Goal: Task Accomplishment & Management: Complete application form

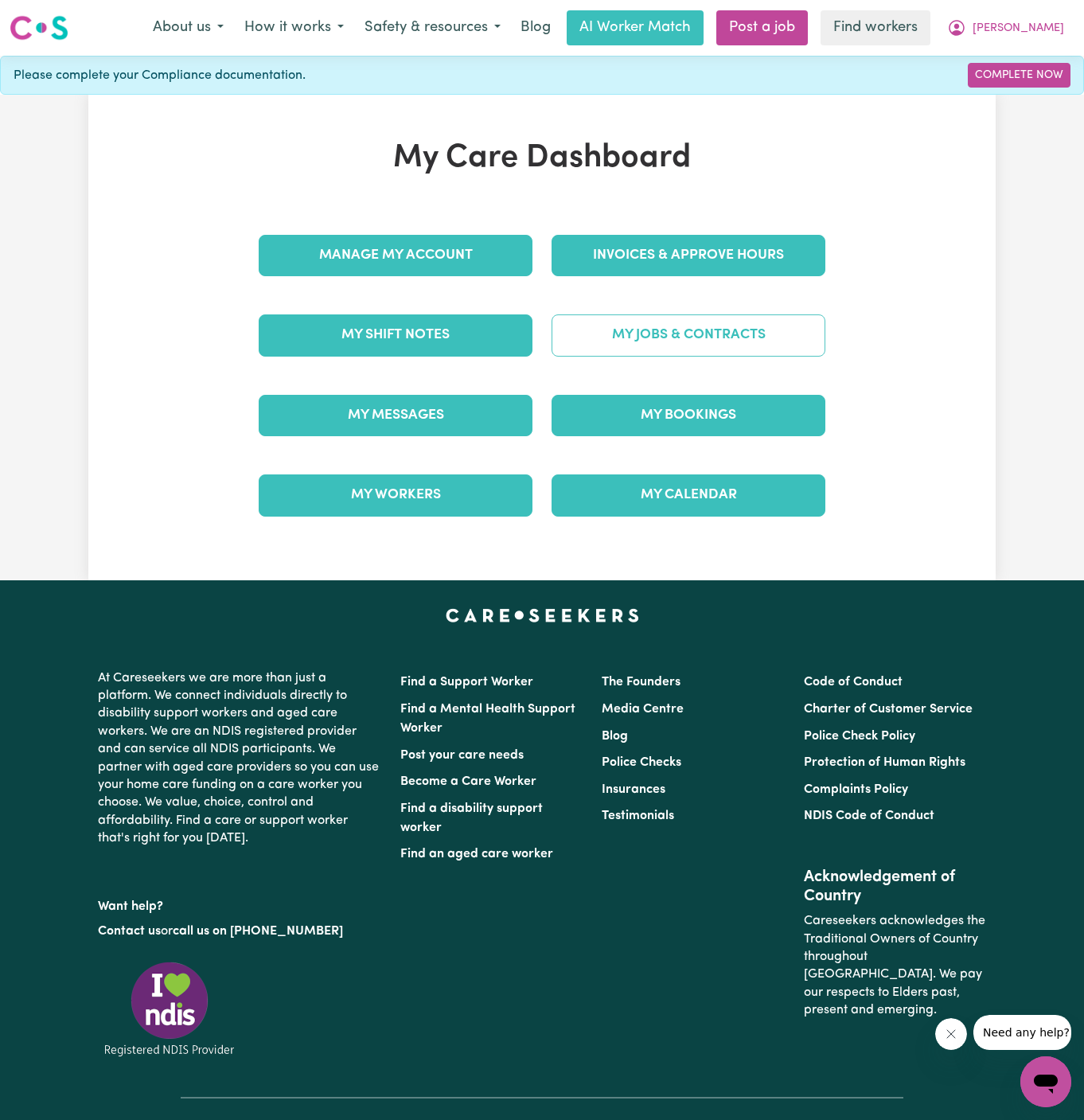
click at [730, 323] on link "My Jobs & Contracts" at bounding box center [688, 335] width 274 height 42
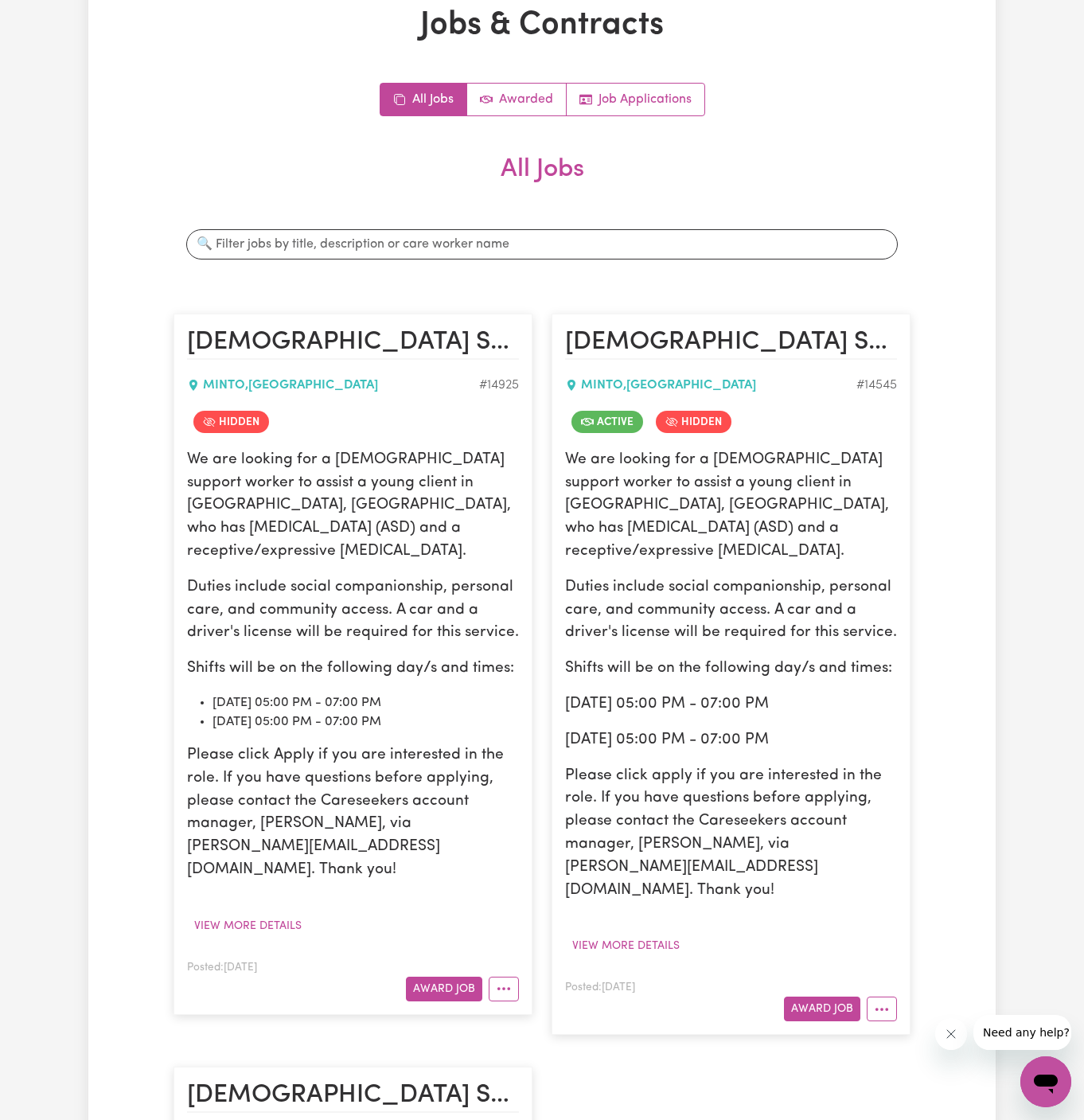
scroll to position [196, 0]
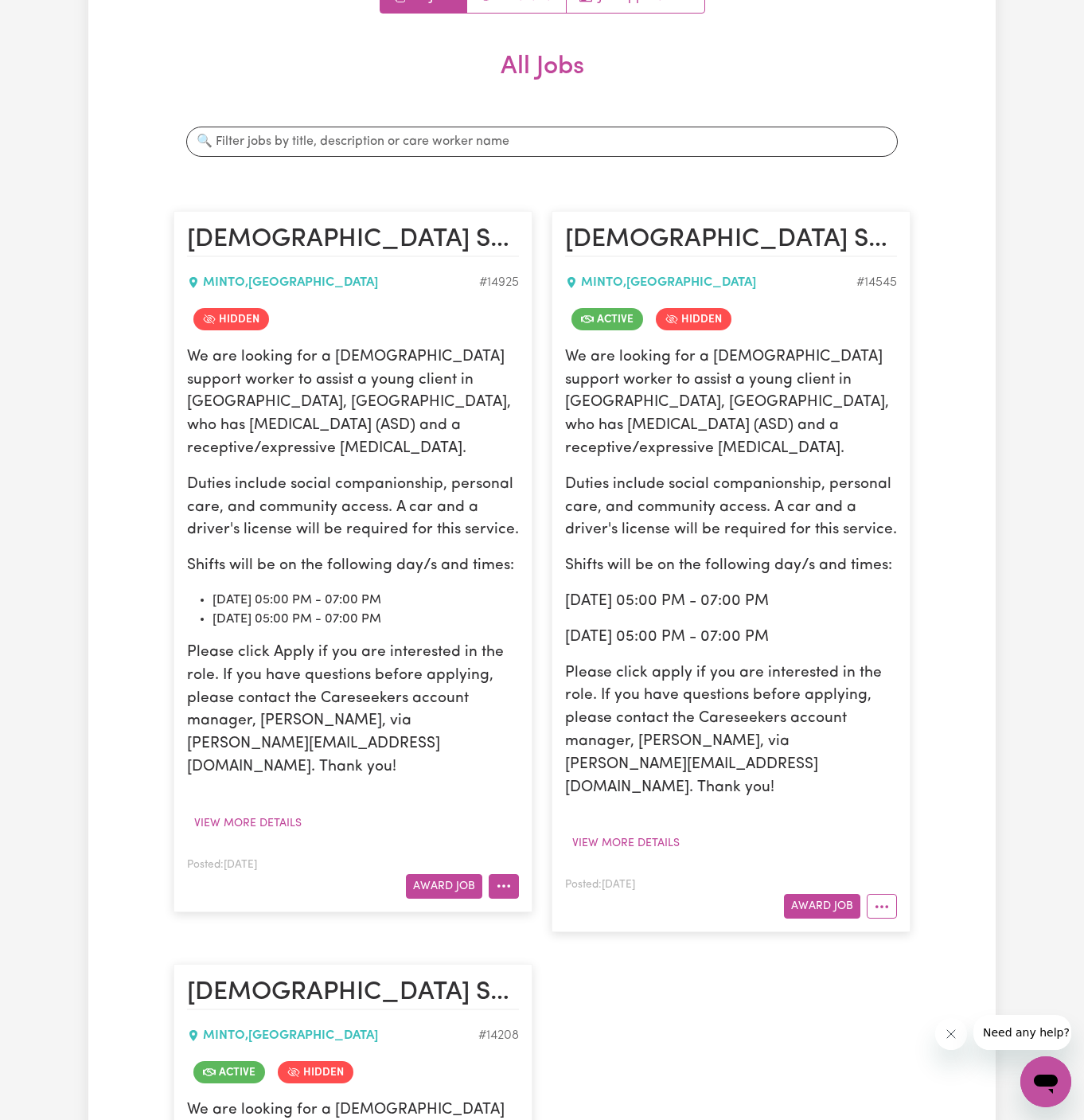
click at [512, 874] on button "More options" at bounding box center [503, 886] width 30 height 25
click at [610, 906] on link "View/Edit Contract" at bounding box center [566, 922] width 155 height 32
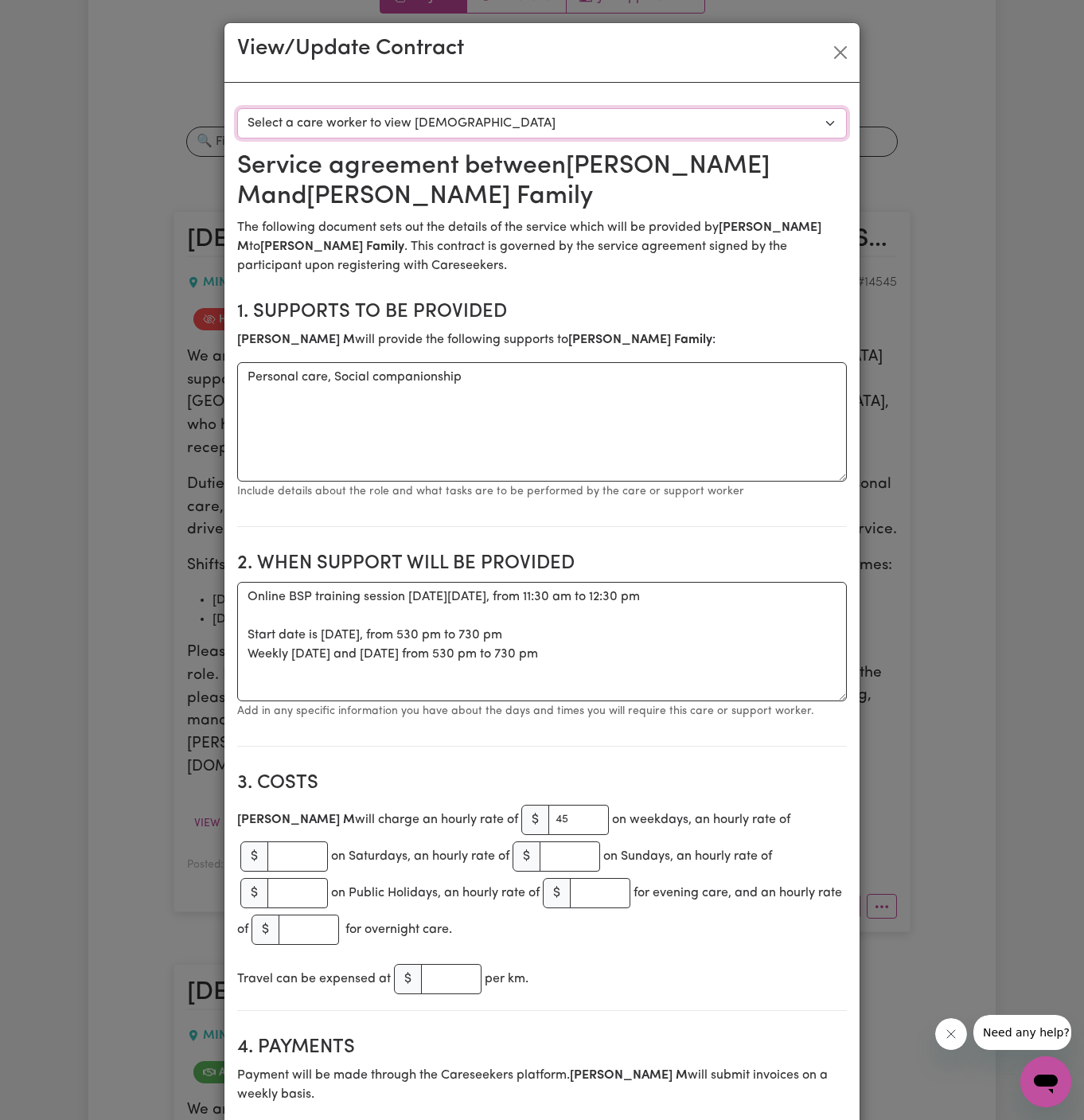
click at [609, 128] on select "Select a care worker to view contract #10546 - Ericka M (contract terminated)" at bounding box center [542, 123] width 609 height 30
click at [836, 56] on button "Close" at bounding box center [840, 52] width 25 height 25
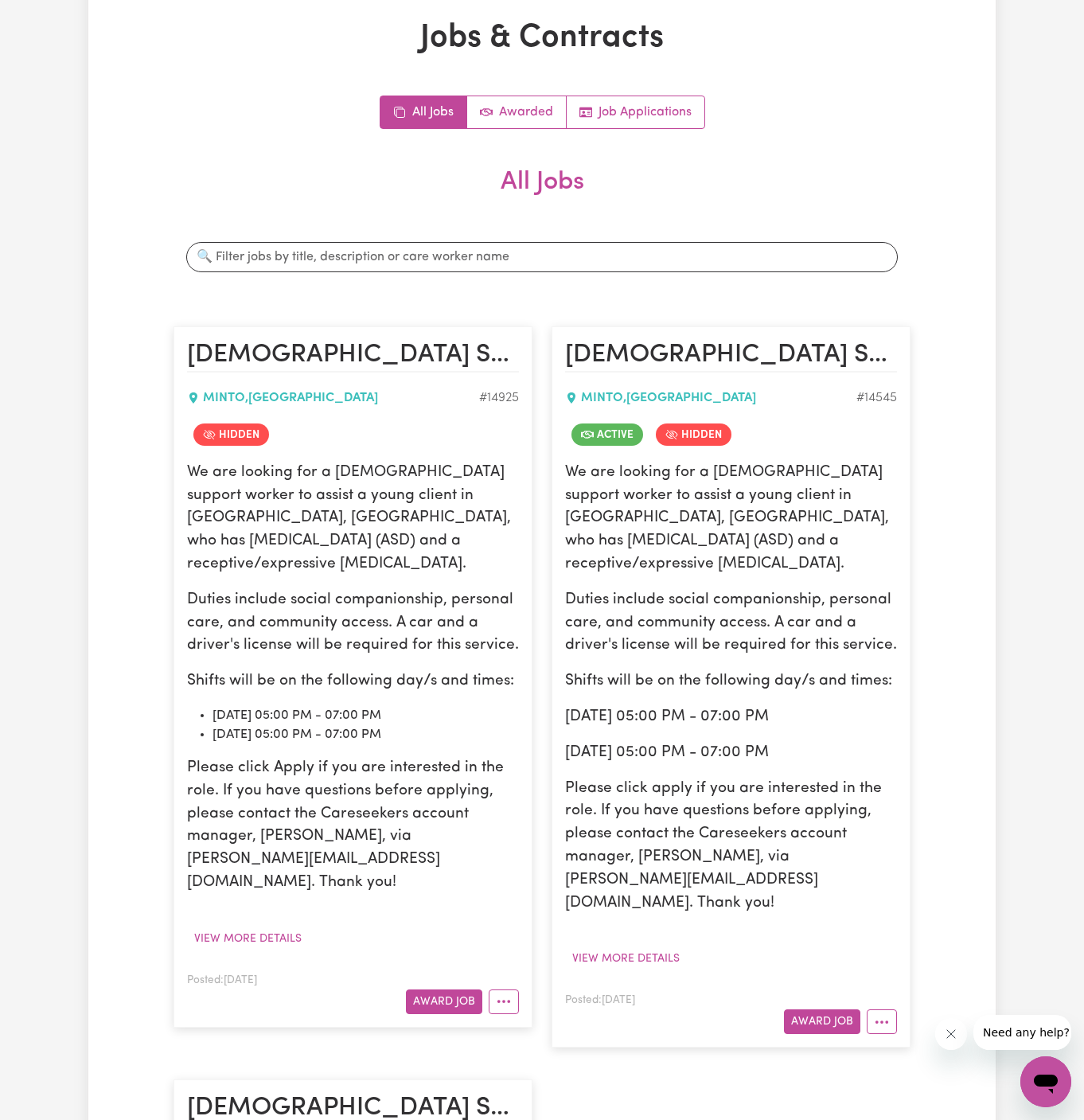
scroll to position [145, 0]
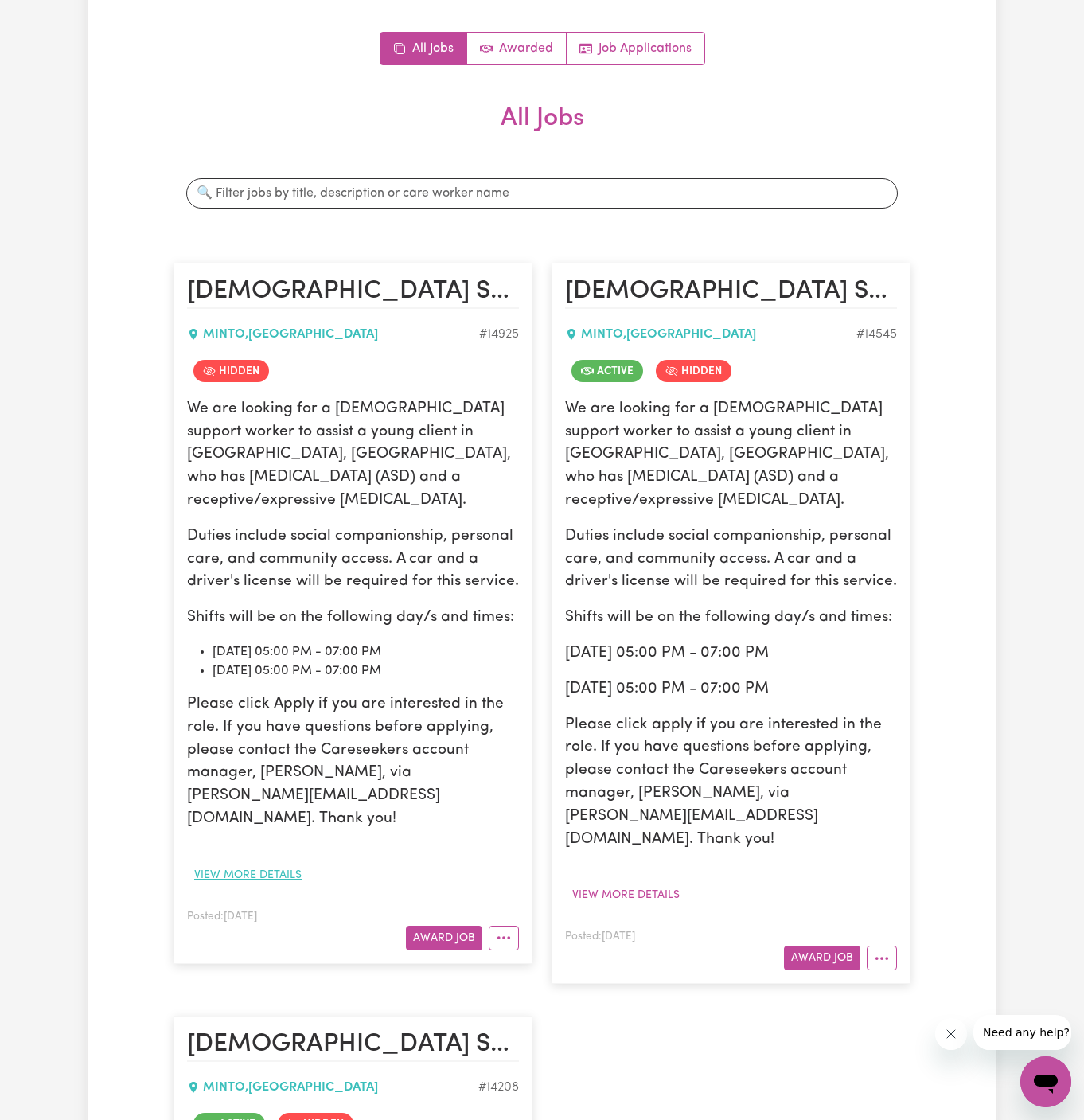
click at [279, 863] on button "View more details" at bounding box center [248, 875] width 122 height 25
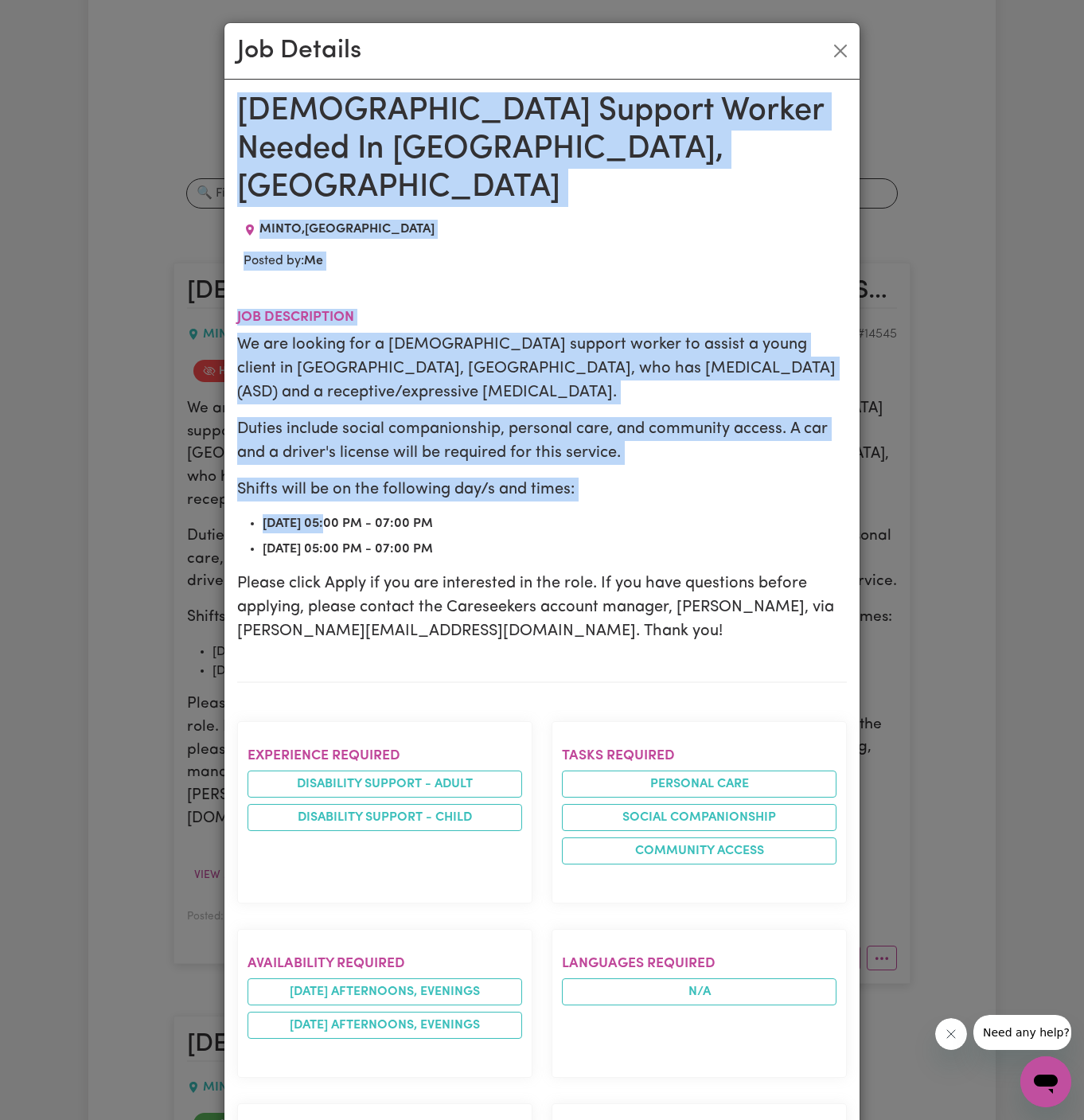
drag, startPoint x: 242, startPoint y: 113, endPoint x: 597, endPoint y: 1119, distance: 1066.8
click at [597, 1119] on div "Female Support Worker Needed In Minto, NSW MINTO , New South Wales Posted by: M…" at bounding box center [542, 978] width 609 height 1773
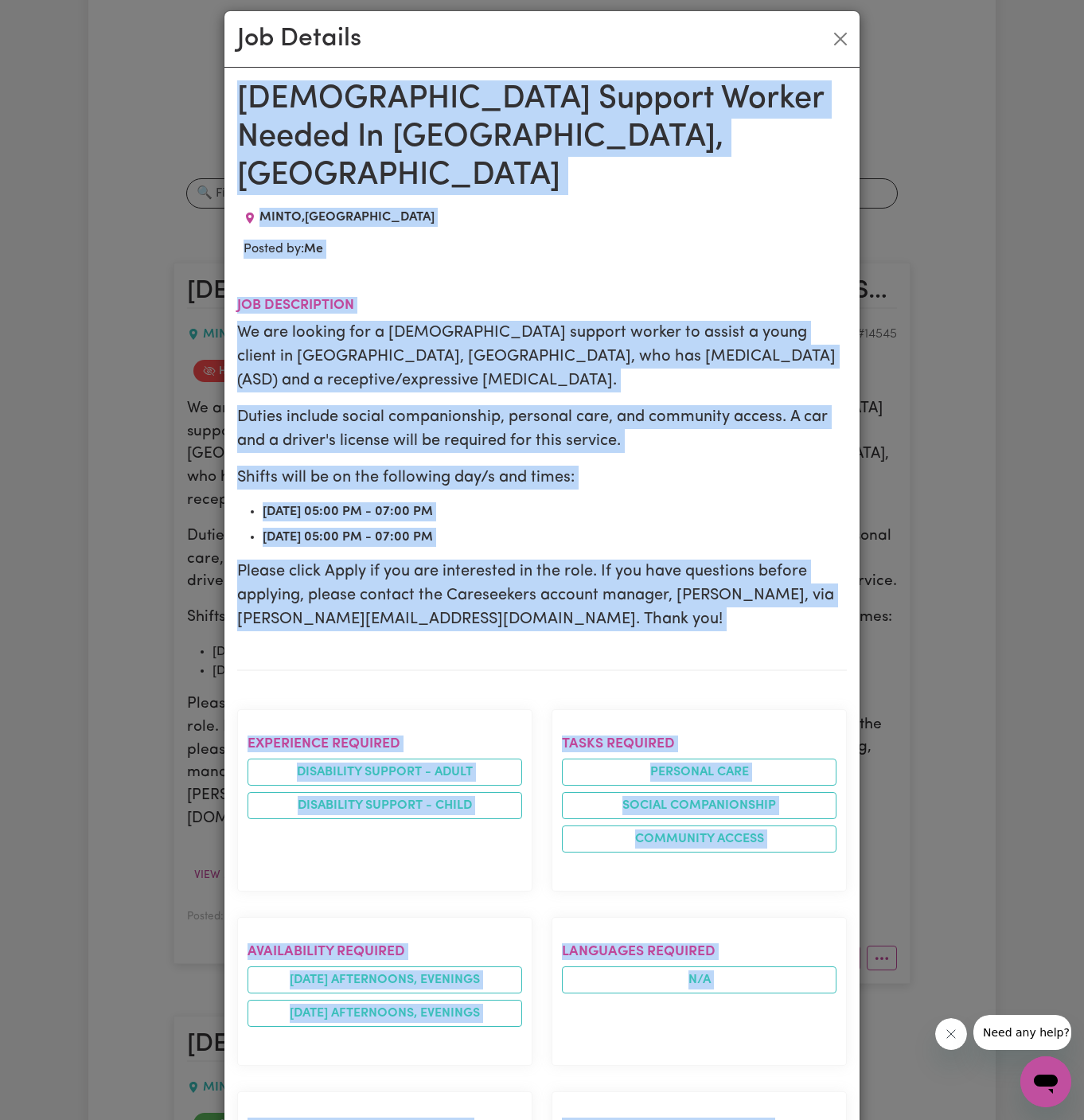
scroll to position [663, 0]
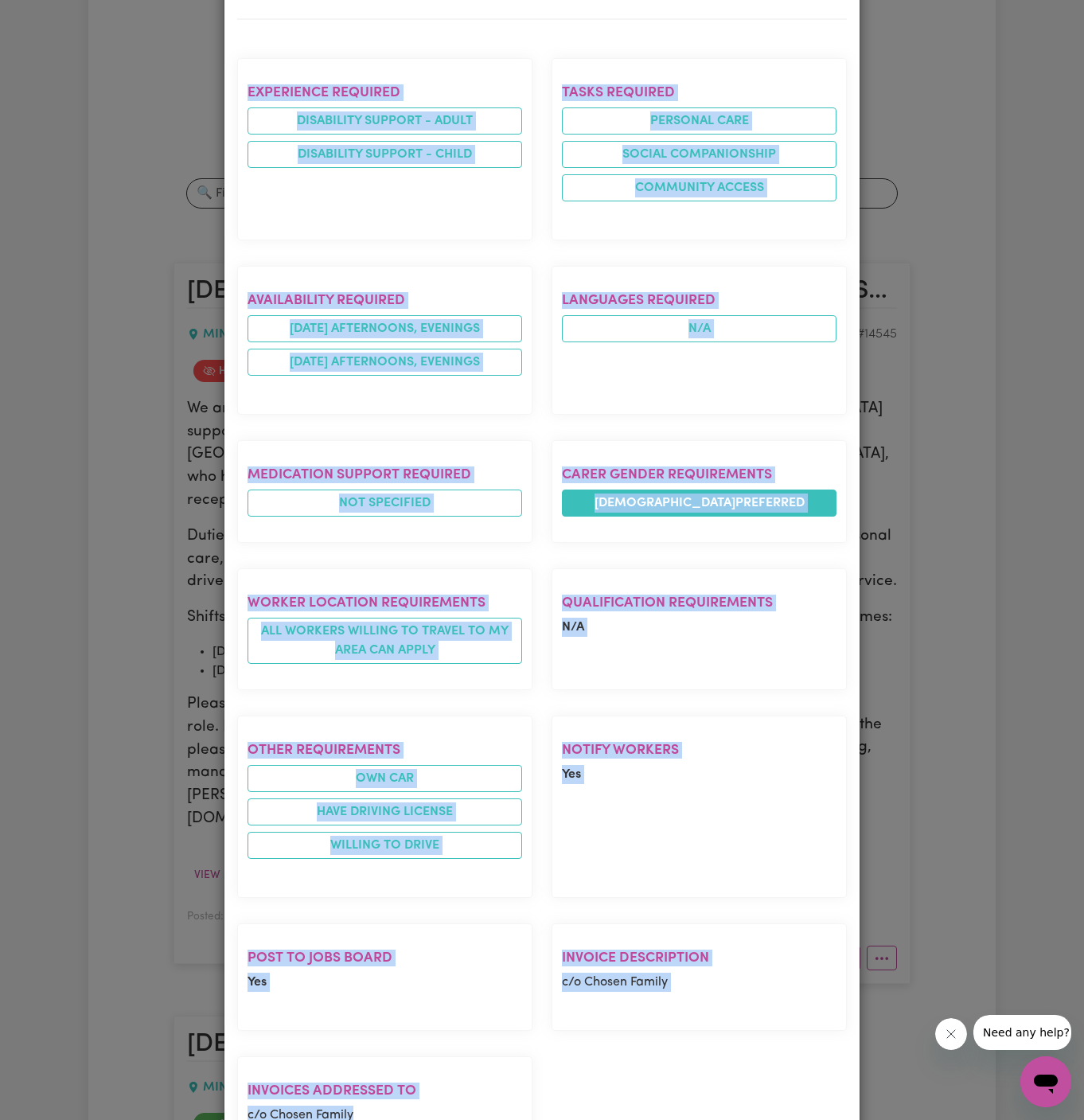
copy div "Female Support Worker Needed In Minto, NSW MINTO , New South Wales Posted by: M…"
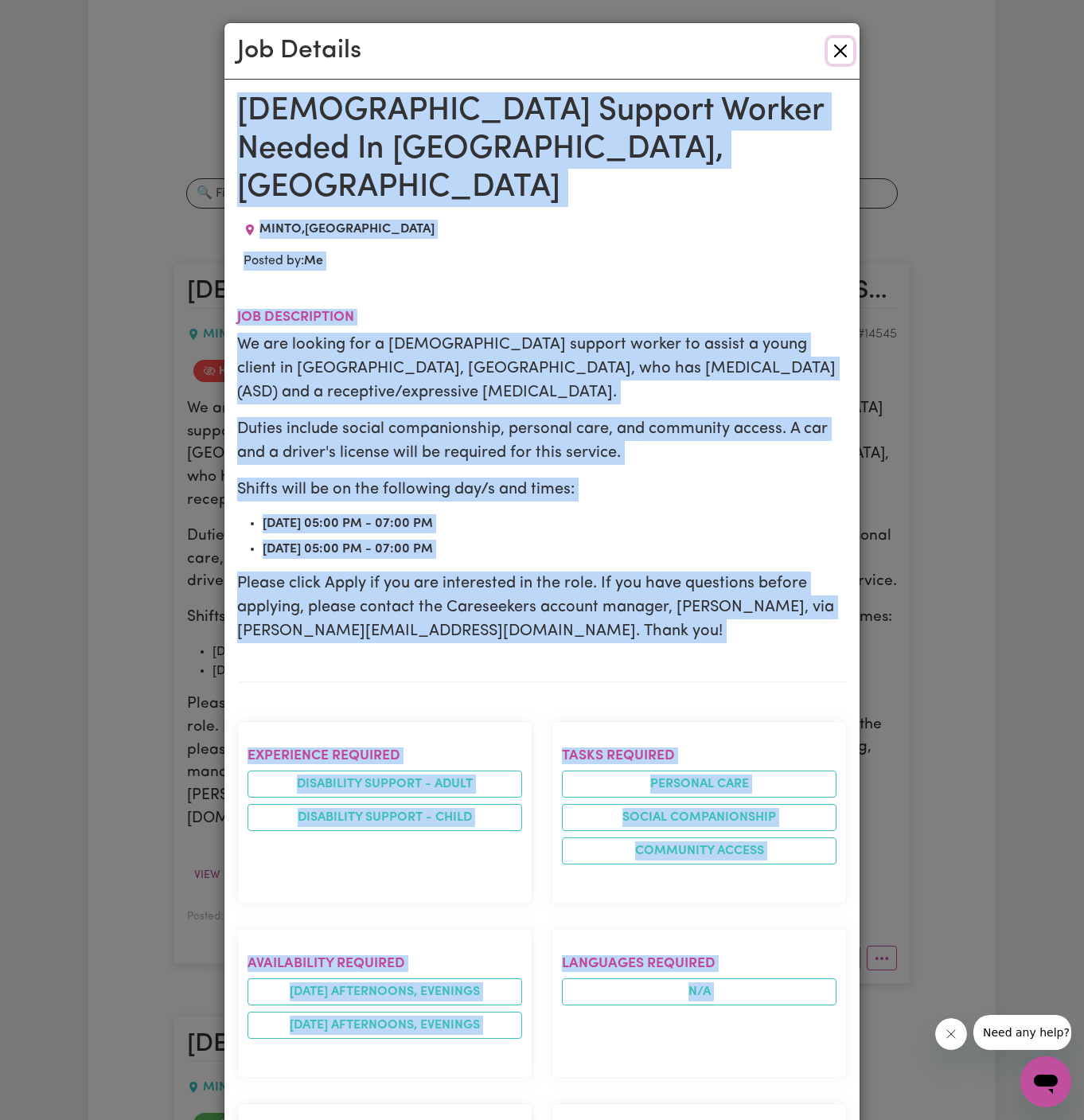
click at [839, 53] on button "Close" at bounding box center [840, 51] width 25 height 25
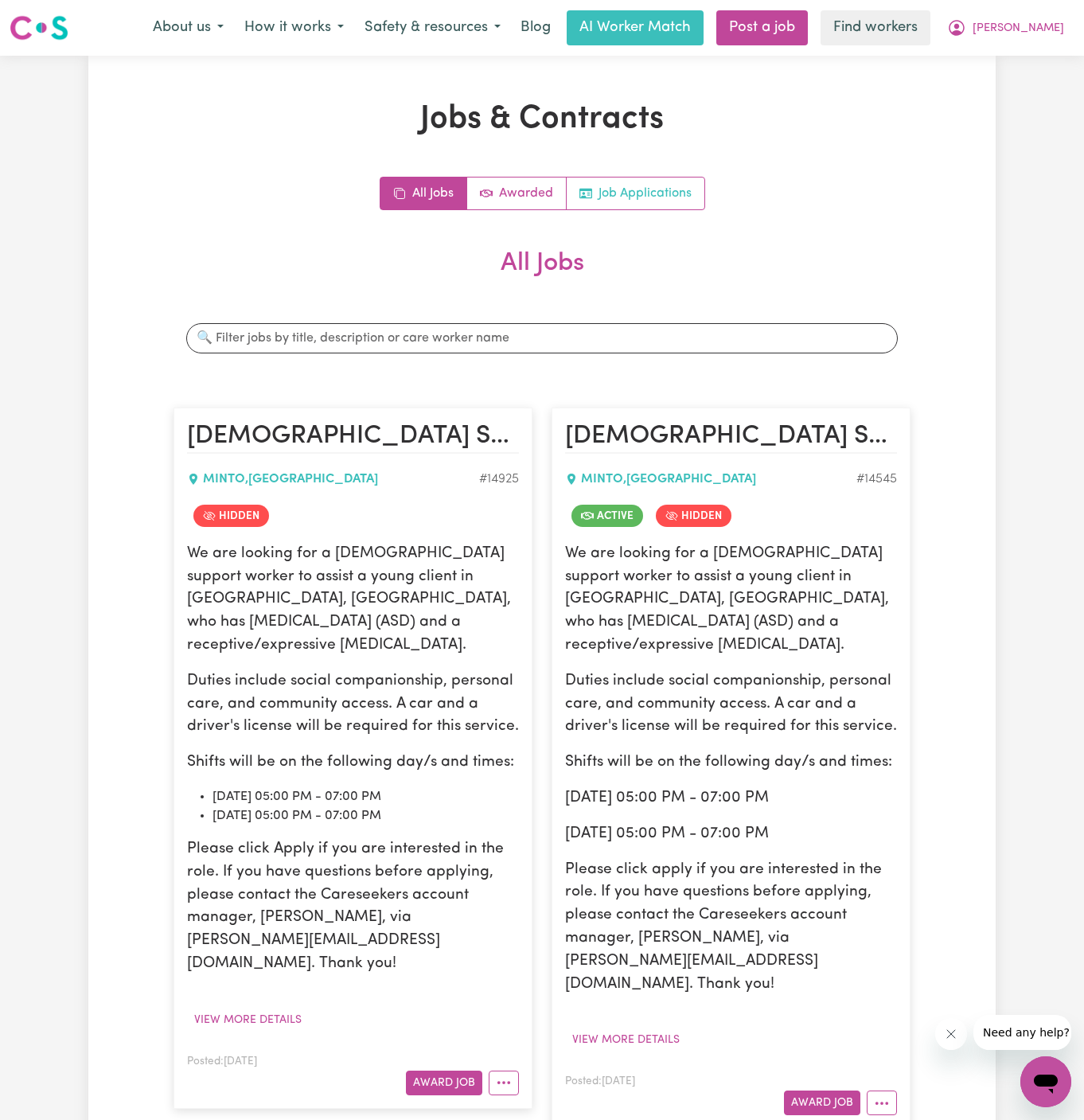
click at [656, 200] on link "Job Applications" at bounding box center [636, 193] width 137 height 32
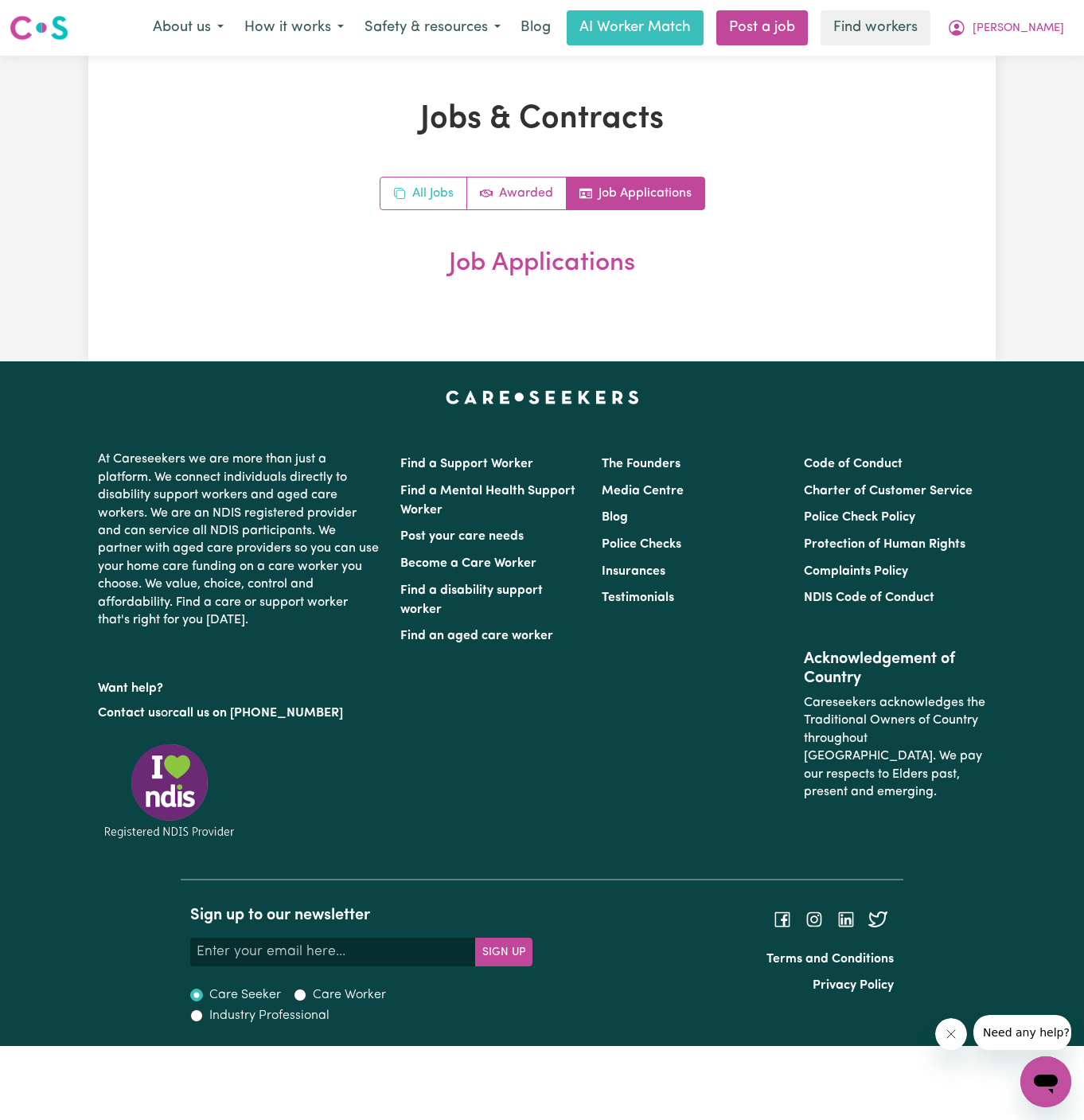
click at [443, 178] on link "All Jobs" at bounding box center [424, 193] width 87 height 32
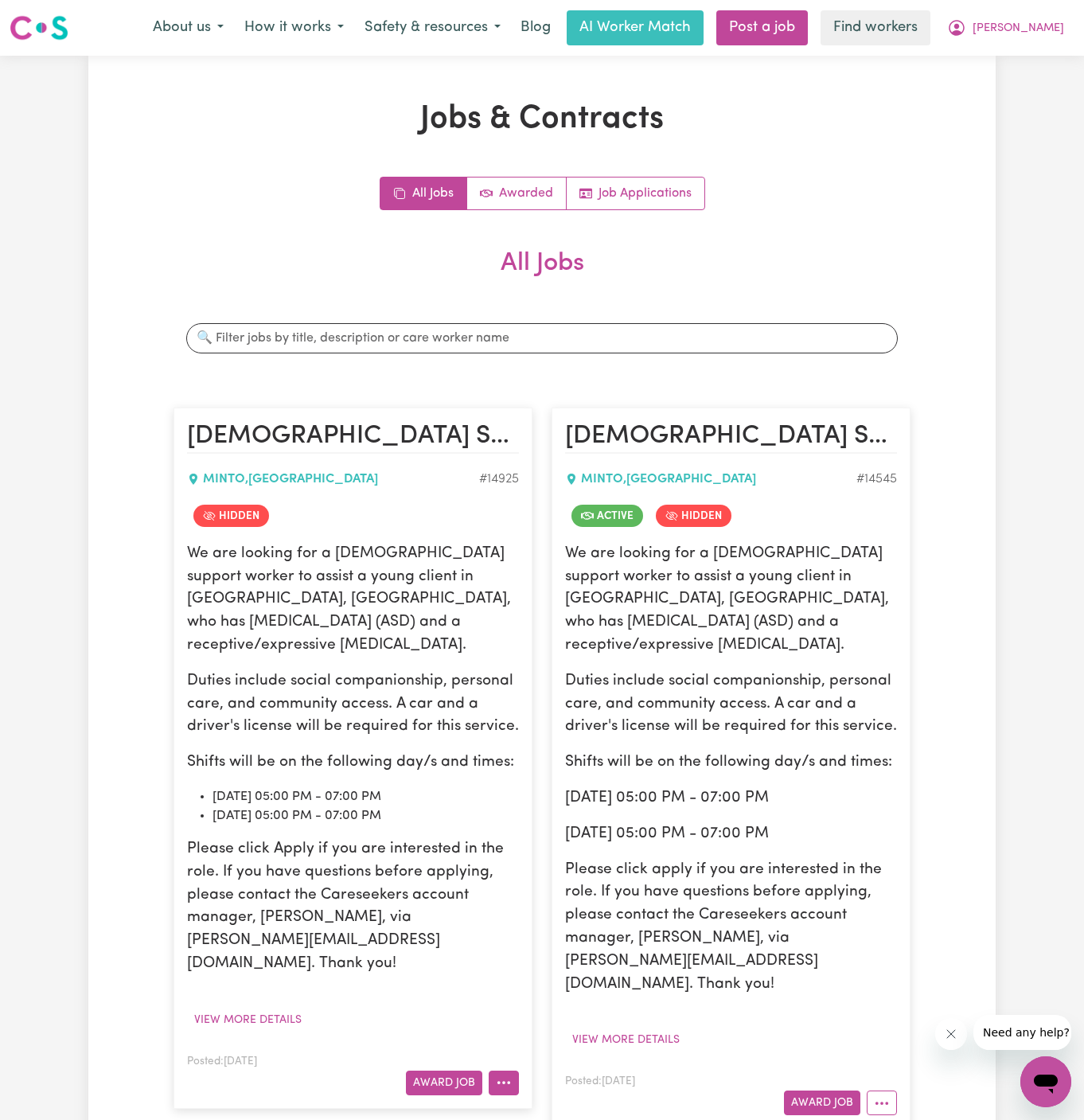
click at [507, 1074] on icon "More options" at bounding box center [503, 1082] width 16 height 16
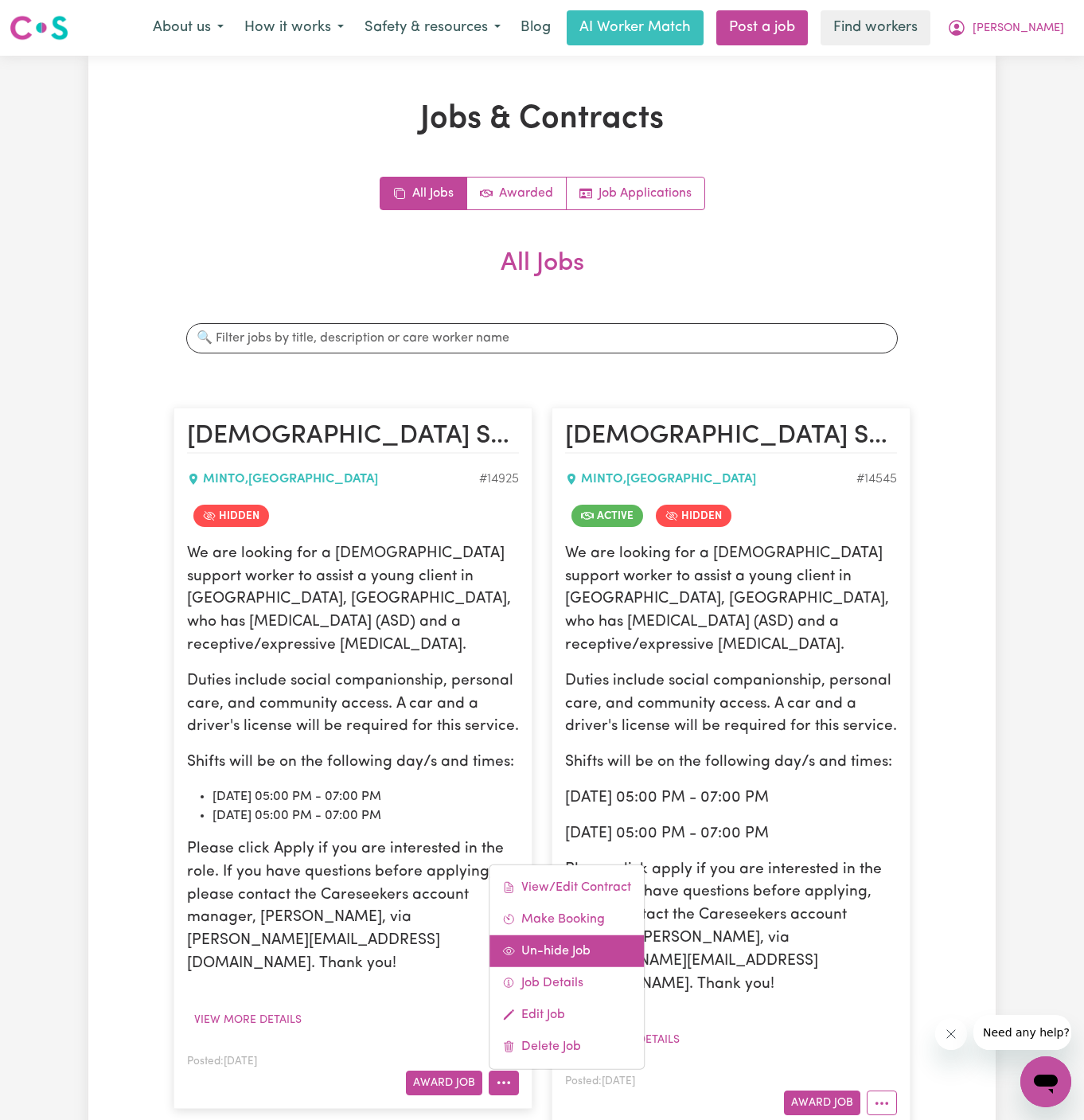
click at [605, 934] on link "Un-hide Job" at bounding box center [566, 950] width 155 height 32
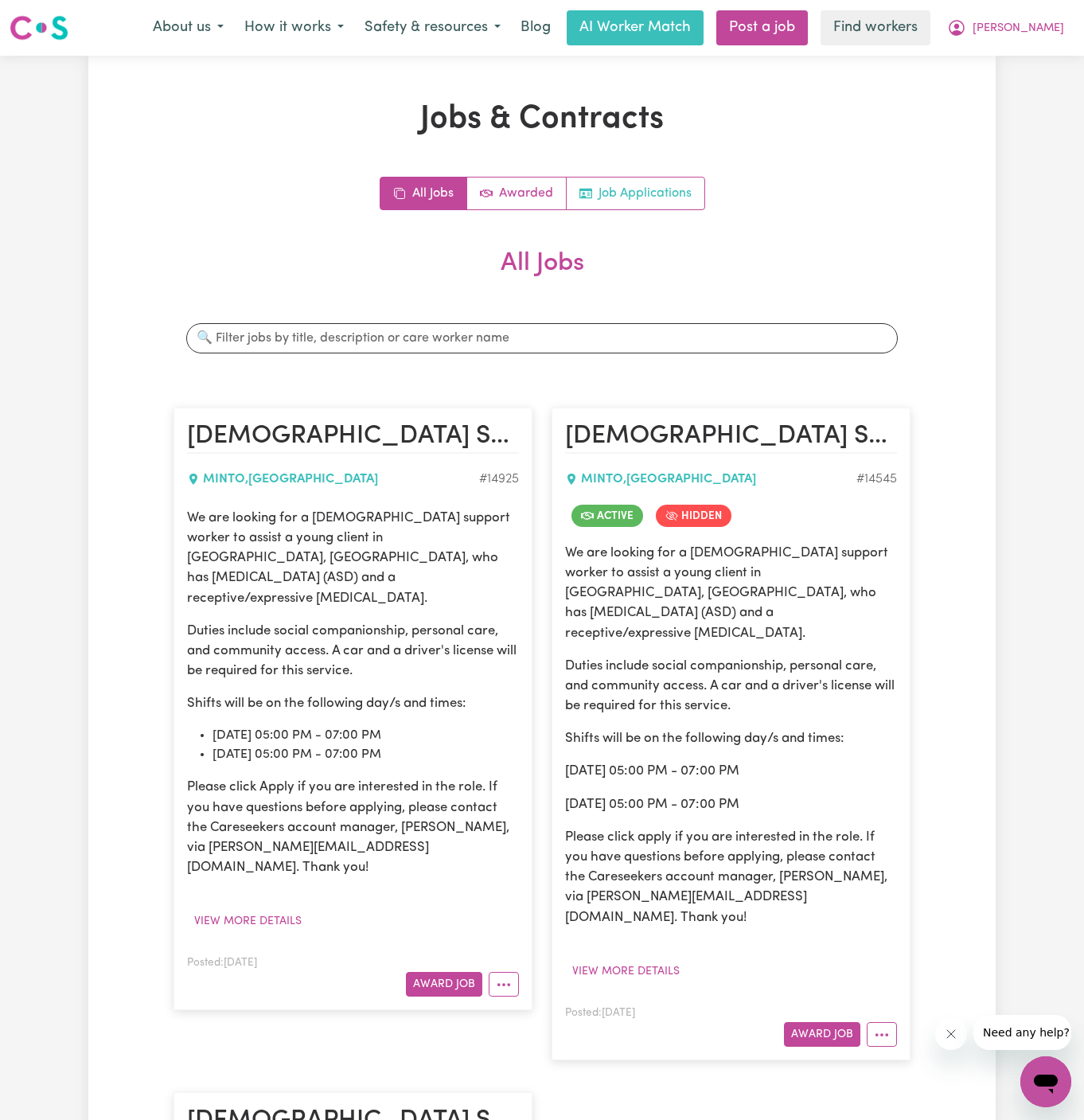
click at [658, 194] on link "Job Applications" at bounding box center [636, 193] width 137 height 32
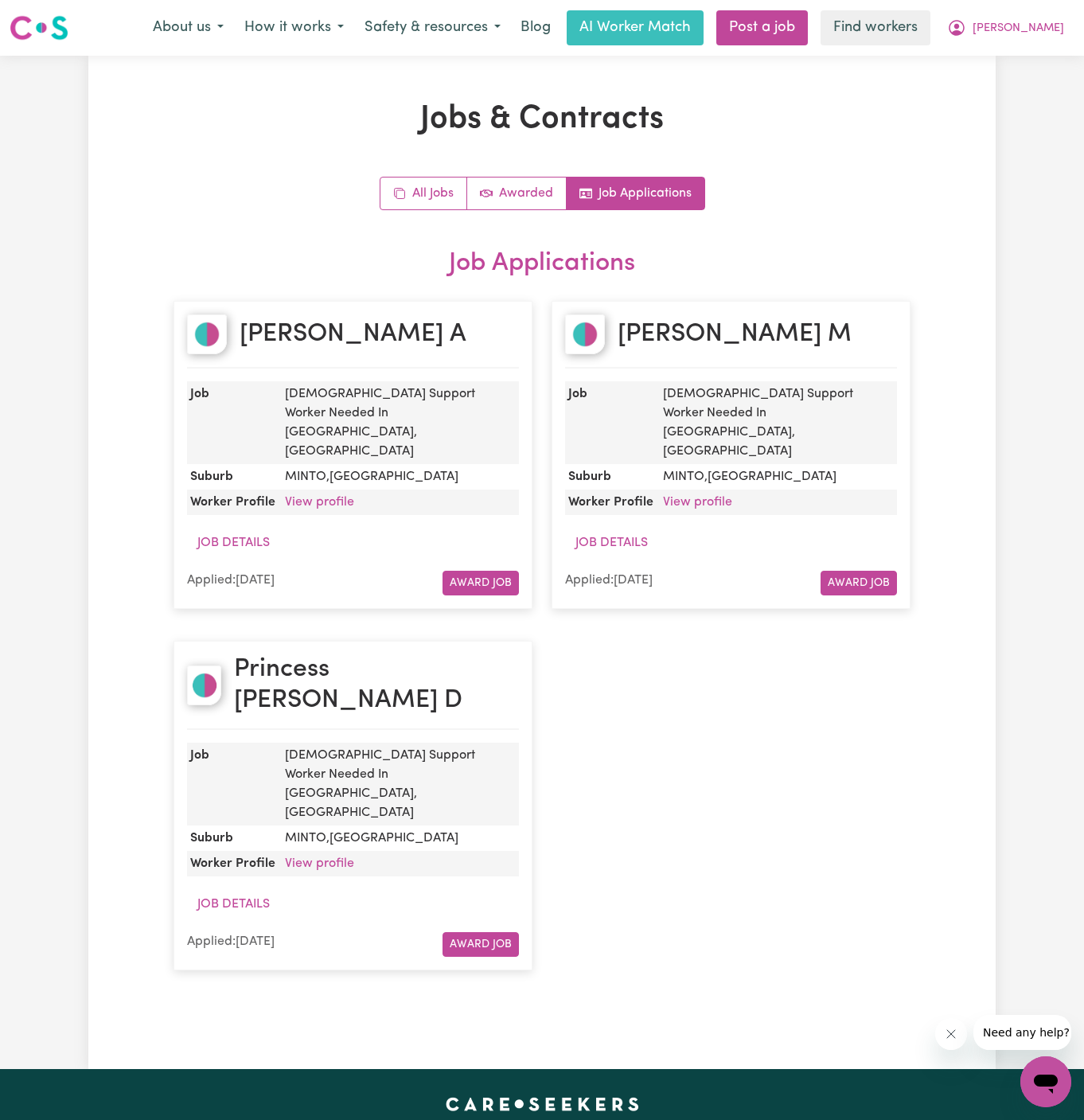
click at [780, 649] on div "[PERSON_NAME] A Job [DEMOGRAPHIC_DATA] Support Worker Needed In [GEOGRAPHIC_DAT…" at bounding box center [542, 635] width 756 height 701
click at [425, 181] on link "All Jobs" at bounding box center [424, 193] width 87 height 32
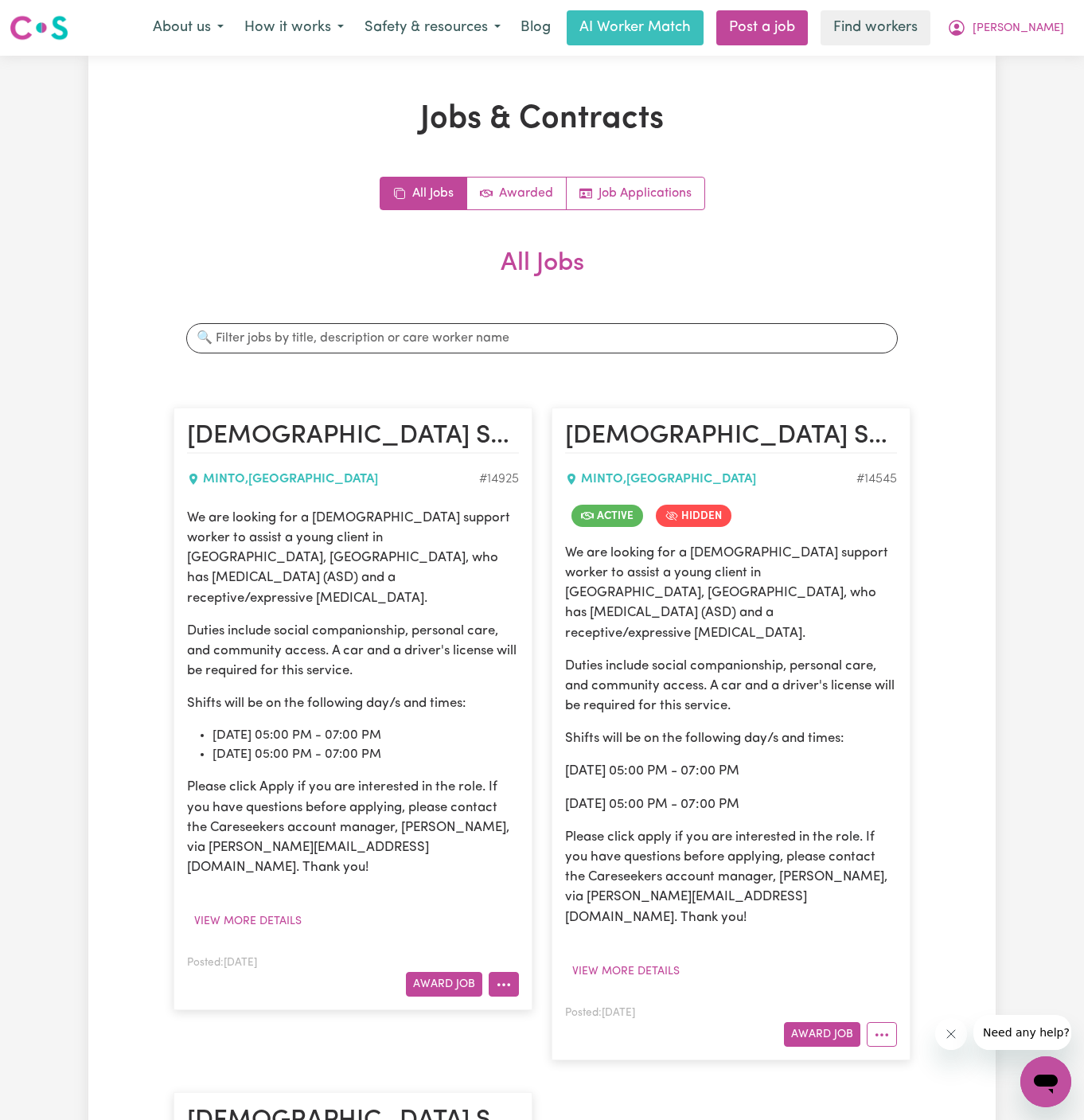
click at [508, 977] on icon "More options" at bounding box center [503, 984] width 16 height 16
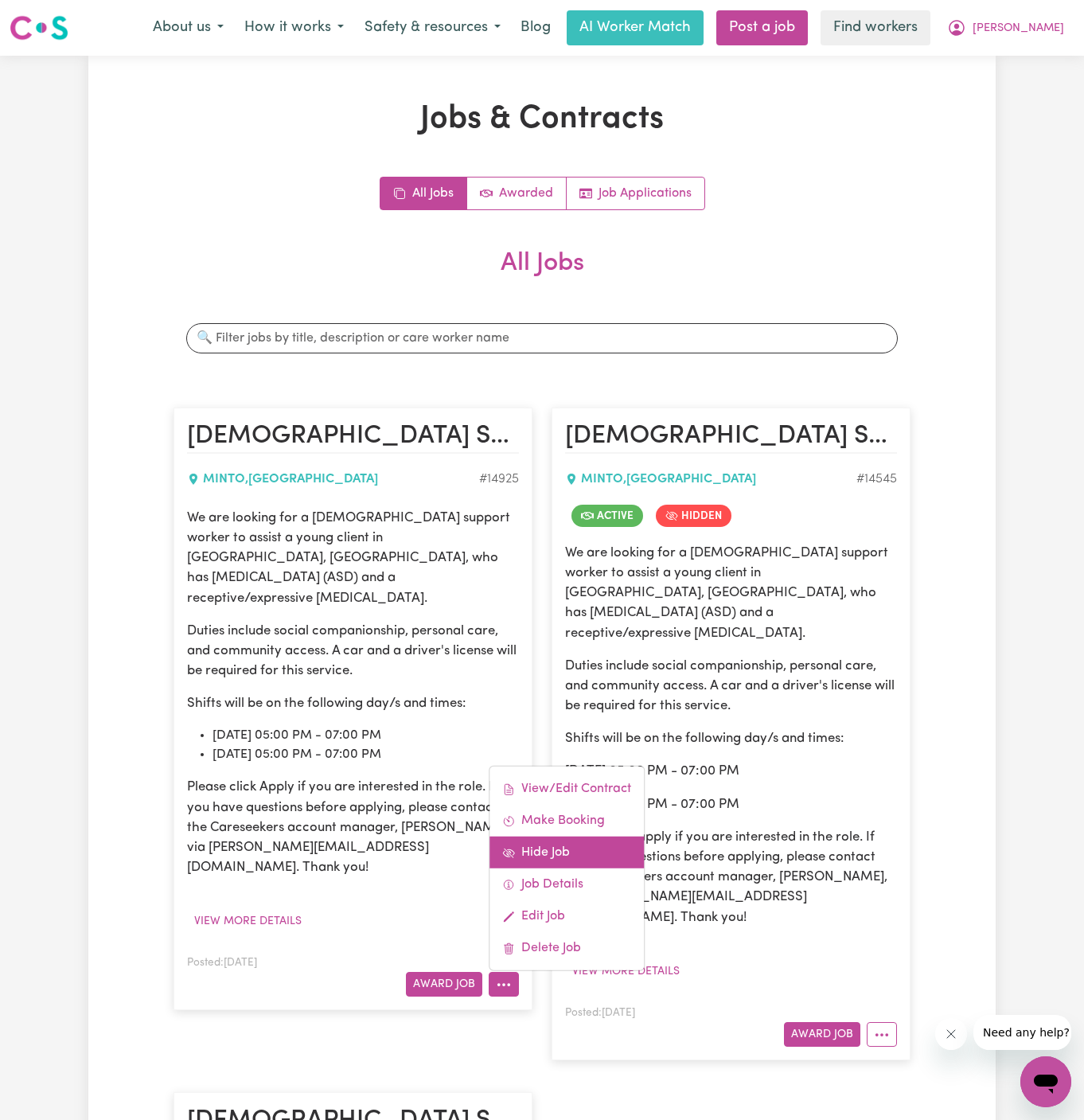
click at [579, 837] on link "Hide Job" at bounding box center [566, 852] width 155 height 32
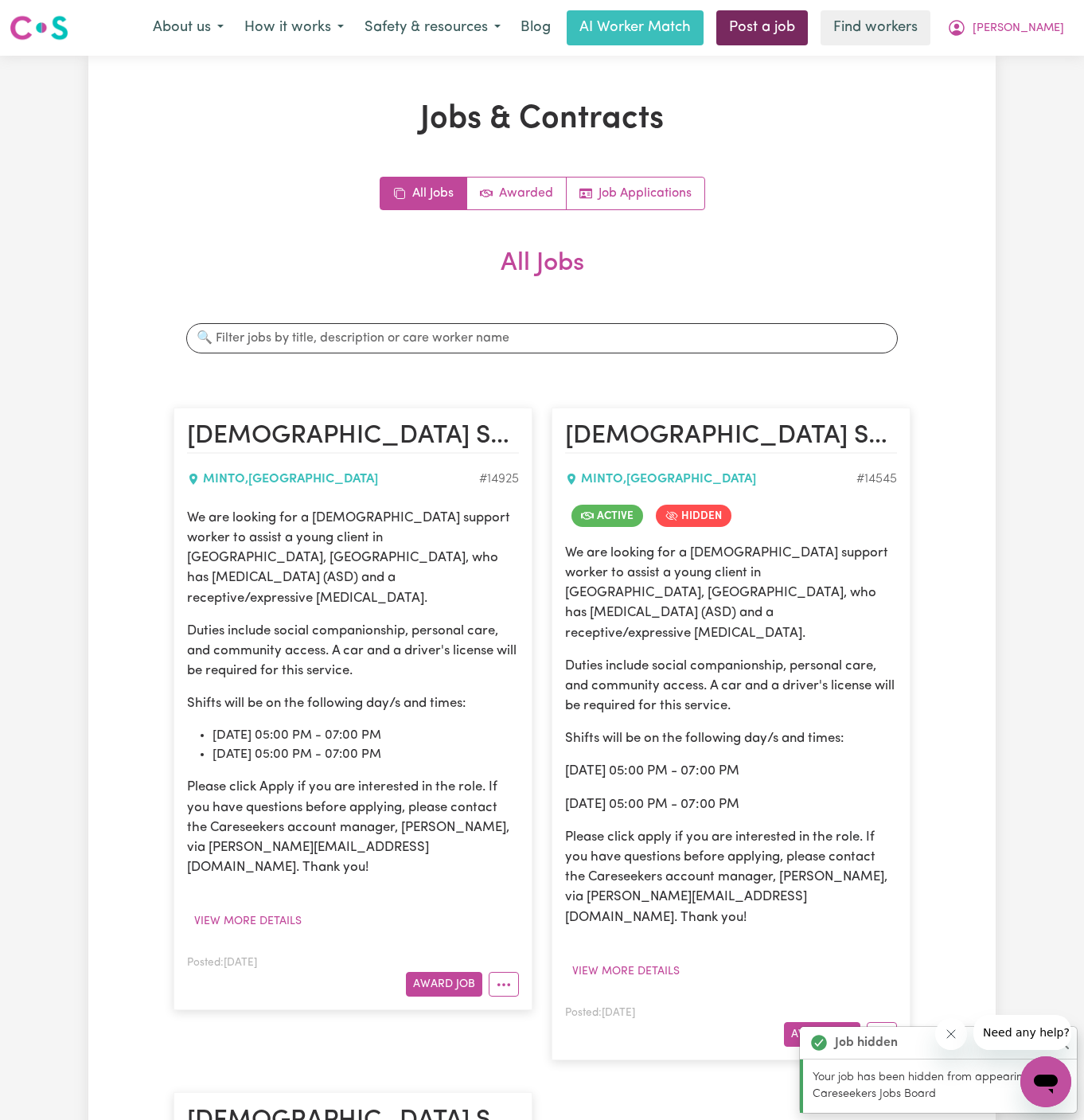
click at [807, 31] on link "Post a job" at bounding box center [762, 28] width 92 height 35
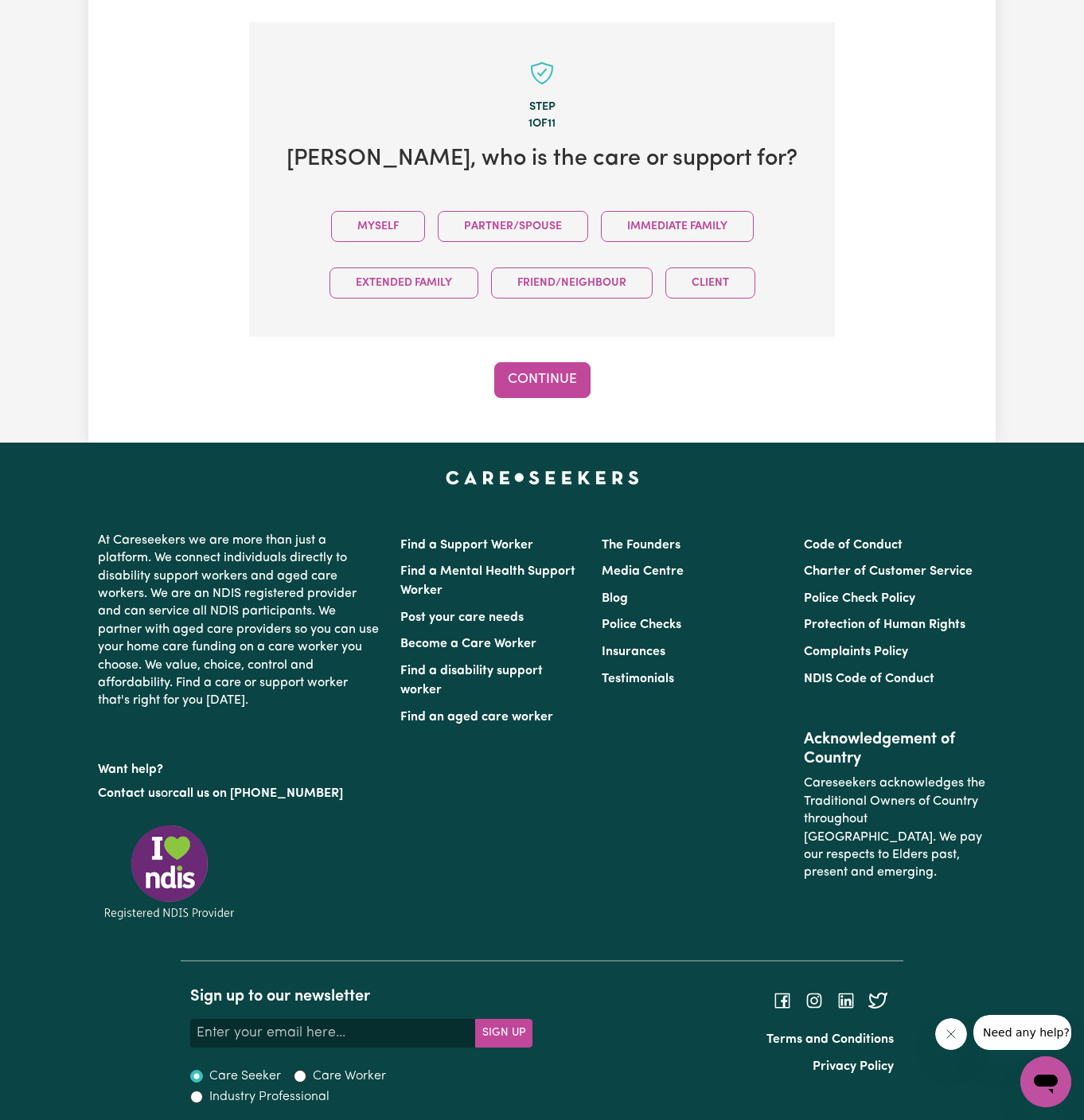
scroll to position [397, 0]
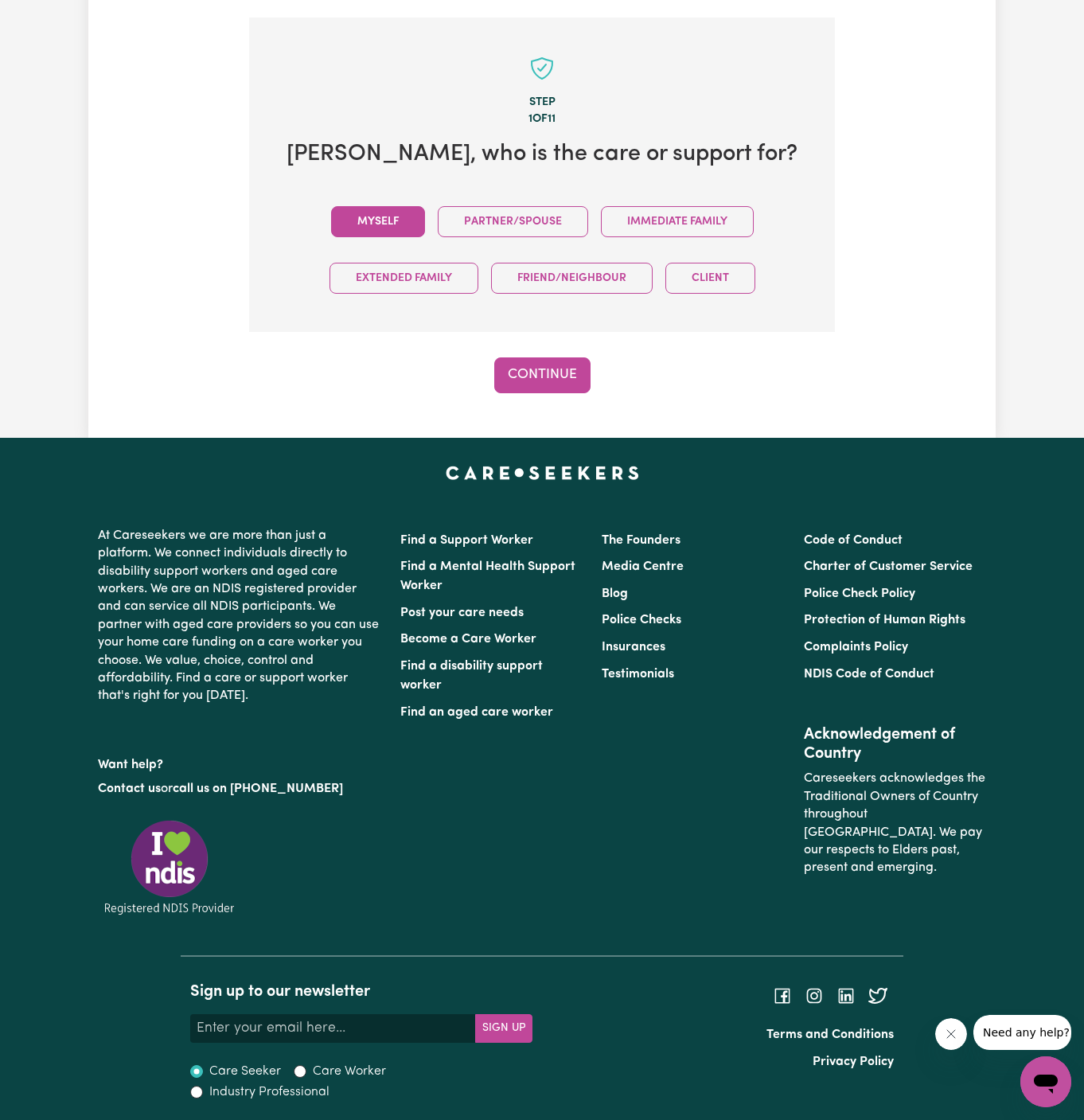
click at [380, 214] on button "Myself" at bounding box center [378, 222] width 94 height 31
click at [546, 358] on button "Continue" at bounding box center [542, 375] width 97 height 35
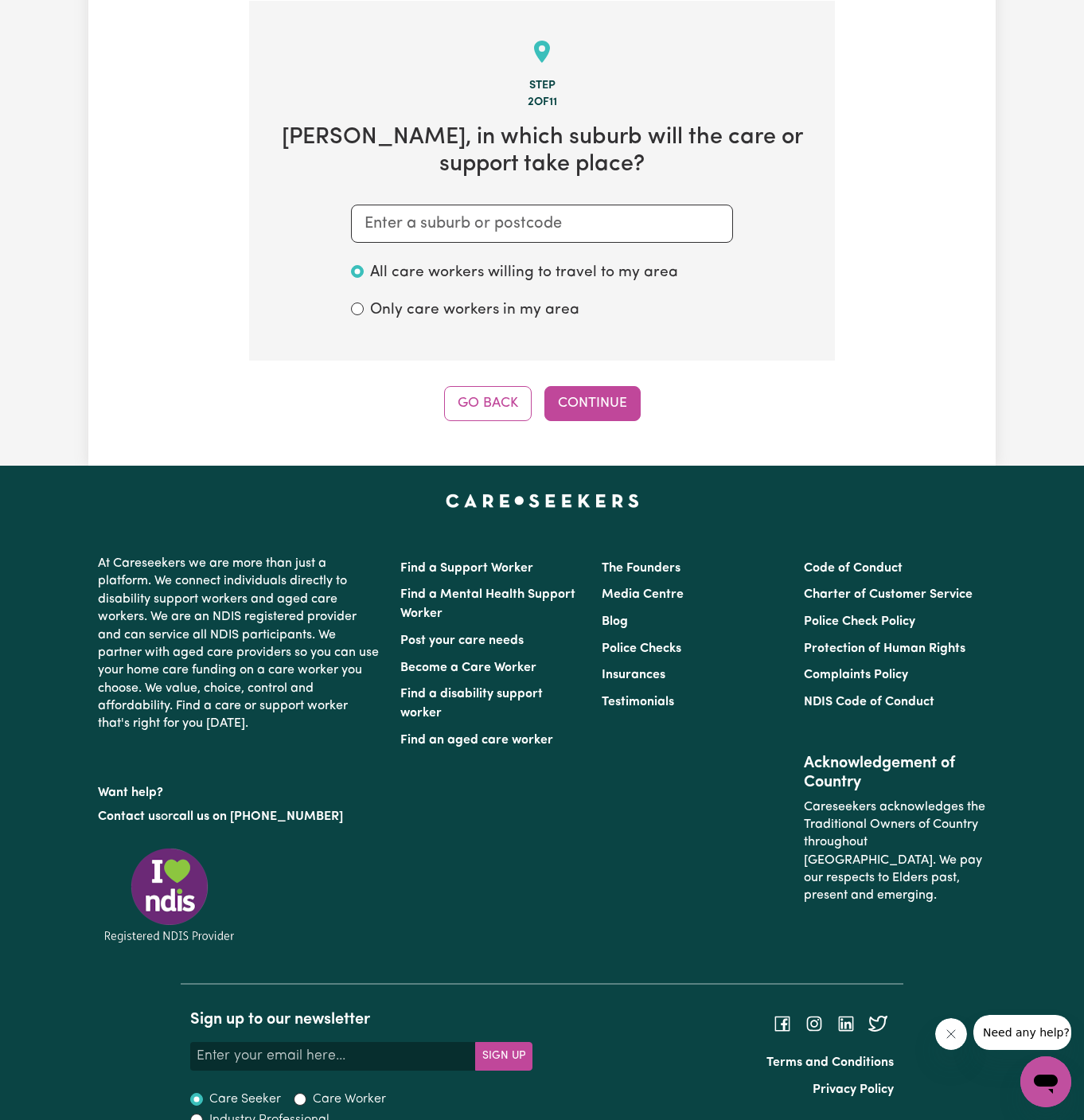
click at [689, 201] on section "Step 2 of 11 Orneev , in which suburb will the care or support take place? All …" at bounding box center [542, 181] width 586 height 360
click at [679, 218] on input "text" at bounding box center [542, 223] width 382 height 38
paste input "Minto"
type input "Minto"
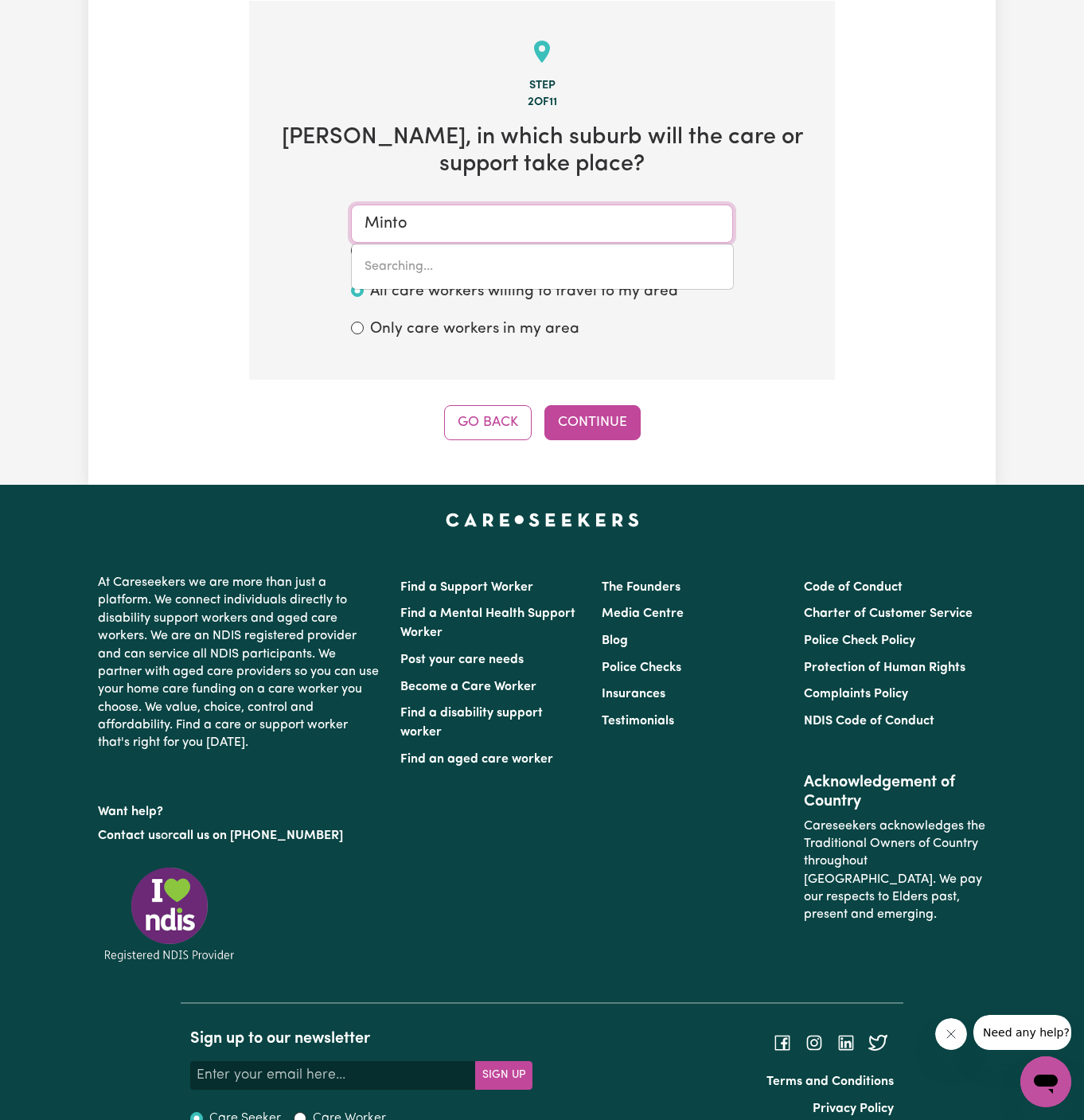
type input "Minto, [GEOGRAPHIC_DATA], 2566"
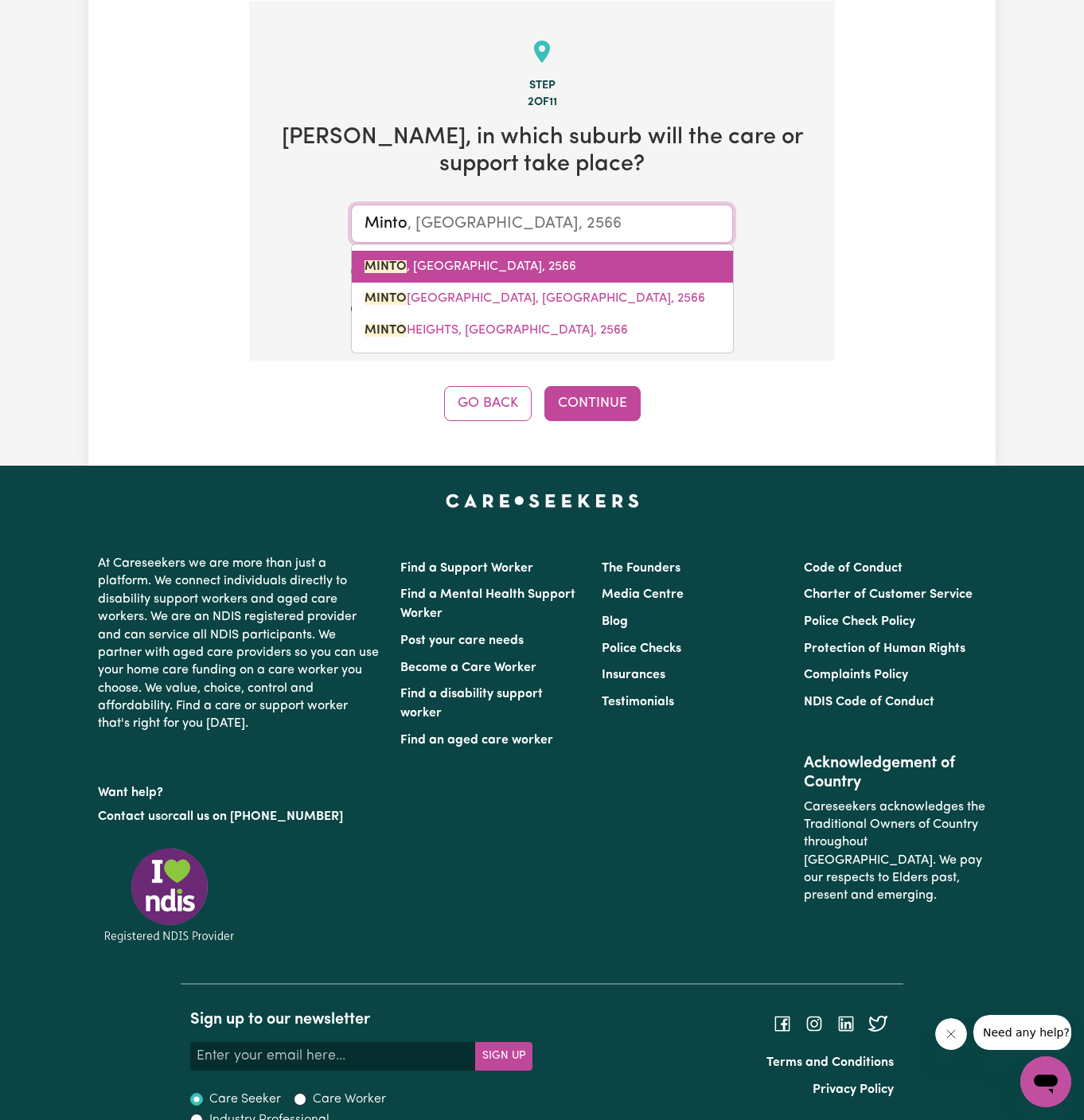
click at [546, 275] on link "MINTO , [GEOGRAPHIC_DATA], 2566" at bounding box center [542, 266] width 381 height 32
type input "MINTO, [GEOGRAPHIC_DATA], 2566"
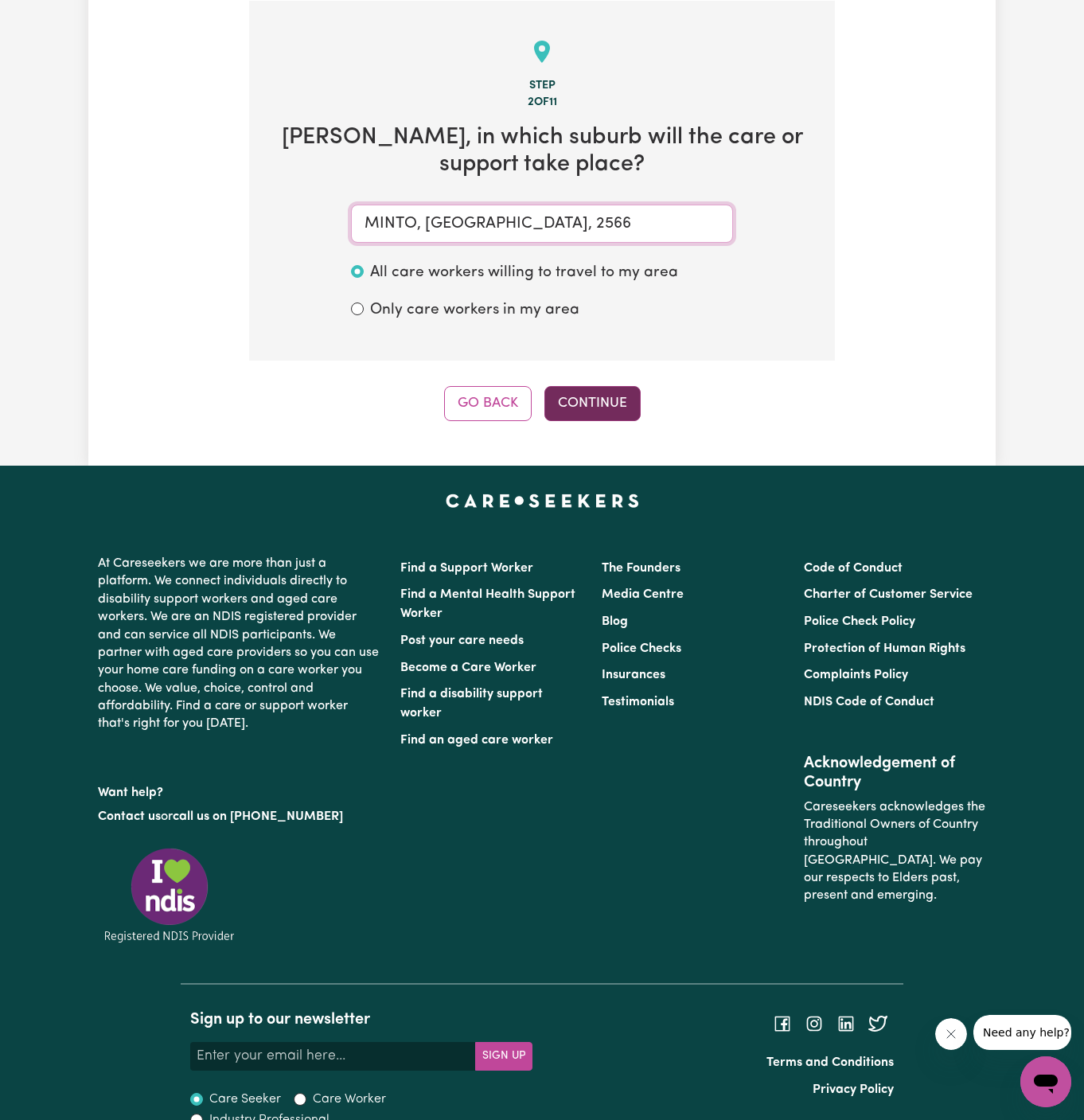
type input "MINTO, [GEOGRAPHIC_DATA], 2566"
click at [592, 391] on button "Continue" at bounding box center [592, 403] width 97 height 35
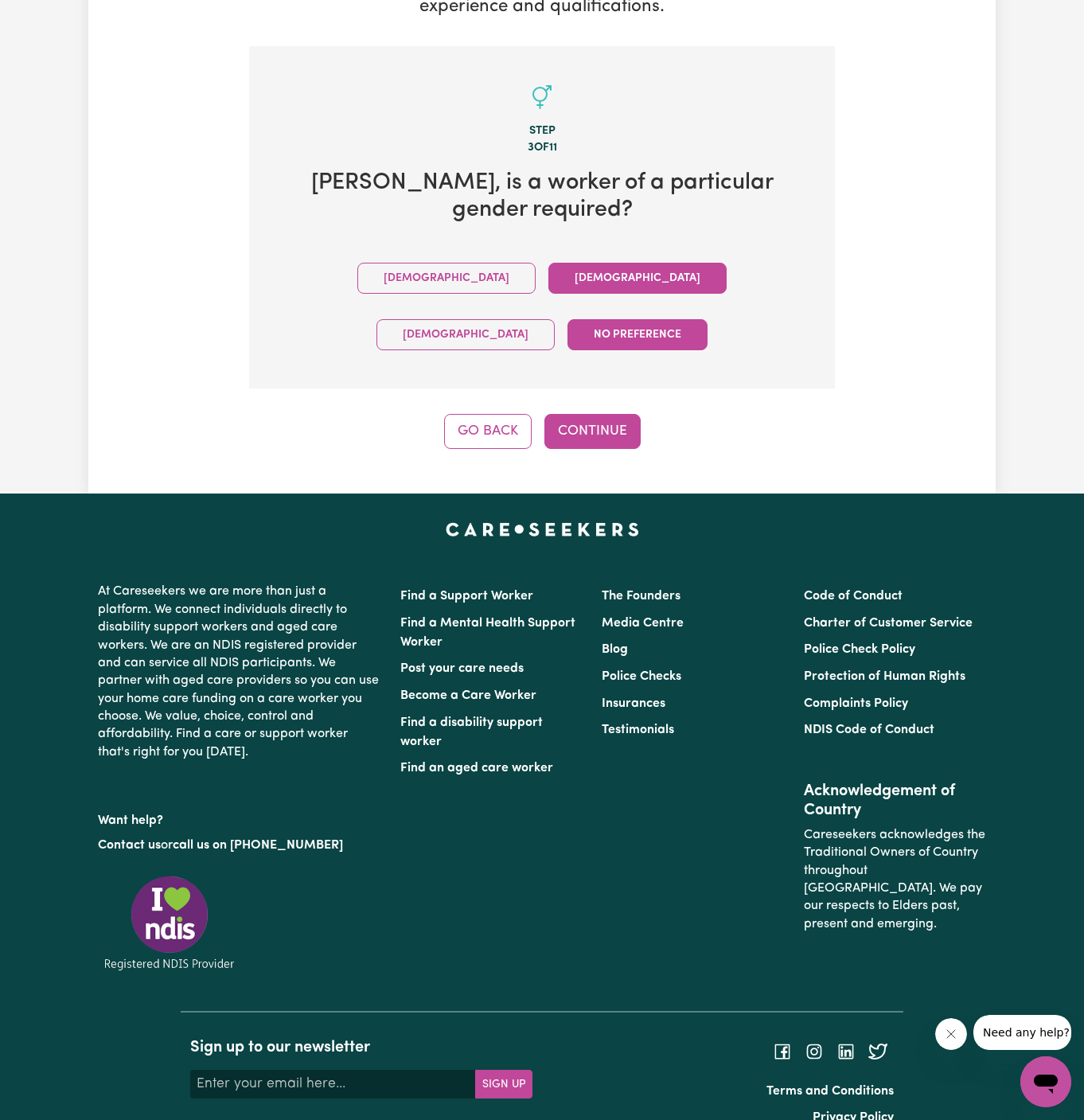
click at [548, 270] on button "[DEMOGRAPHIC_DATA]" at bounding box center [637, 278] width 178 height 31
click at [560, 414] on button "Continue" at bounding box center [592, 431] width 97 height 35
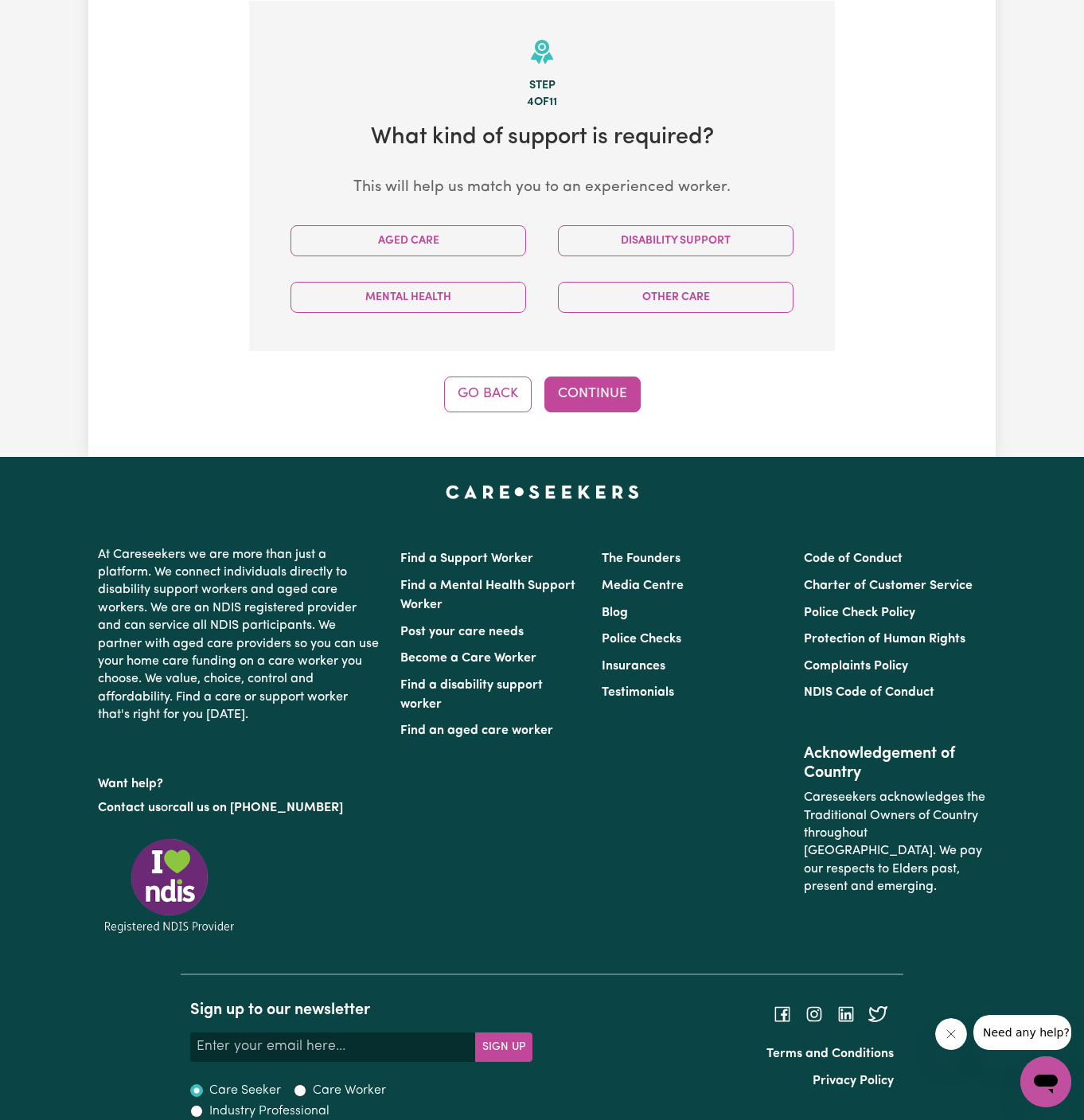
scroll to position [413, 0]
click at [708, 269] on div "Other Care" at bounding box center [676, 297] width 268 height 56
click at [707, 251] on button "Disability Support" at bounding box center [676, 241] width 236 height 31
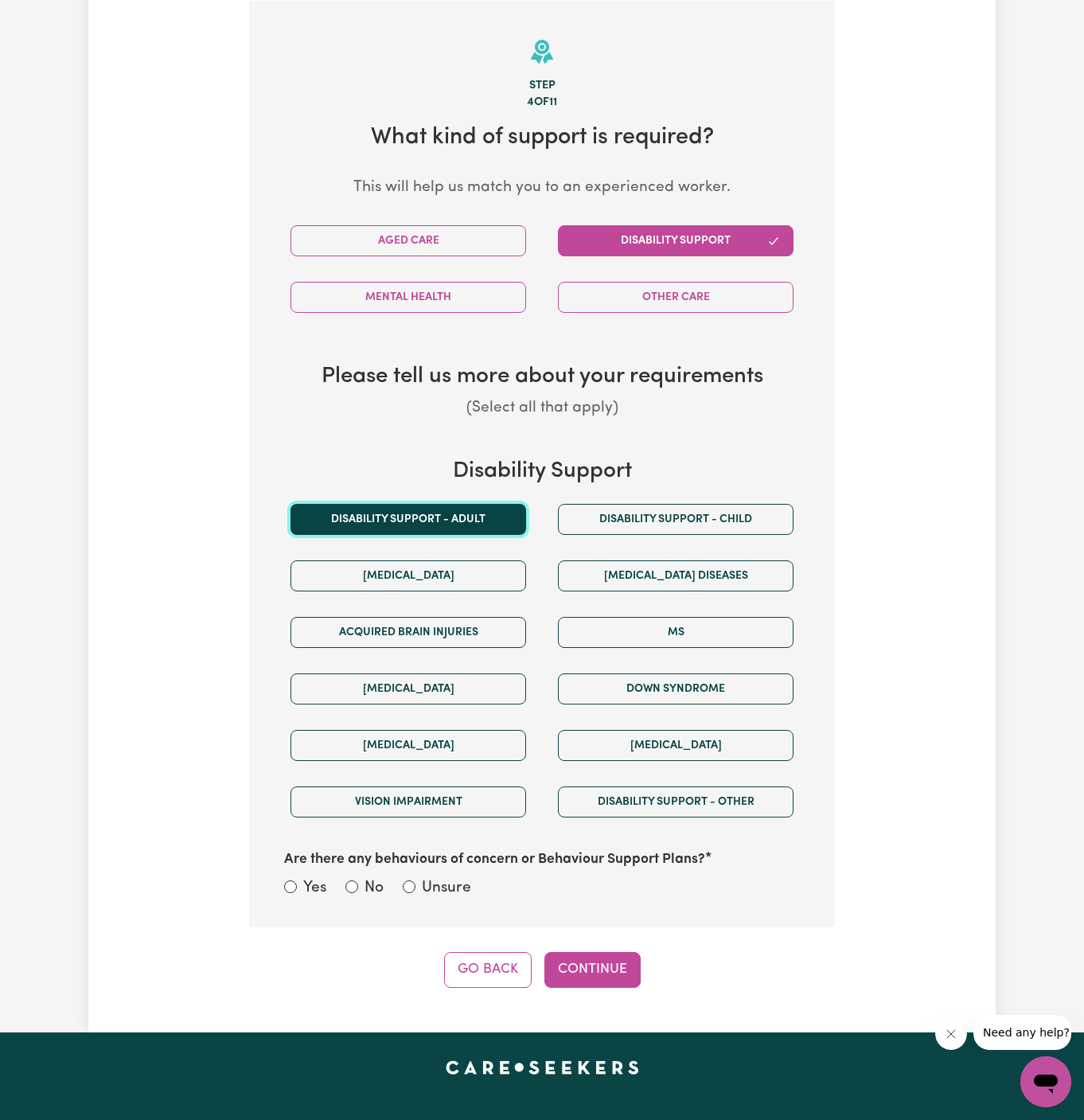
click at [479, 515] on button "Disability support - Adult" at bounding box center [408, 520] width 236 height 31
click at [461, 901] on section "Step 4 of 11 What kind of support is required? This will help us match you to a…" at bounding box center [542, 464] width 586 height 926
click at [474, 880] on div "Yes No Unsure" at bounding box center [542, 889] width 515 height 25
click at [444, 877] on label "Unsure" at bounding box center [447, 888] width 49 height 23
click at [416, 880] on input "Unsure" at bounding box center [409, 887] width 13 height 13
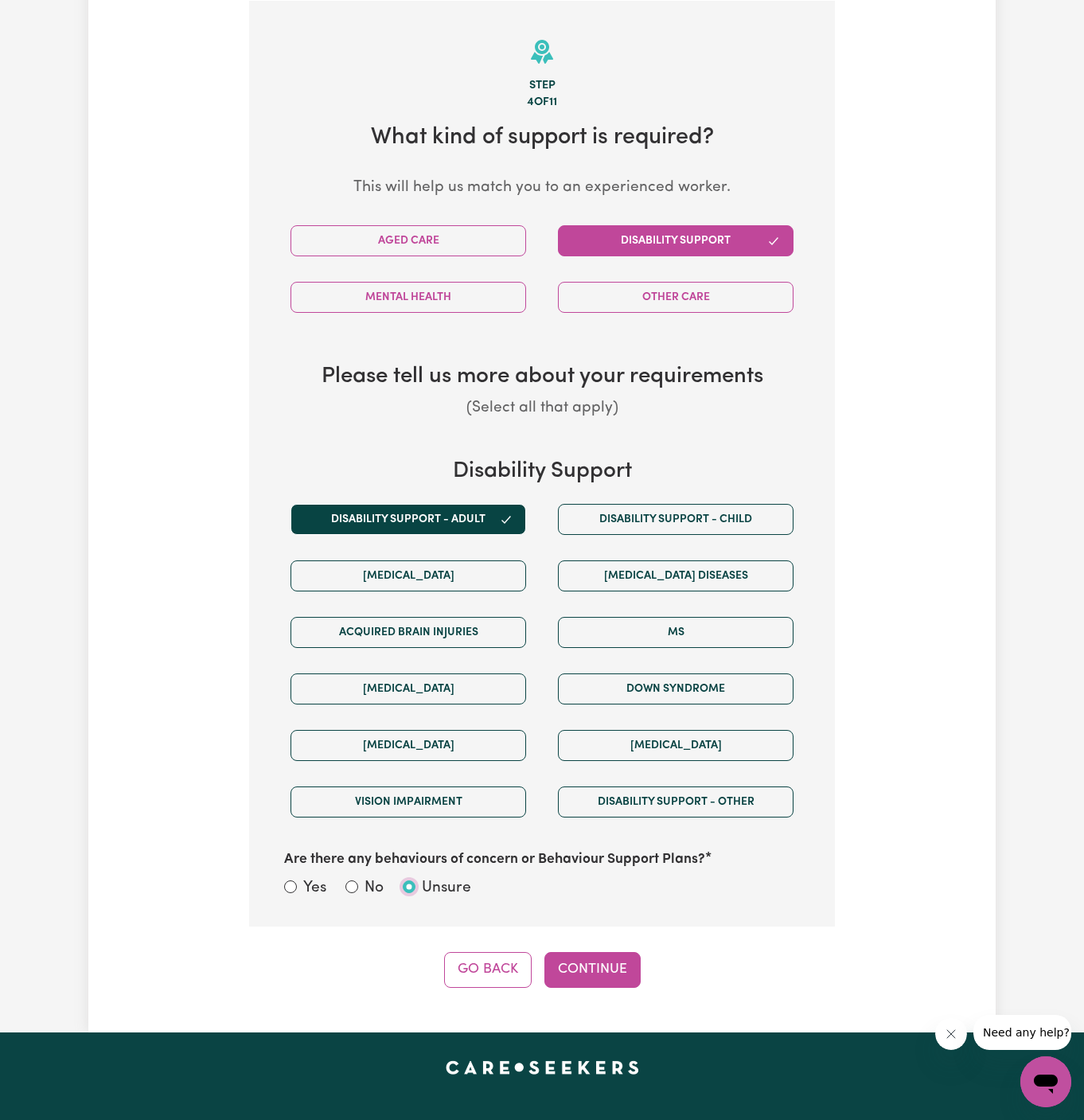
radio input "true"
click at [599, 959] on button "Continue" at bounding box center [592, 969] width 97 height 35
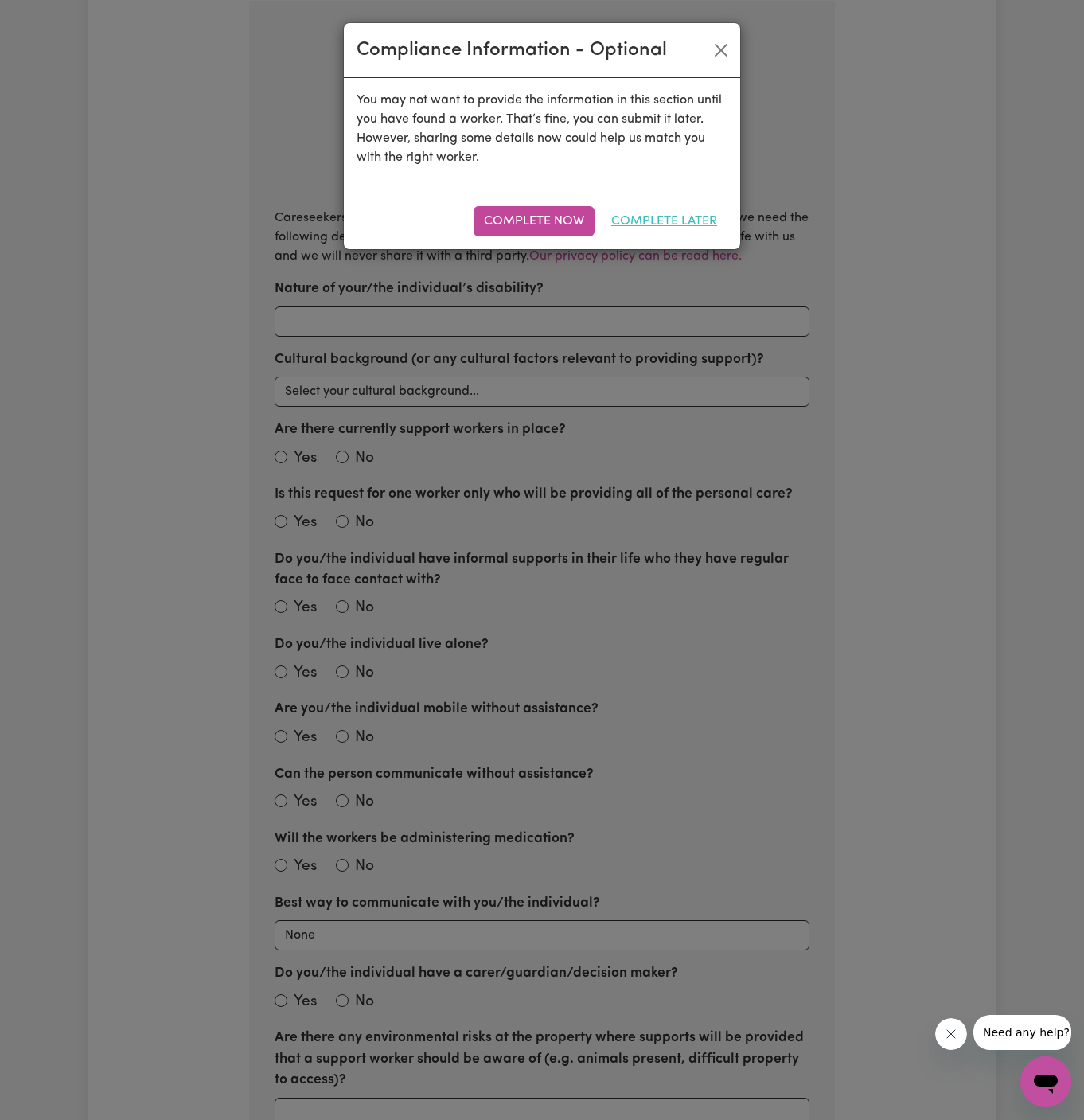
click at [662, 208] on button "Complete Later" at bounding box center [664, 221] width 127 height 30
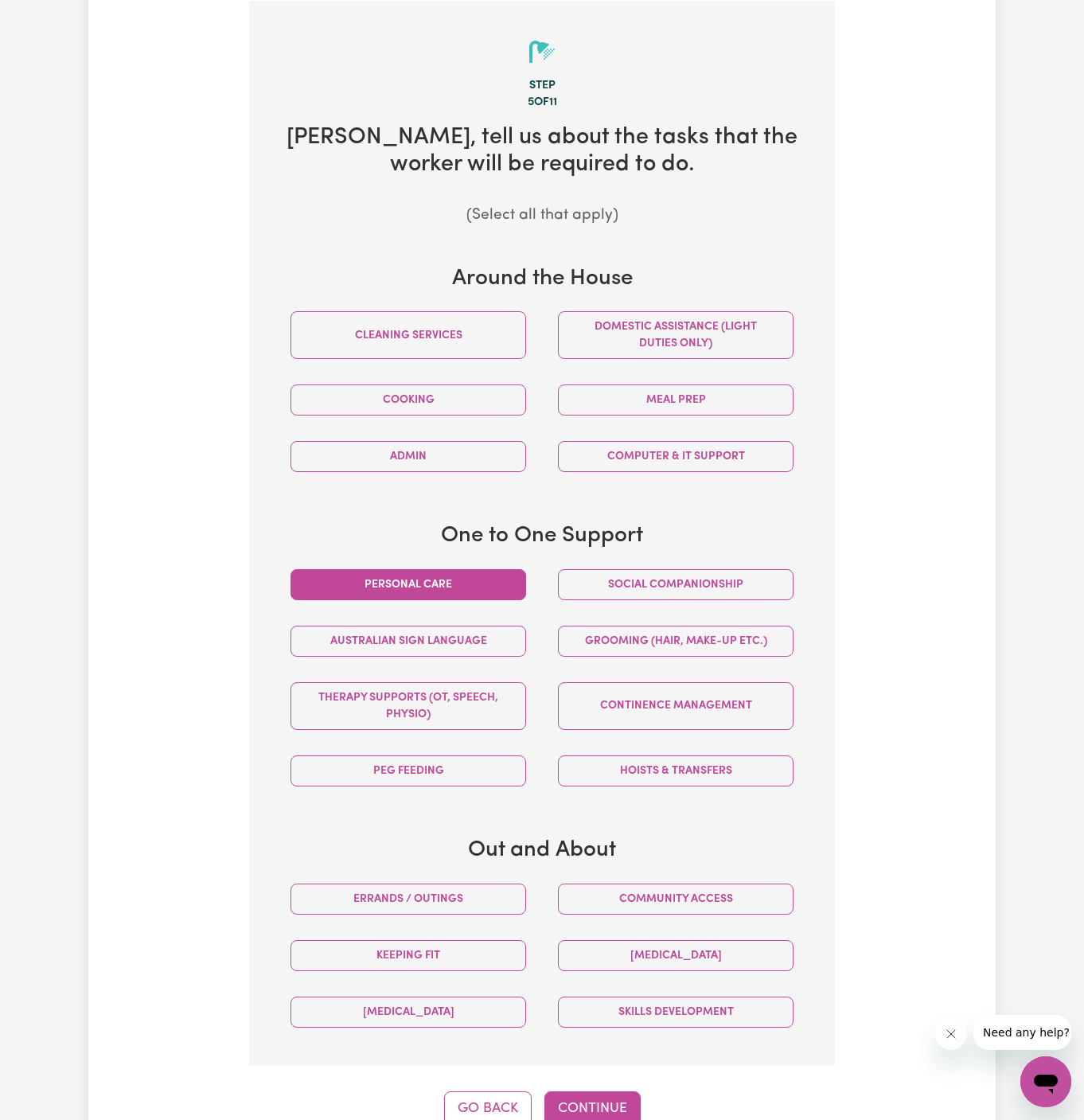
click at [457, 584] on button "Personal care" at bounding box center [408, 585] width 236 height 31
click at [690, 571] on button "Social companionship" at bounding box center [676, 585] width 236 height 31
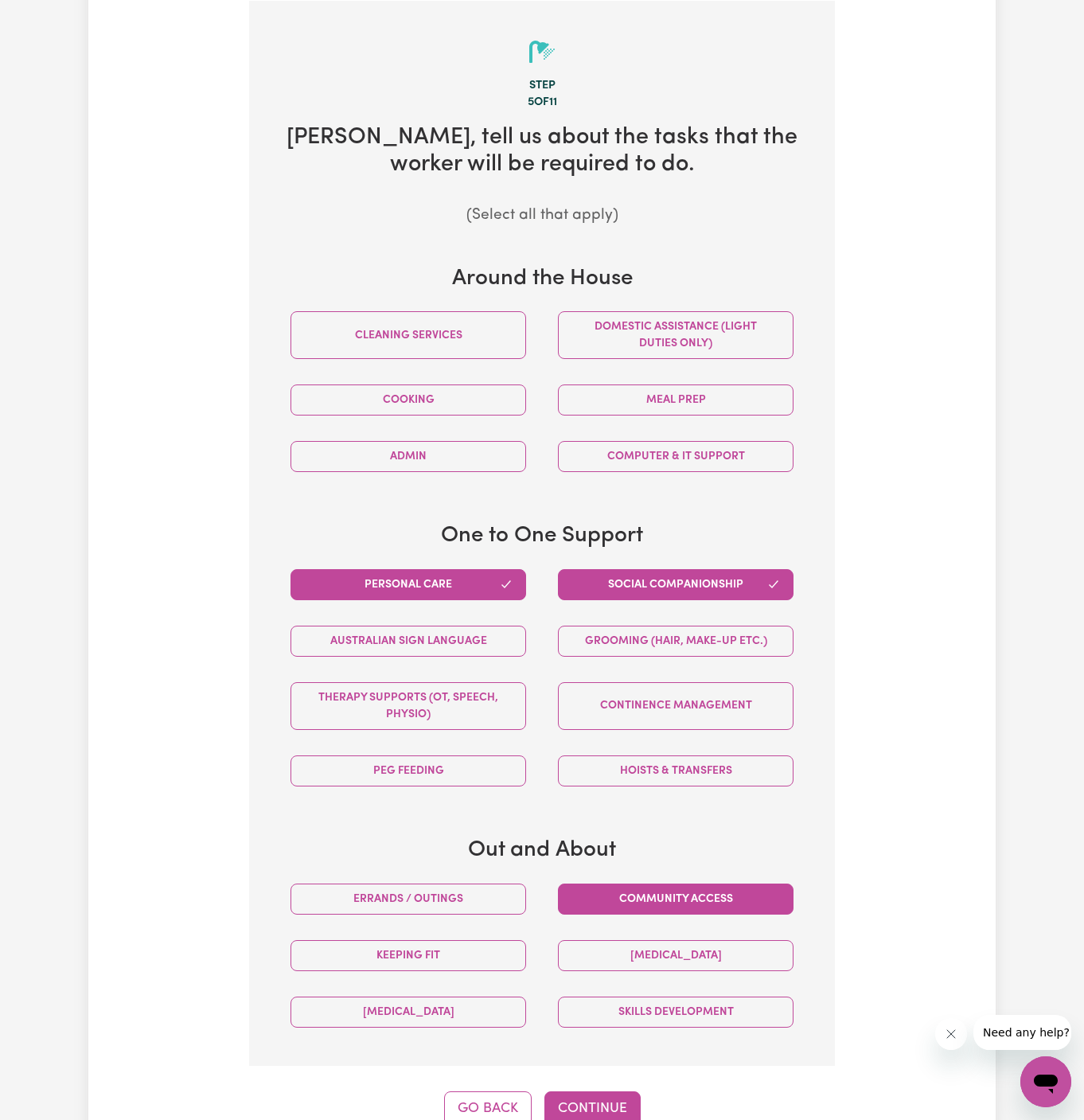
click at [707, 902] on button "Community access" at bounding box center [676, 899] width 236 height 31
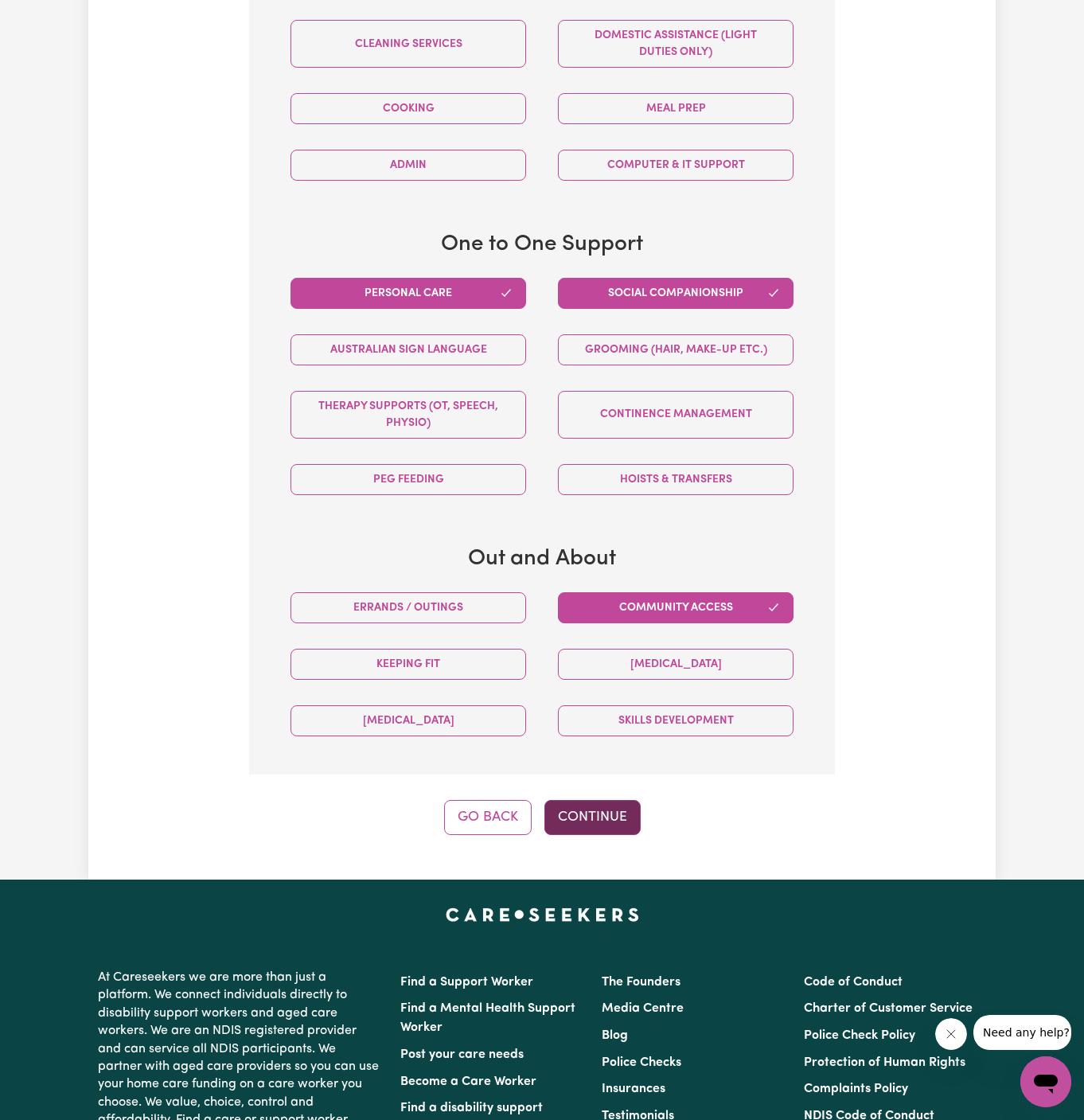
click at [589, 811] on button "Continue" at bounding box center [592, 817] width 97 height 35
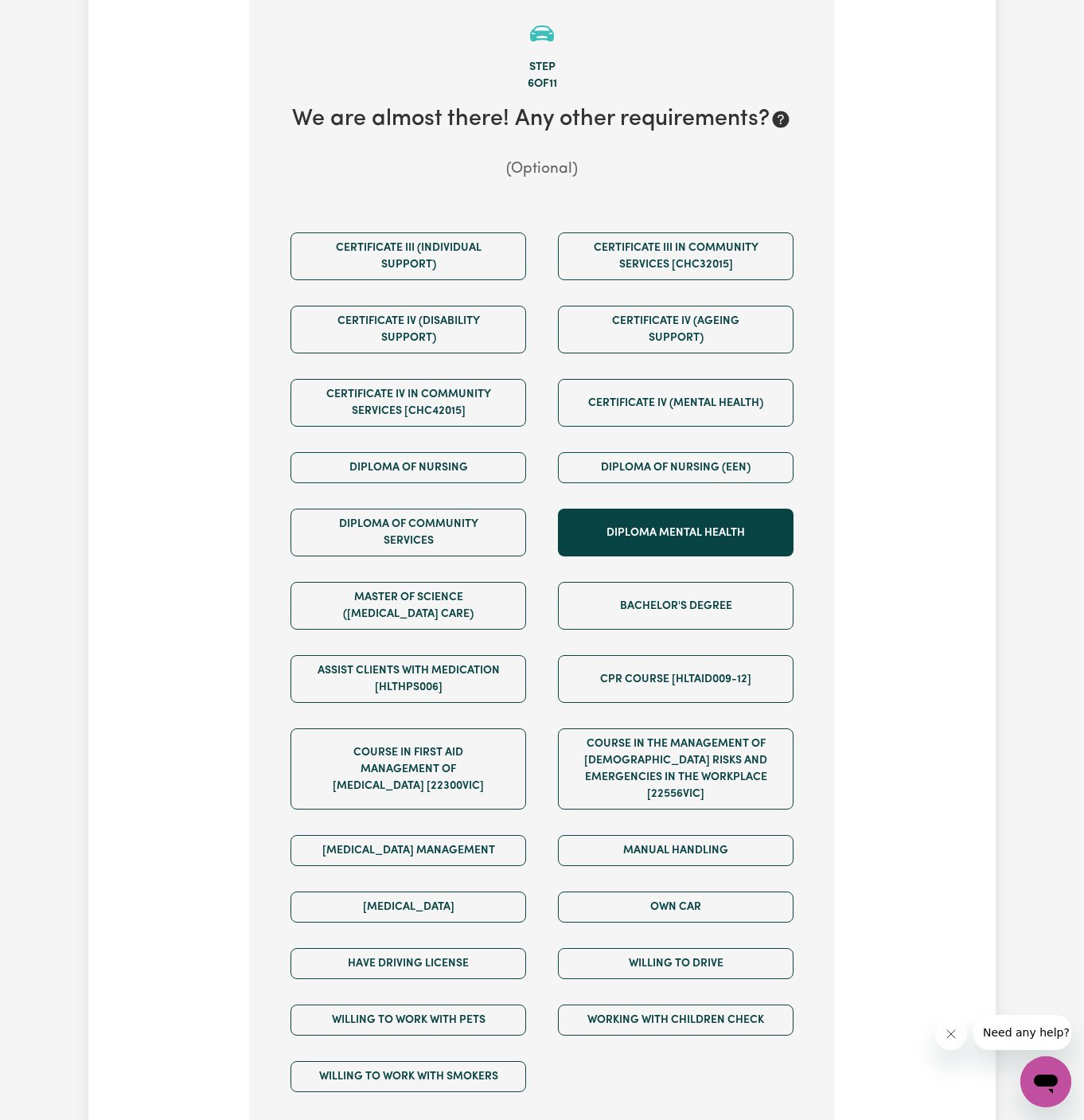
scroll to position [413, 0]
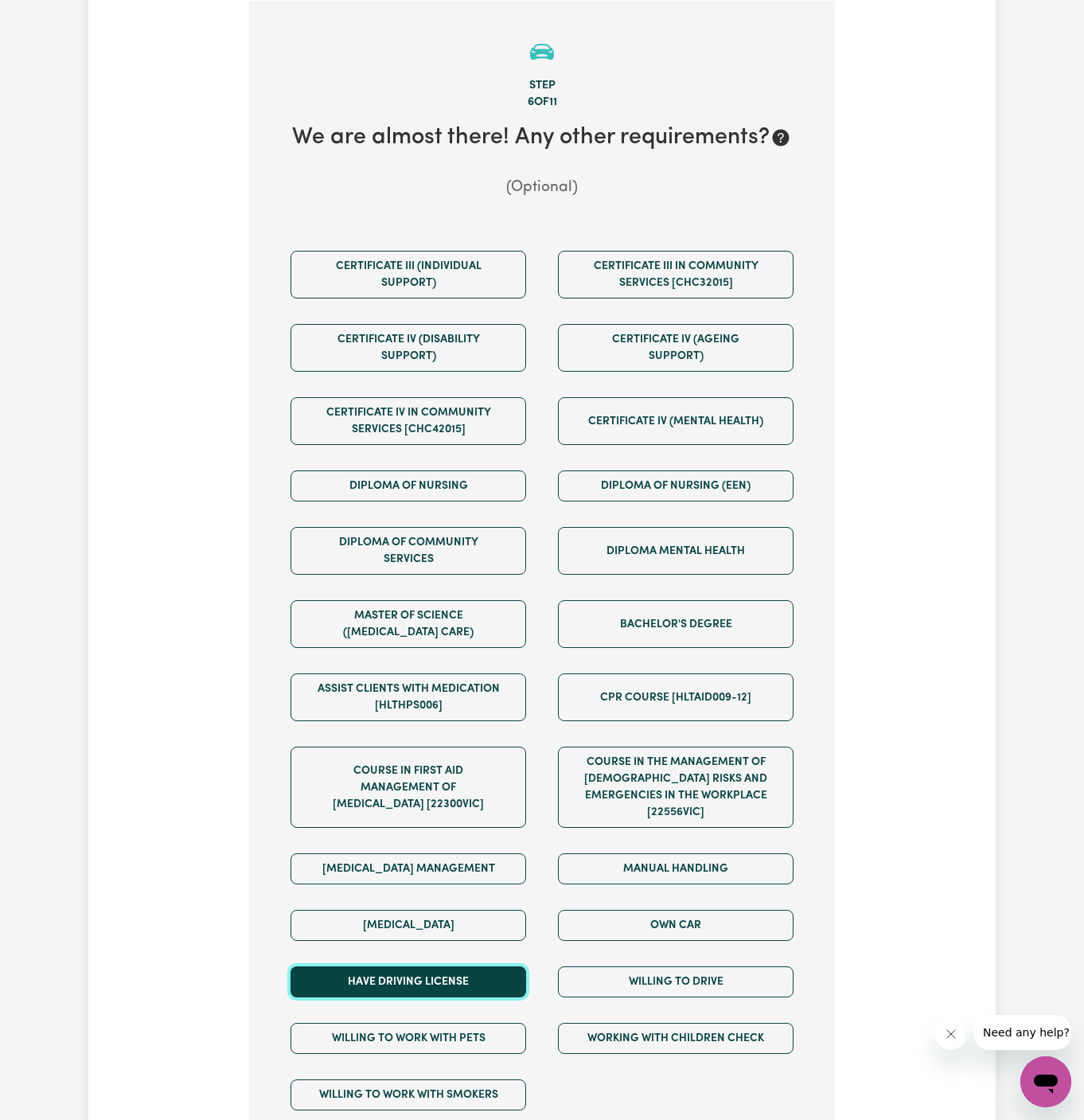
click at [500, 966] on button "Have driving license" at bounding box center [408, 982] width 236 height 31
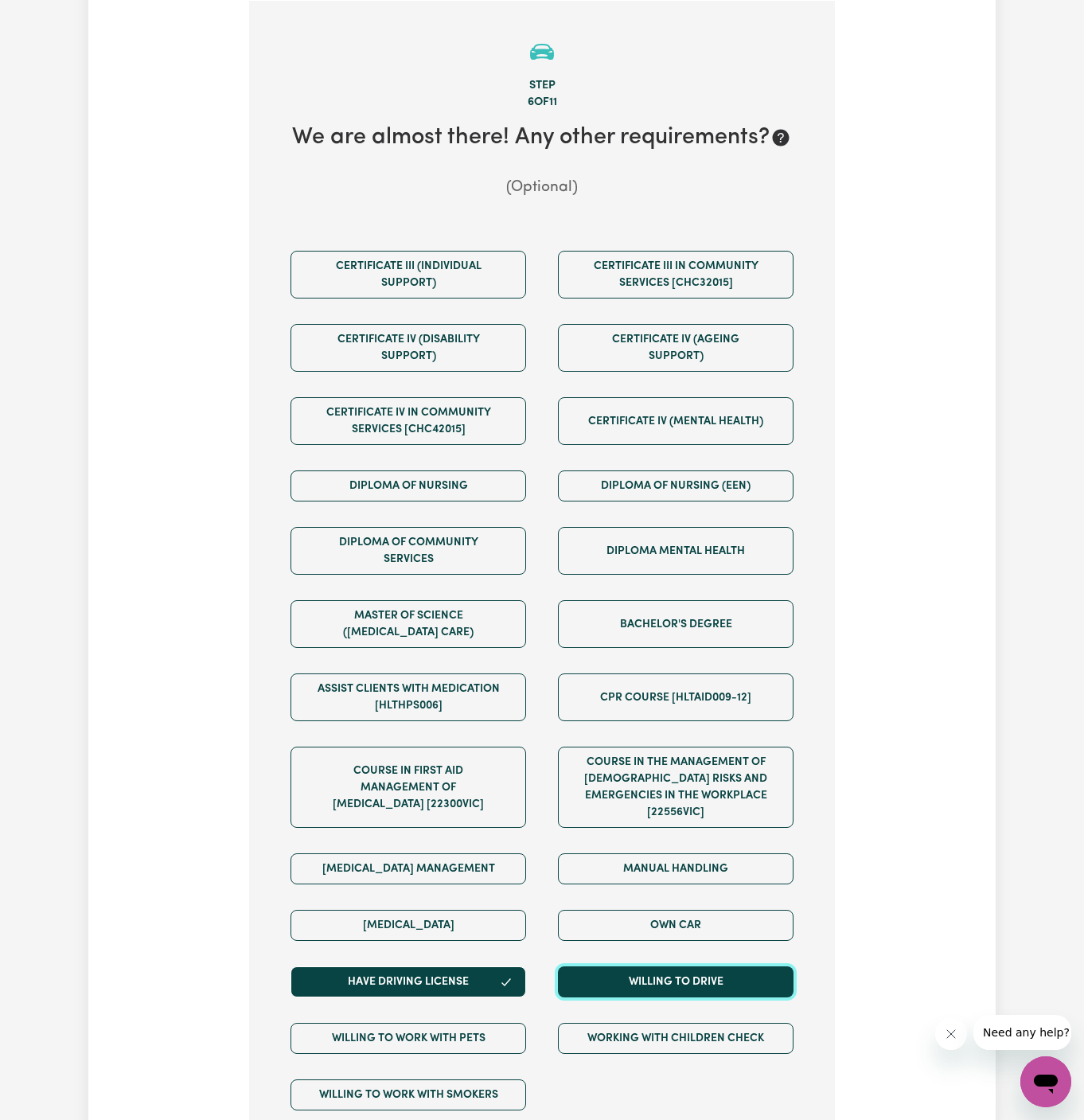
click at [610, 966] on button "Willing to drive" at bounding box center [676, 982] width 236 height 31
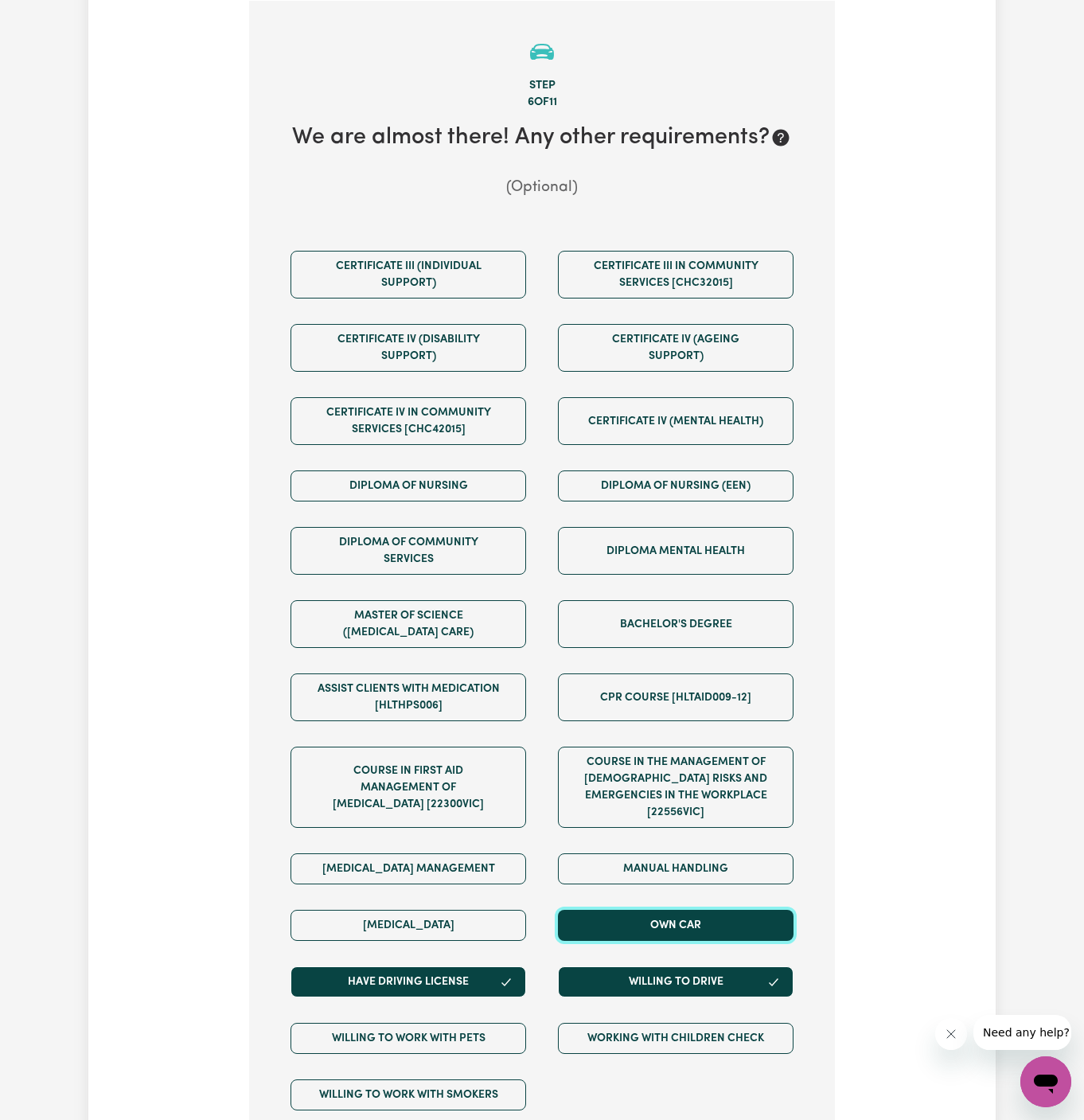
click at [685, 910] on button "Own Car" at bounding box center [676, 925] width 236 height 31
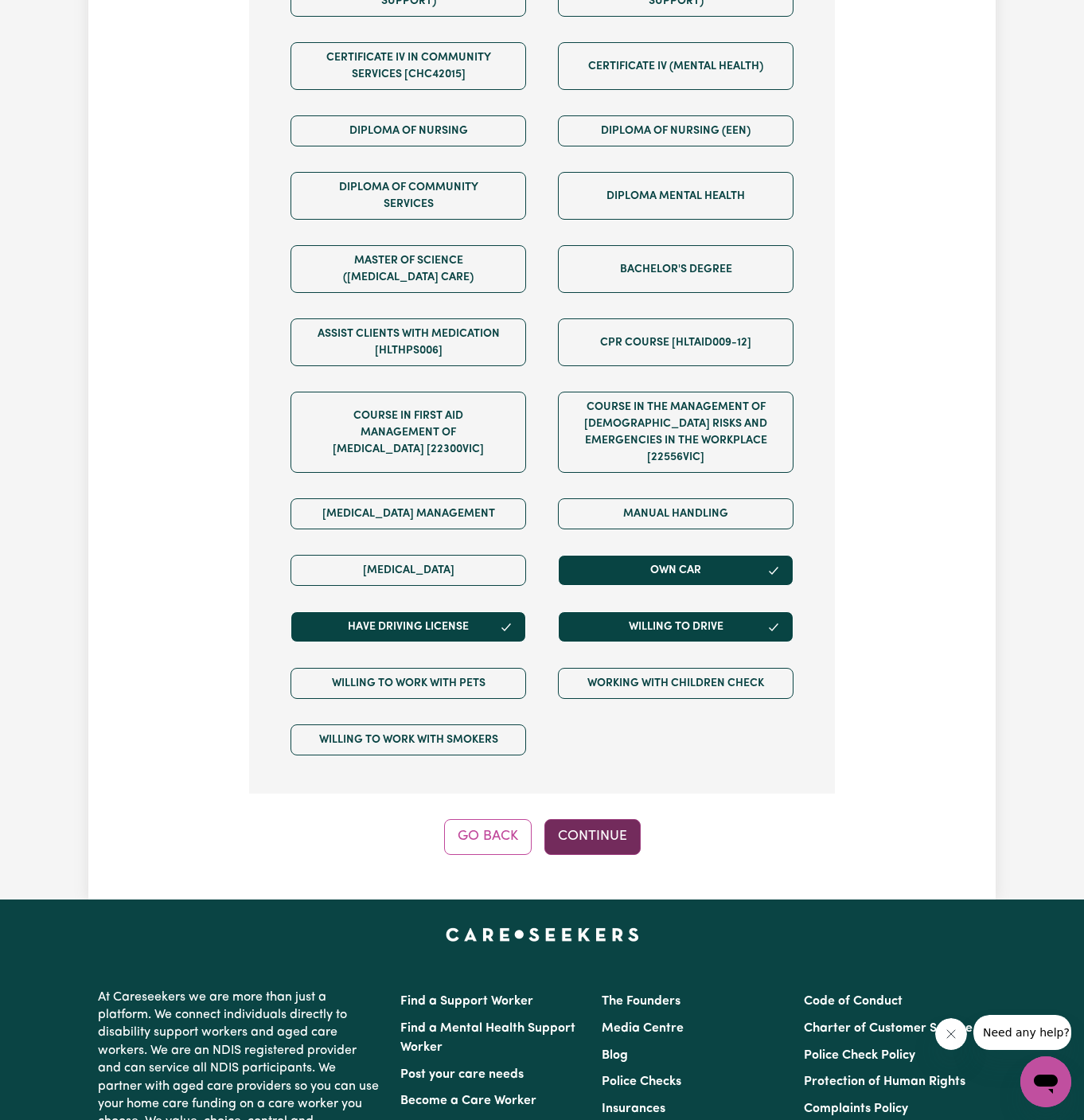
click at [601, 819] on button "Continue" at bounding box center [592, 836] width 97 height 35
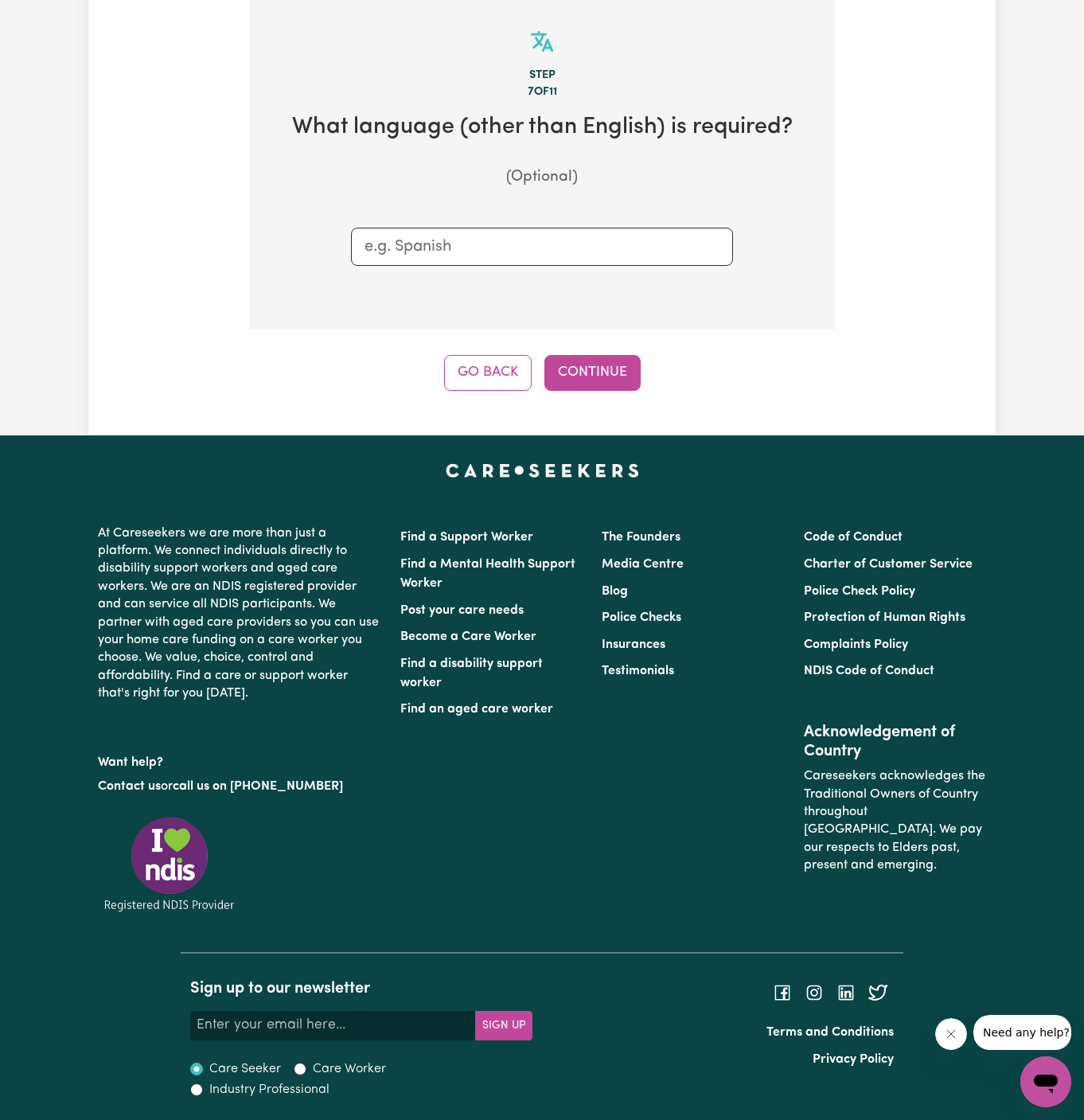
scroll to position [413, 0]
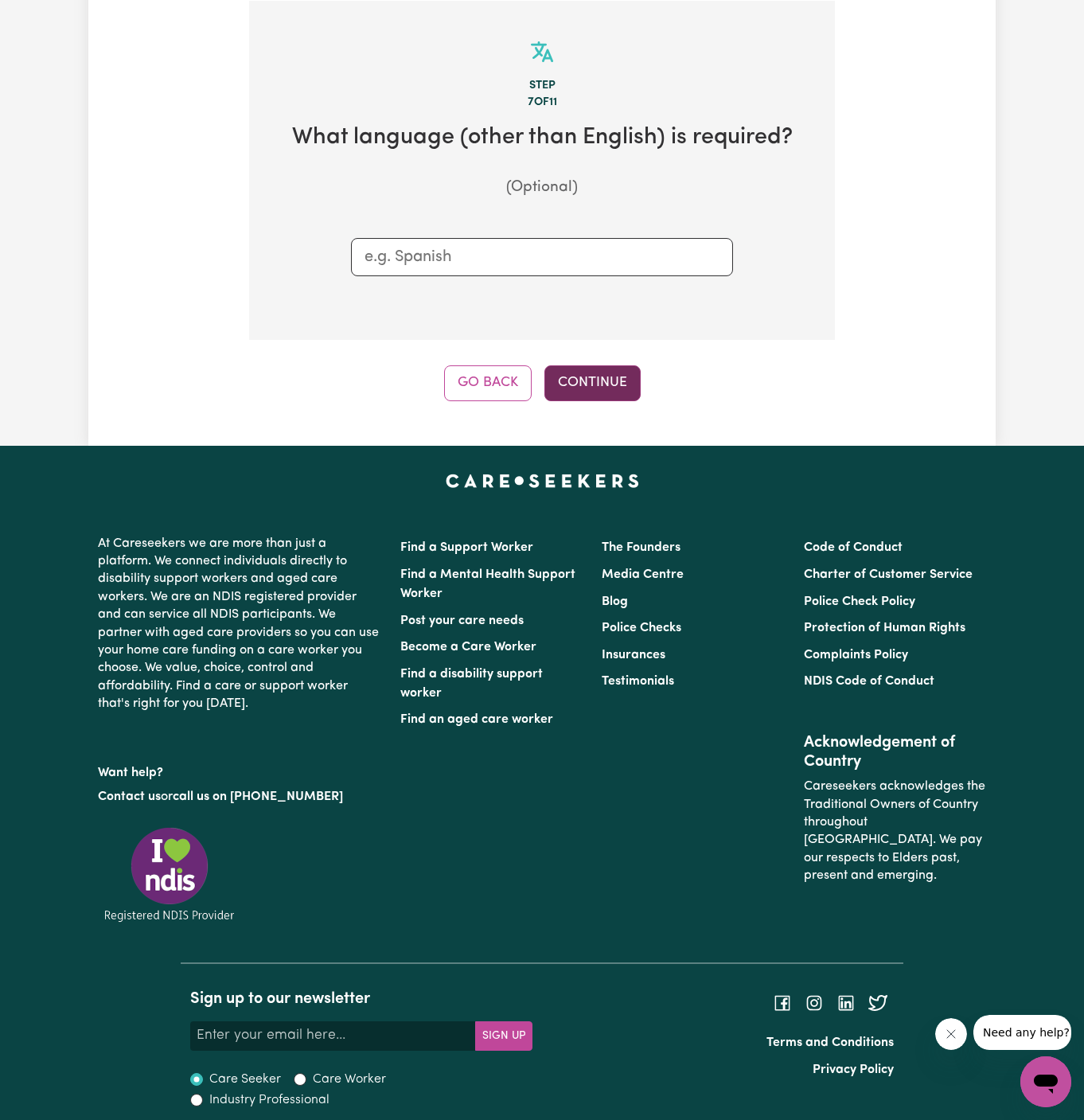
click at [604, 391] on button "Continue" at bounding box center [592, 383] width 97 height 35
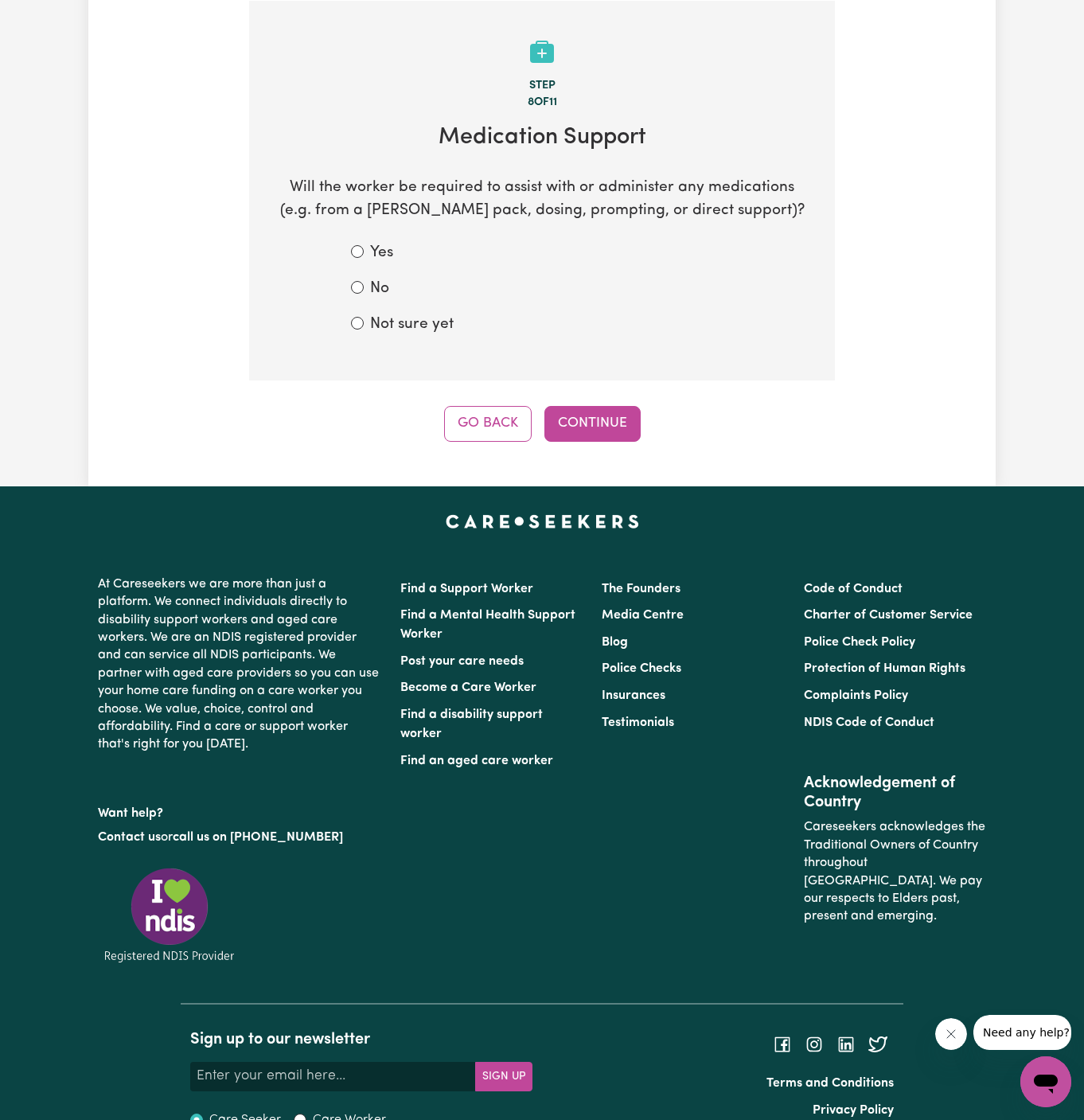
click at [381, 286] on label "No" at bounding box center [379, 290] width 19 height 23
click at [364, 286] on input "No" at bounding box center [358, 287] width 13 height 13
radio input "true"
click at [615, 417] on button "Continue" at bounding box center [592, 423] width 97 height 35
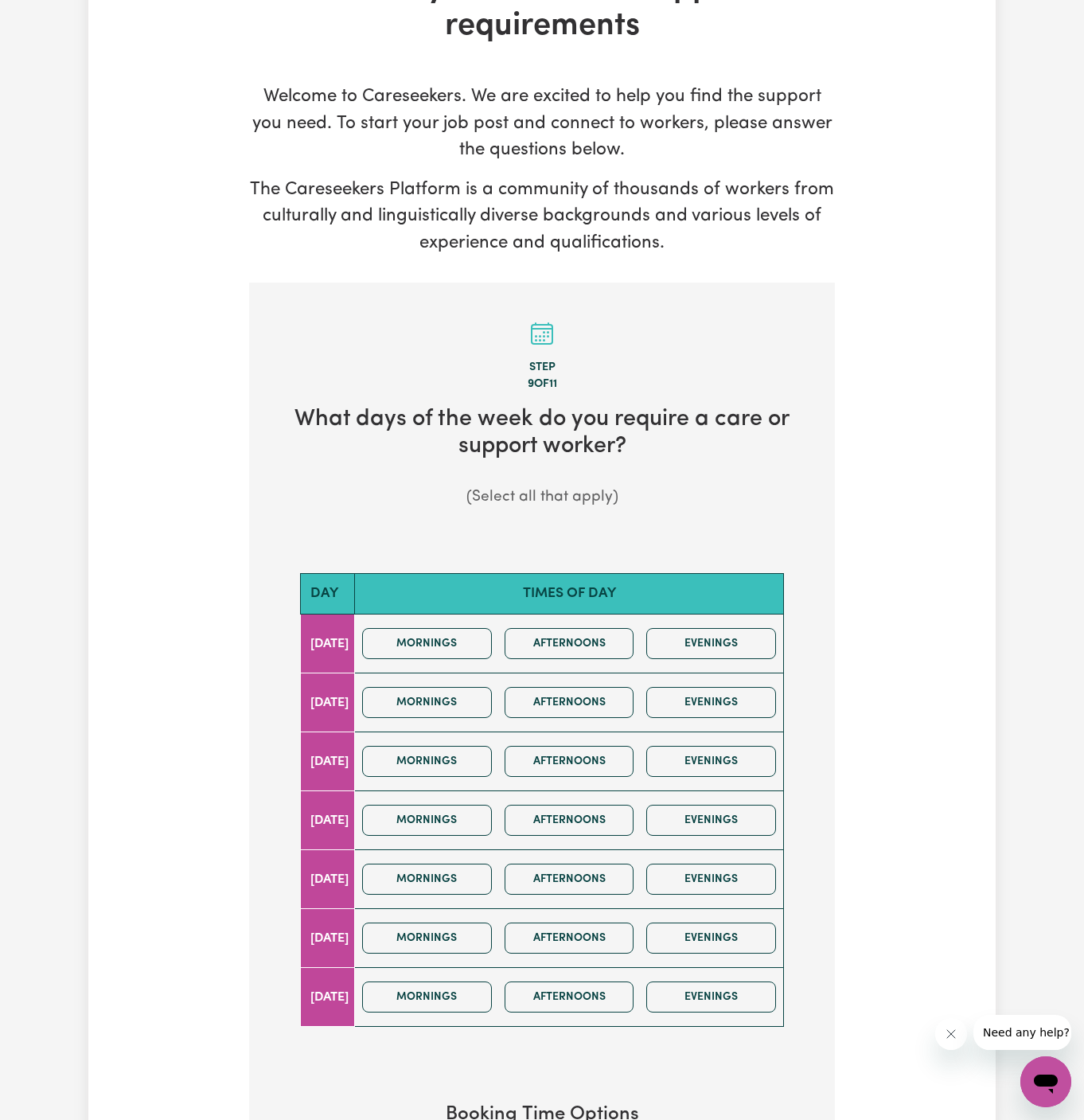
scroll to position [134, 0]
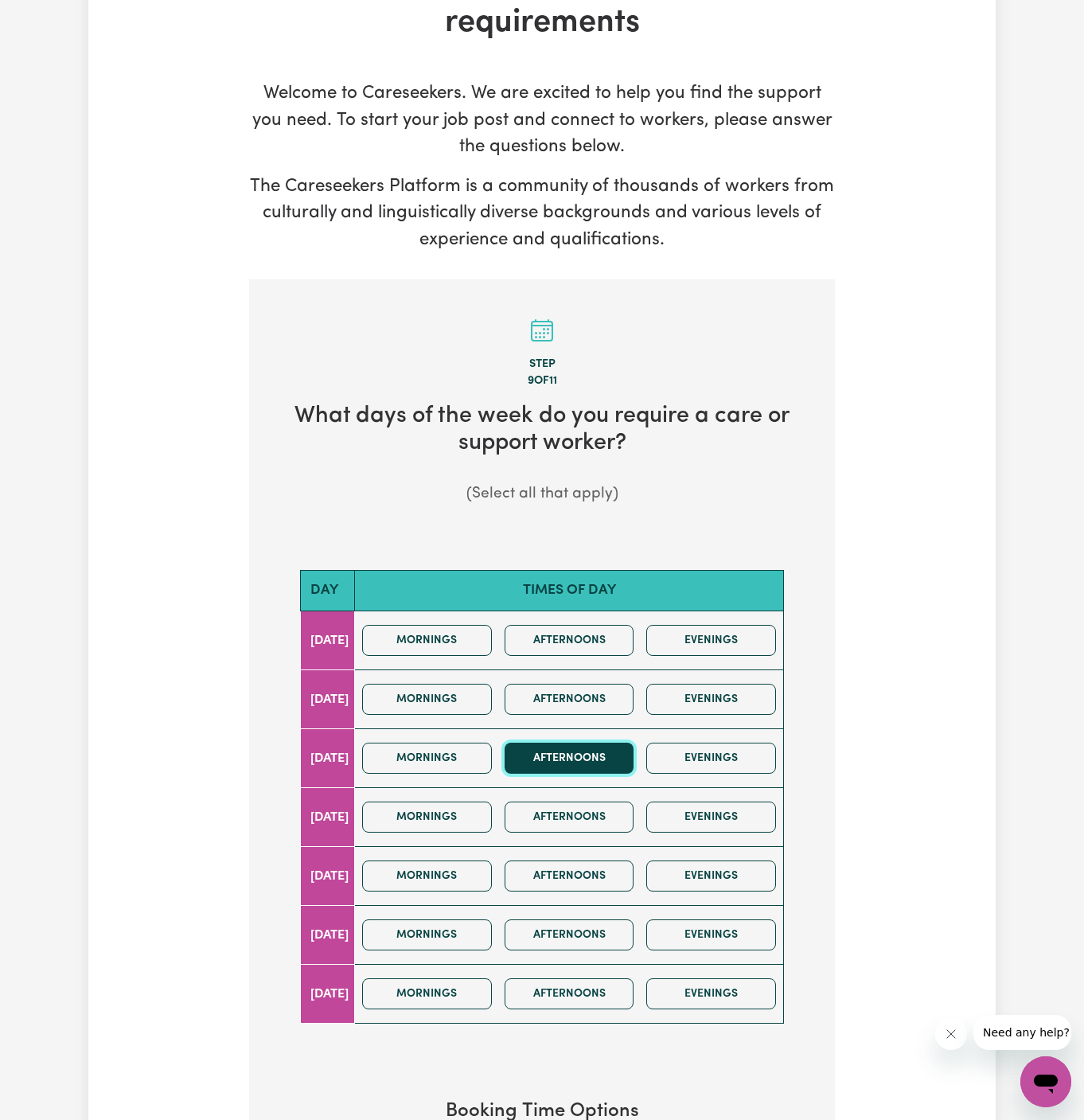
click at [587, 748] on button "Afternoons" at bounding box center [569, 758] width 130 height 31
click at [590, 815] on button "Afternoons" at bounding box center [569, 817] width 130 height 31
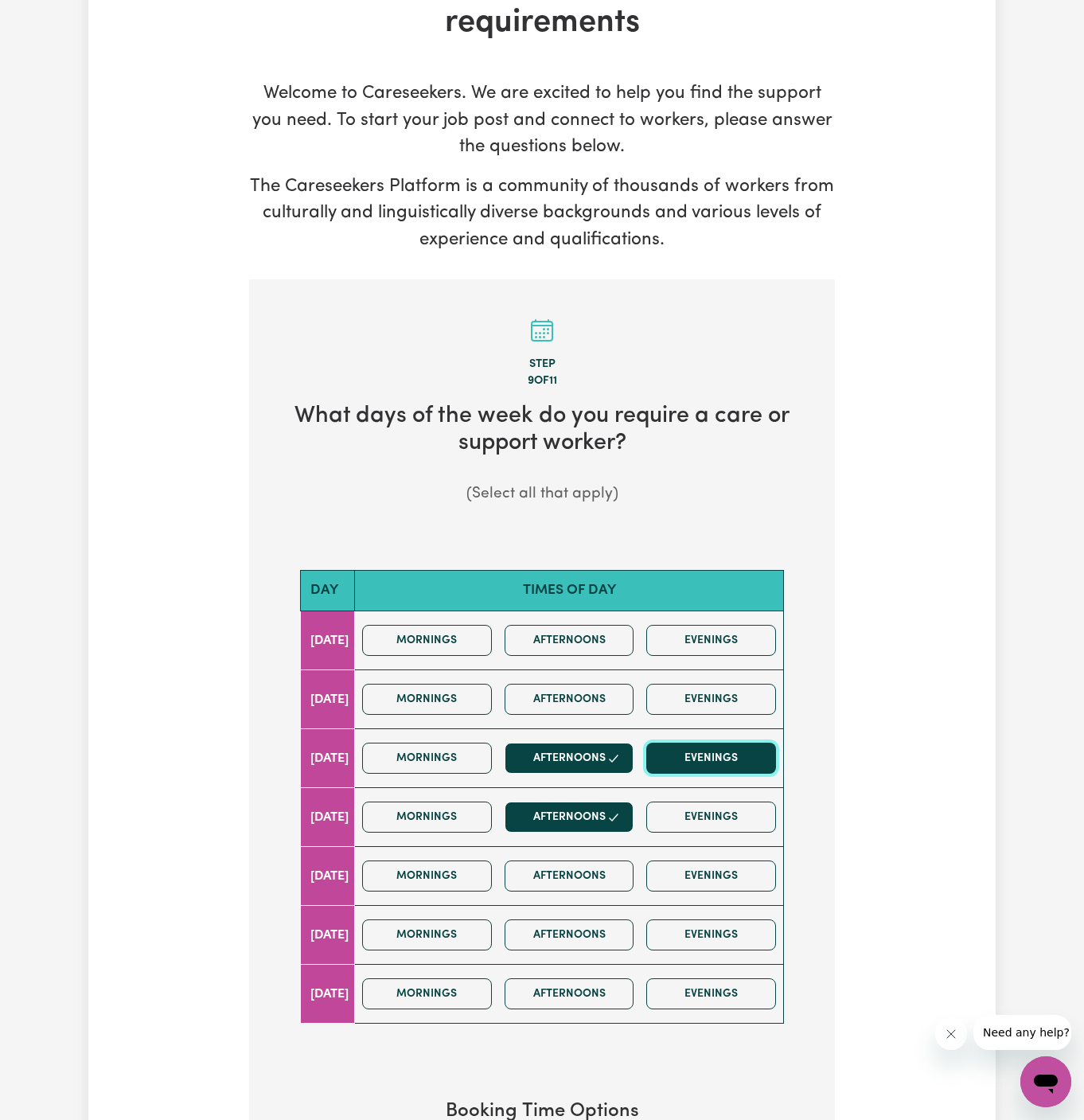
click at [717, 769] on button "Evenings" at bounding box center [711, 758] width 130 height 31
click at [717, 803] on button "Evenings" at bounding box center [711, 817] width 130 height 31
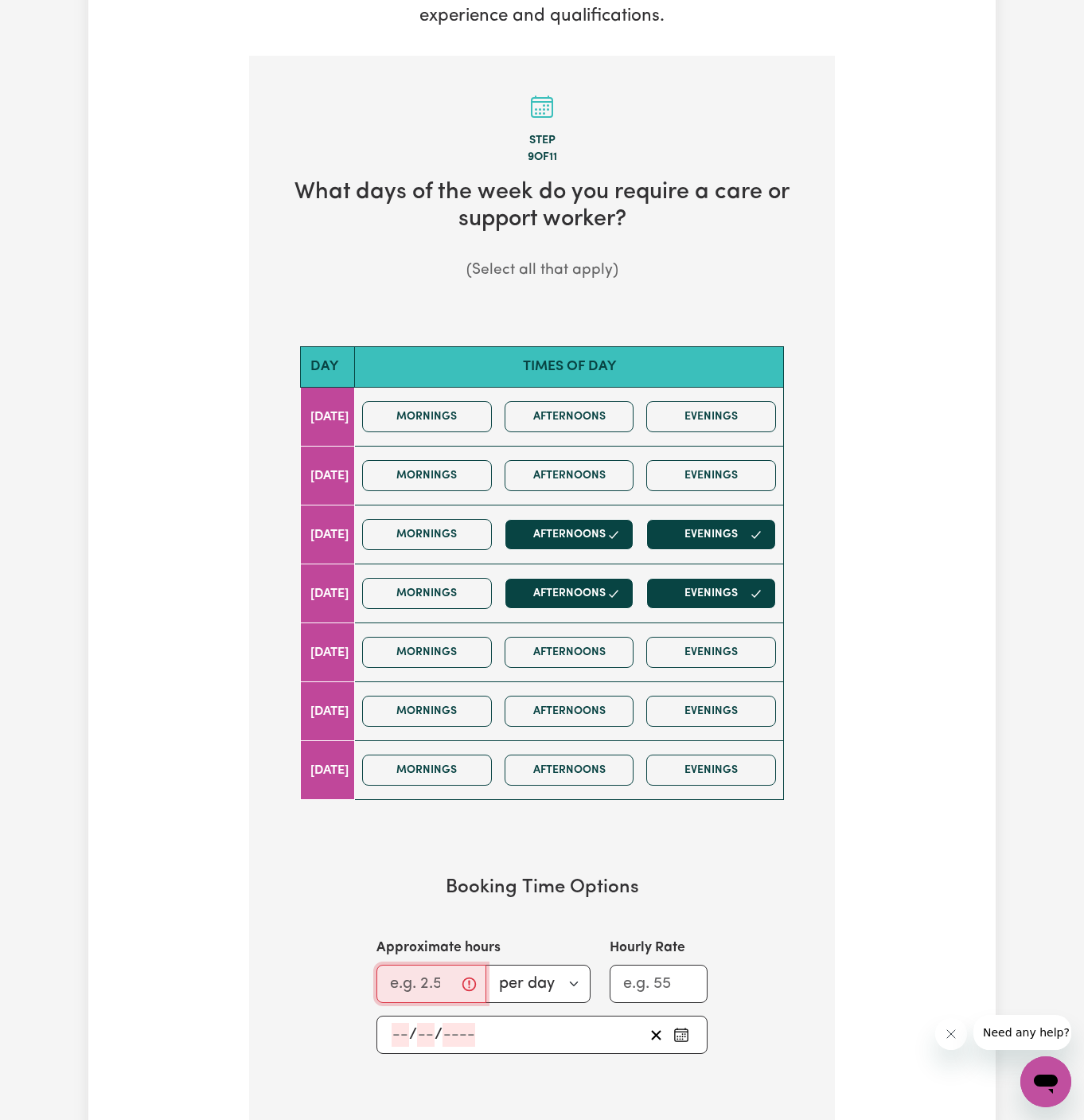
click at [423, 970] on input "Approximate hours" at bounding box center [431, 983] width 110 height 38
type input "2"
click at [392, 1037] on input "number" at bounding box center [400, 1034] width 17 height 24
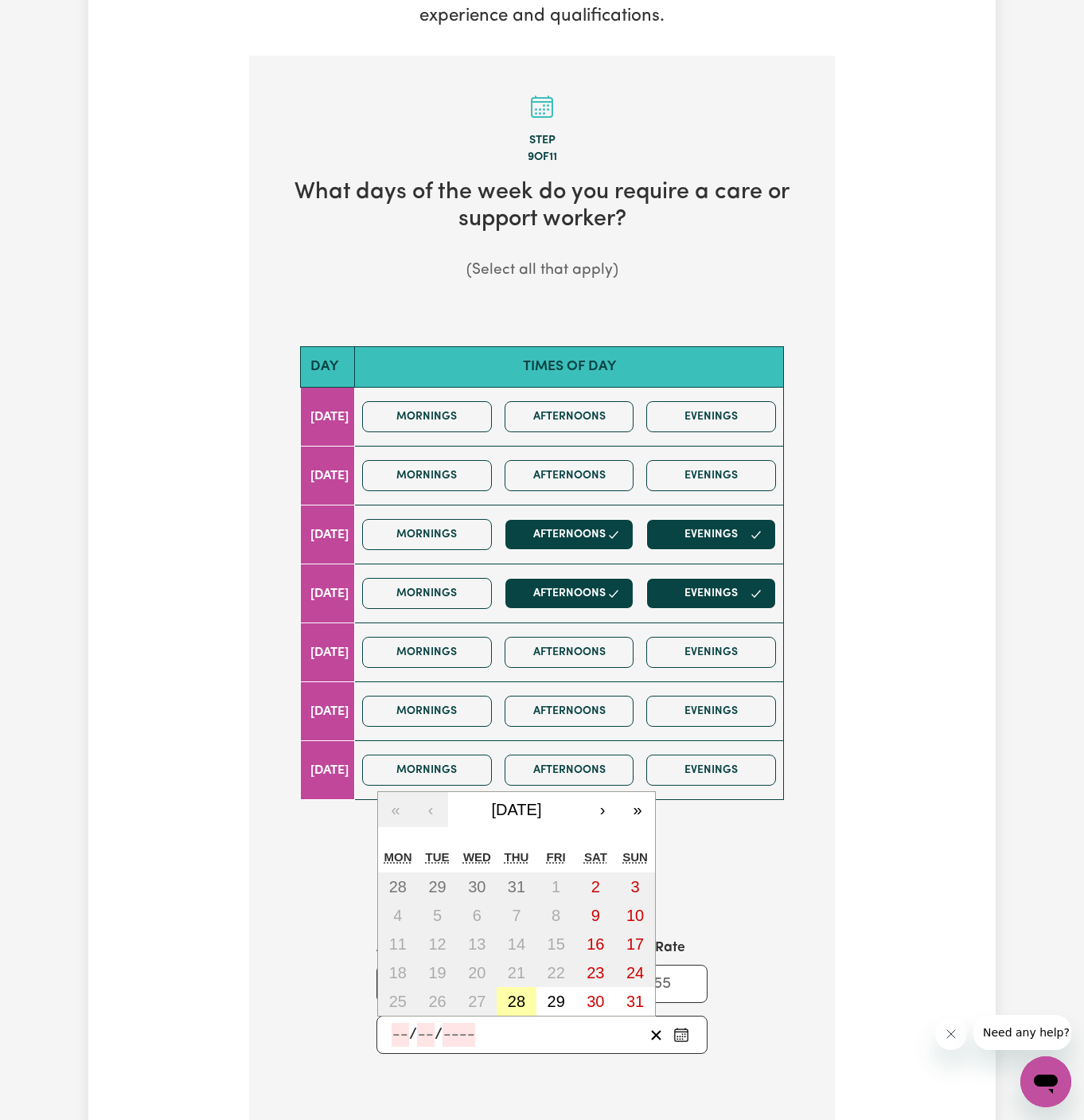
click at [517, 992] on abbr "28" at bounding box center [516, 1001] width 17 height 17
type input "[DATE]"
type input "28"
type input "8"
type input "2025"
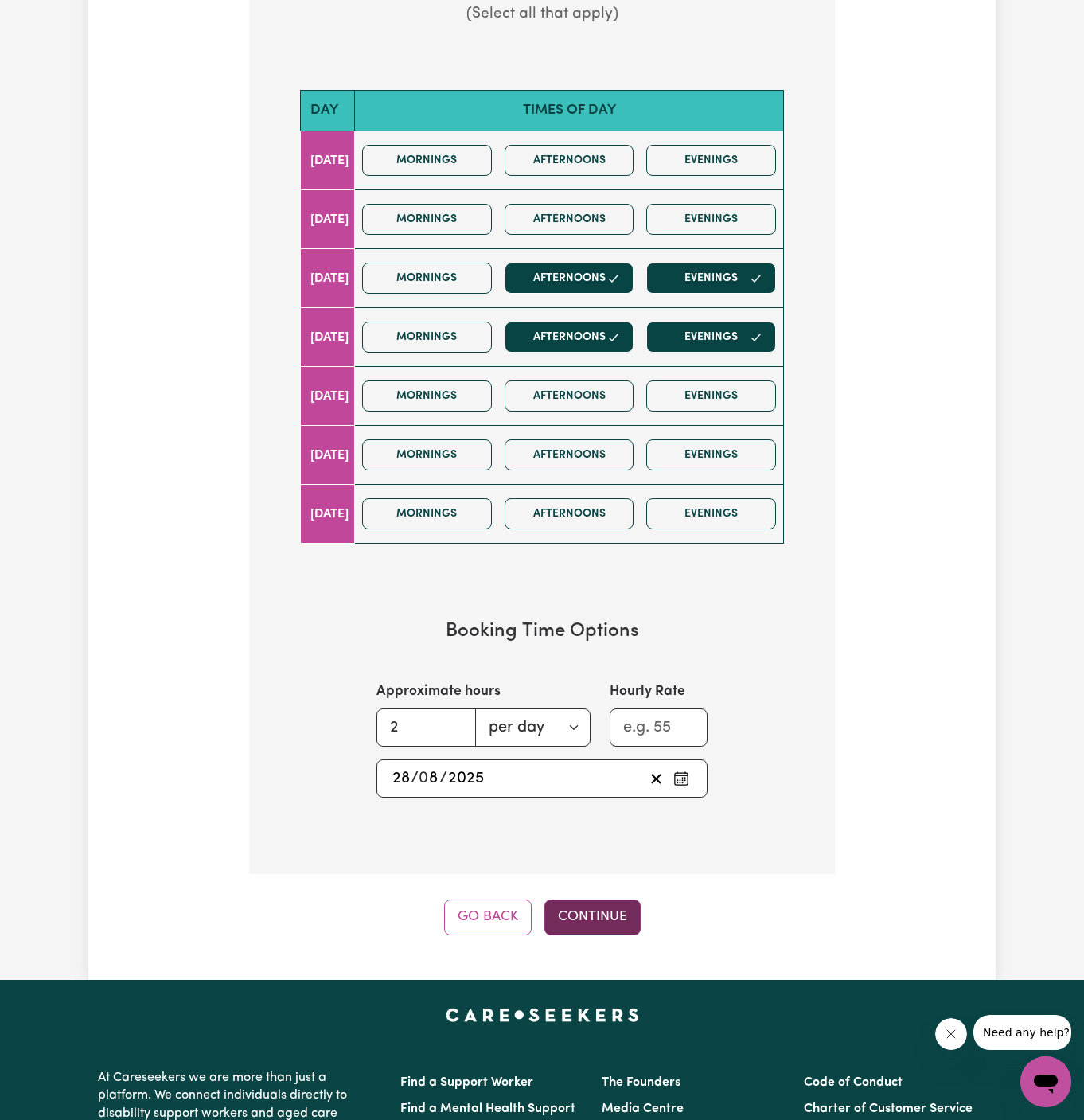
click at [600, 922] on button "Continue" at bounding box center [592, 916] width 97 height 35
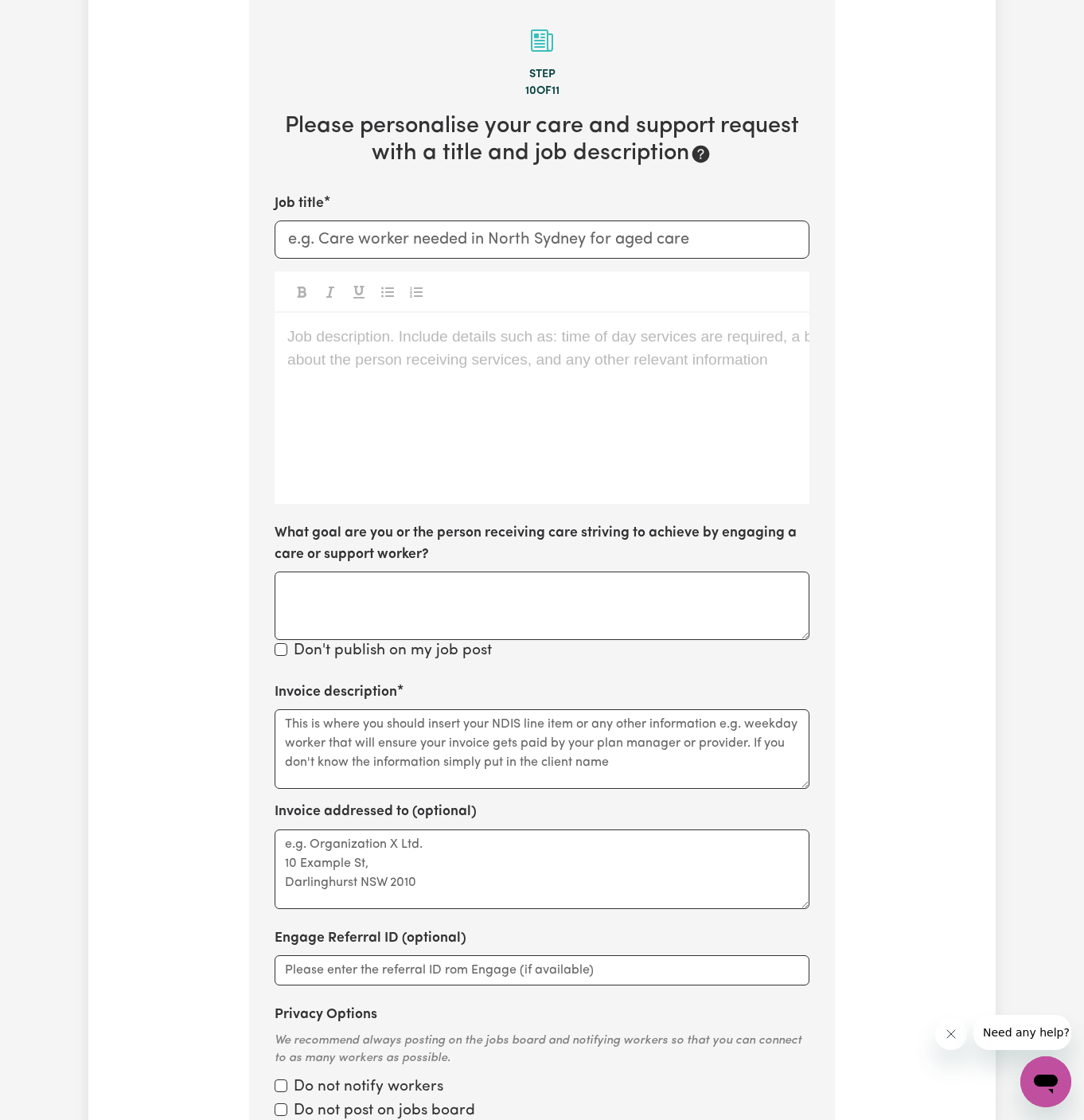
scroll to position [413, 0]
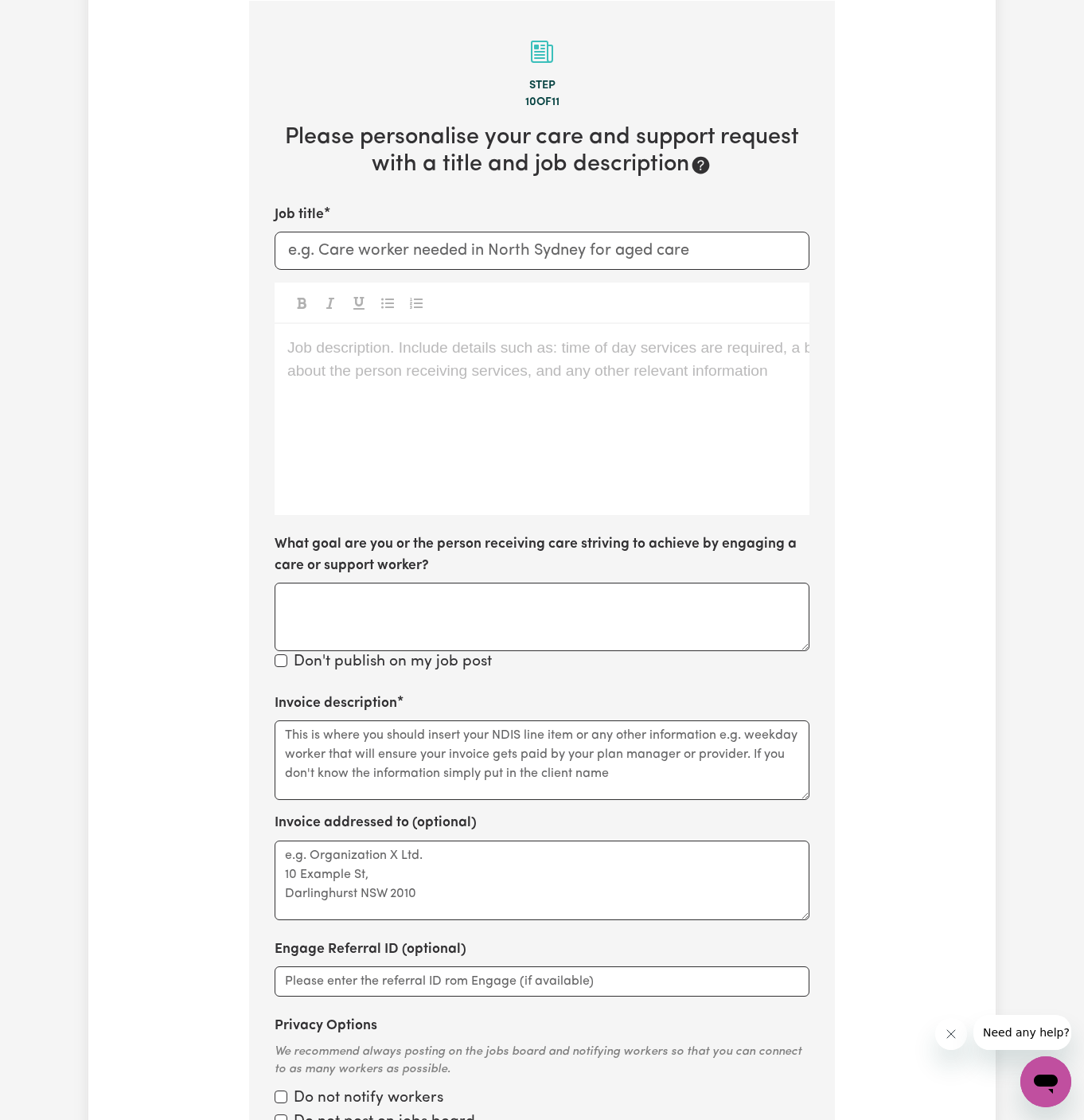
click at [641, 445] on div "Job description. Include details such as: time of day services are required, a …" at bounding box center [542, 419] width 535 height 191
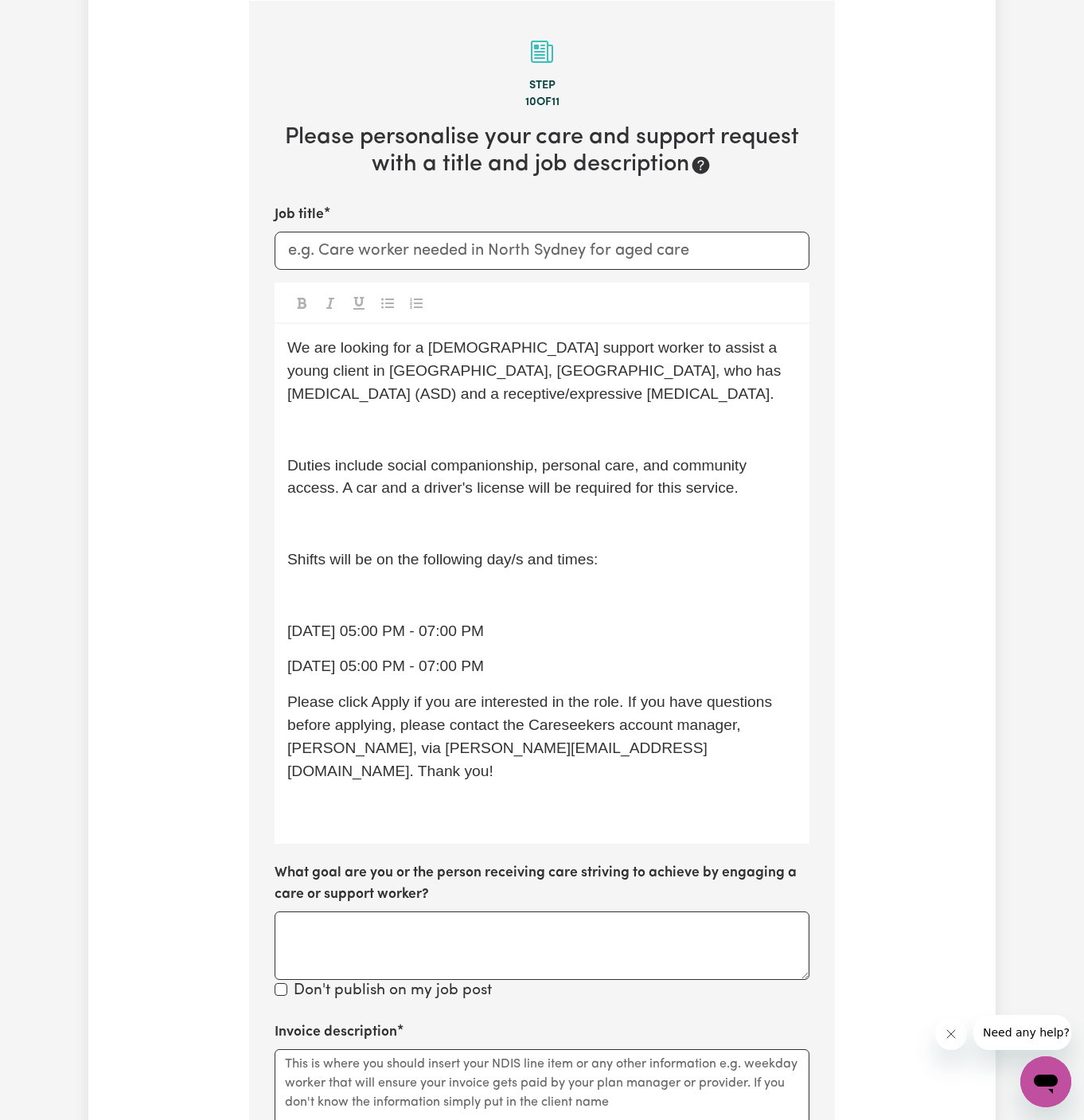
click at [568, 424] on p "﻿" at bounding box center [542, 430] width 510 height 23
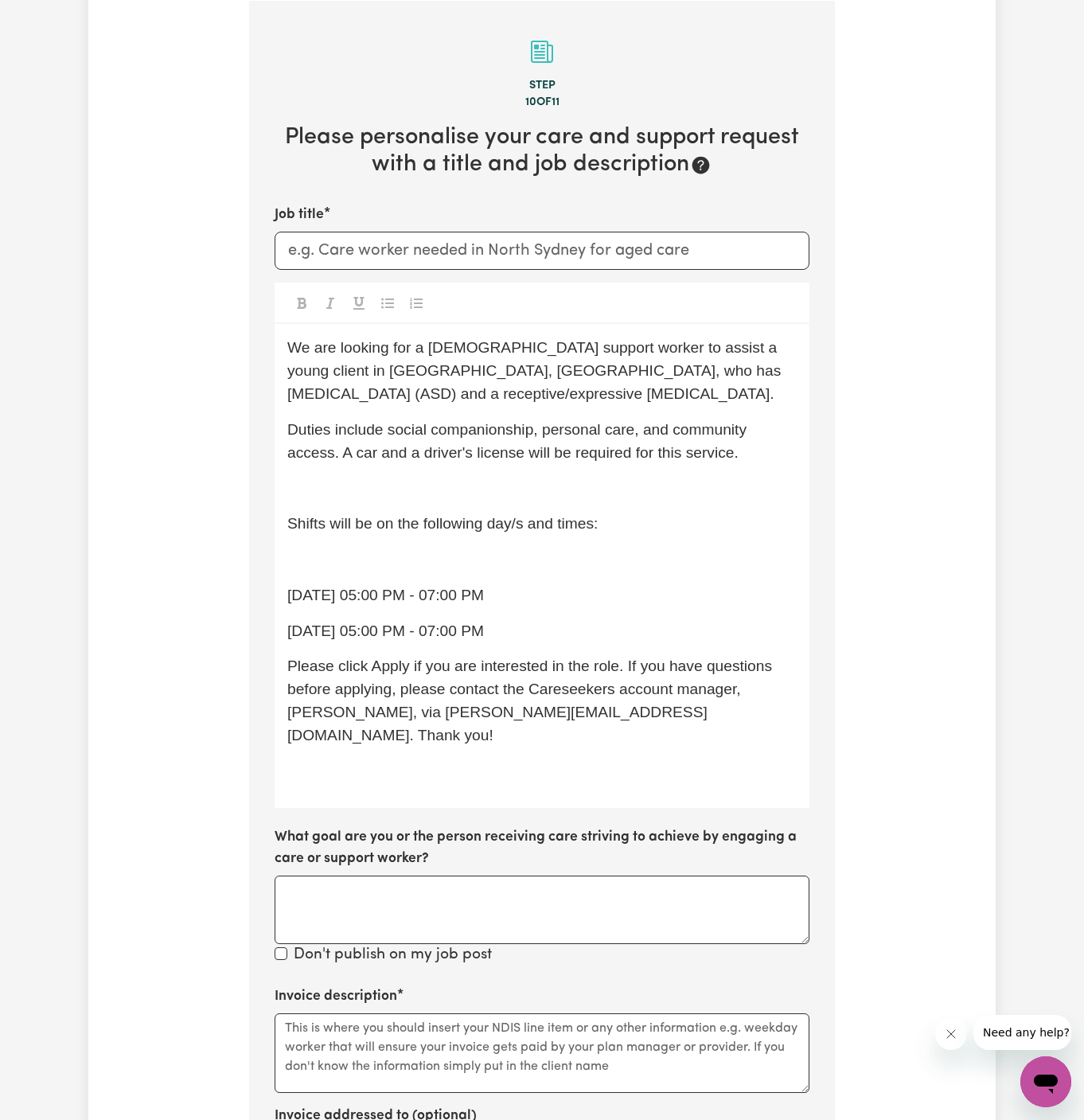
click at [572, 477] on p "﻿" at bounding box center [542, 488] width 510 height 23
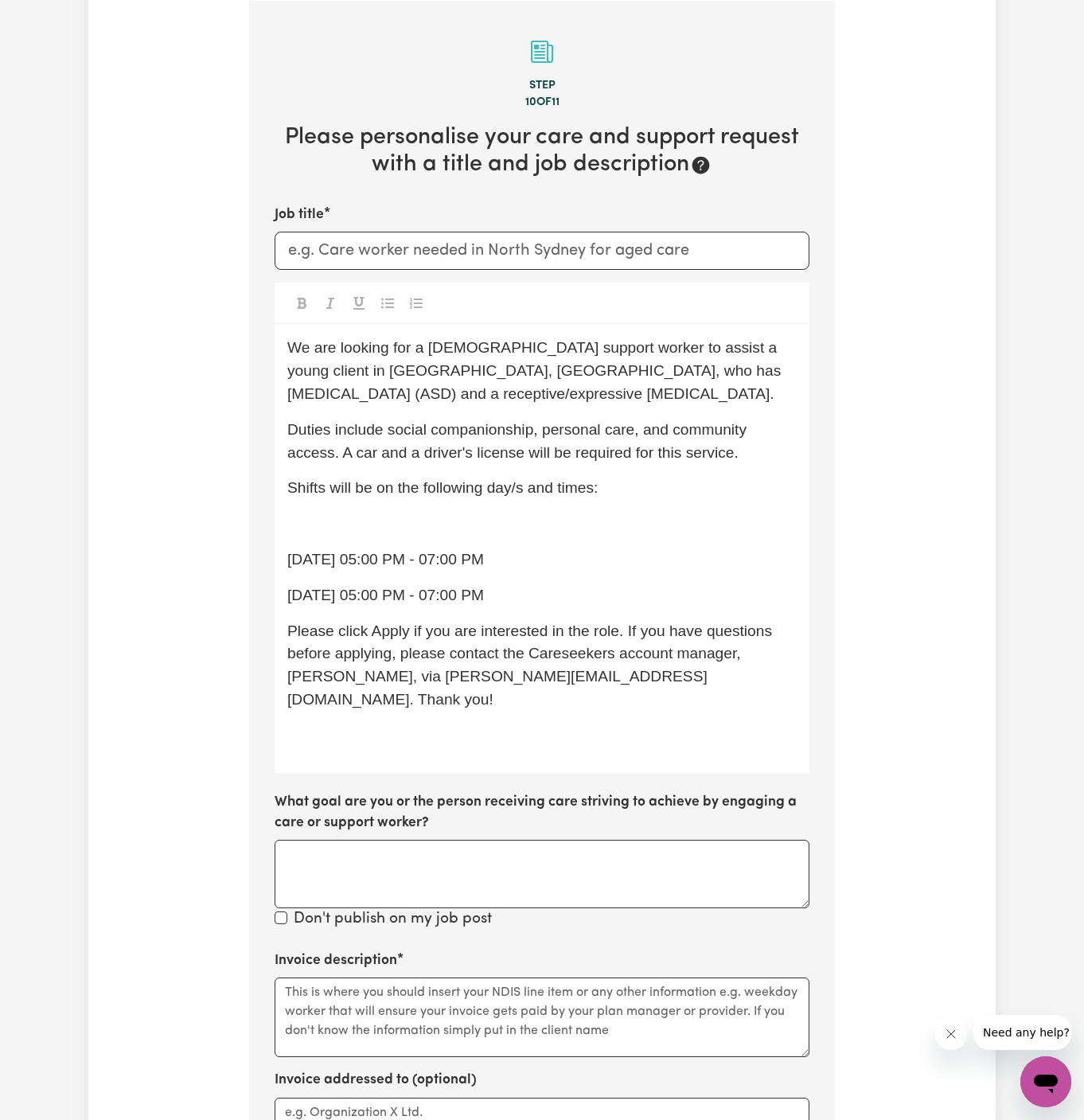
click at [571, 489] on span "Shifts will be on the following day/s and times:" at bounding box center [442, 488] width 310 height 16
click at [571, 514] on p "﻿" at bounding box center [542, 524] width 510 height 23
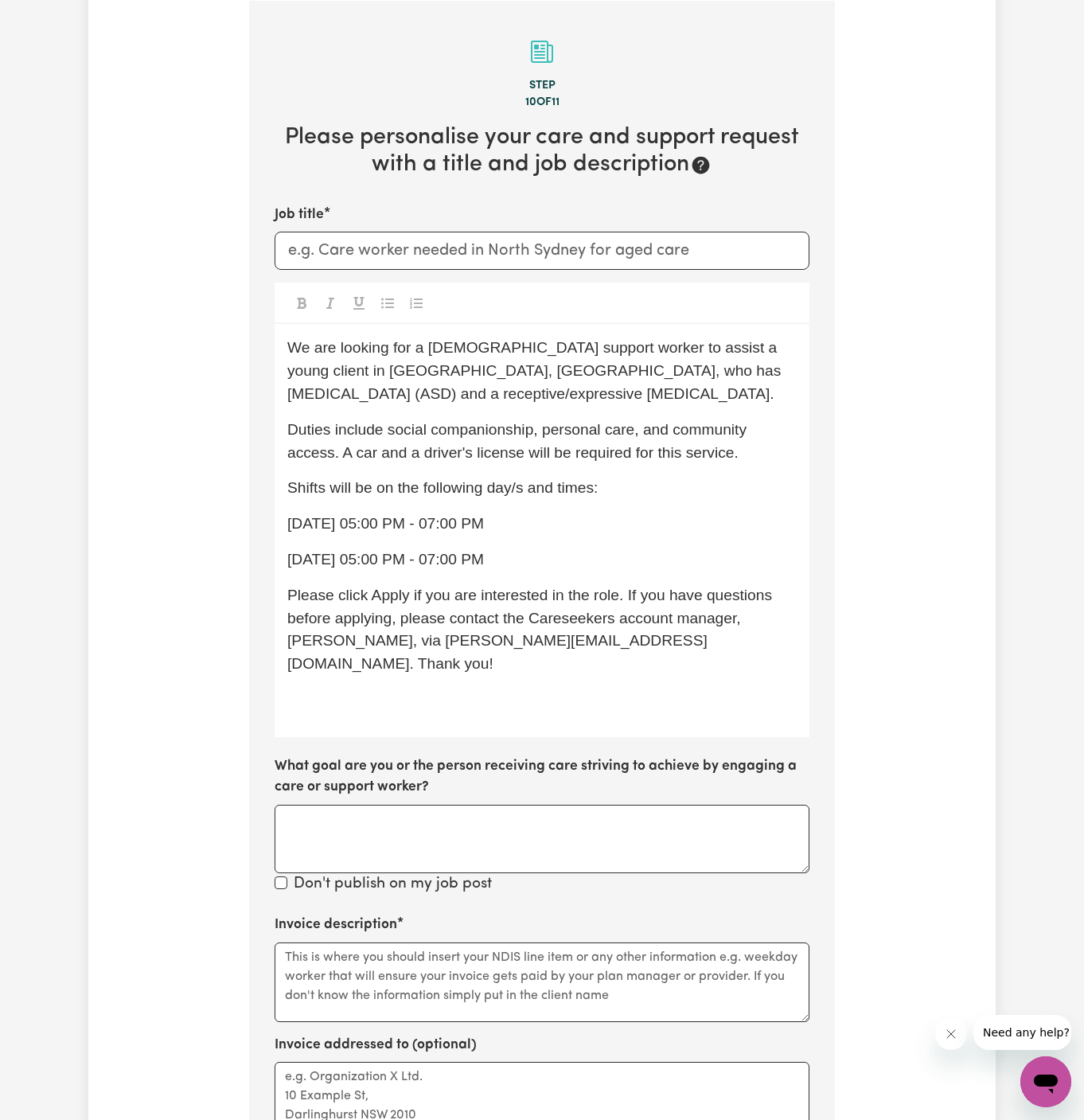
drag, startPoint x: 534, startPoint y: 563, endPoint x: 265, endPoint y: 514, distance: 273.4
click at [265, 514] on section "Step 10 of 11 Please personalise your care and support request with a title and…" at bounding box center [542, 698] width 586 height 1394
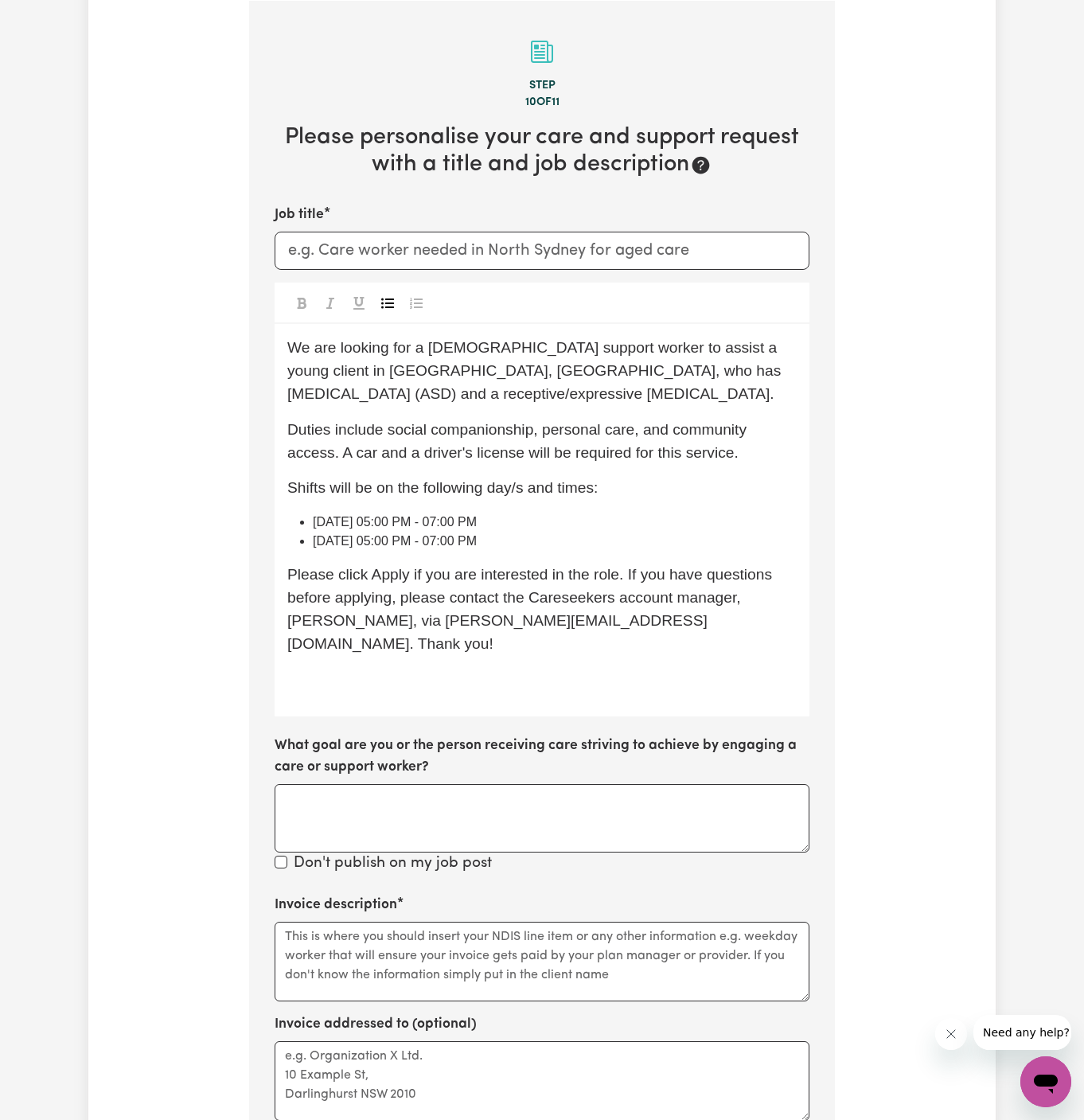
click at [387, 304] on icon "Toggle undefined" at bounding box center [388, 304] width 13 height 13
click at [546, 483] on span "Shifts will be on the following day/s and times:" at bounding box center [442, 488] width 310 height 16
click at [659, 681] on div "We are looking for a [DEMOGRAPHIC_DATA] support worker to assist a young client…" at bounding box center [542, 520] width 535 height 393
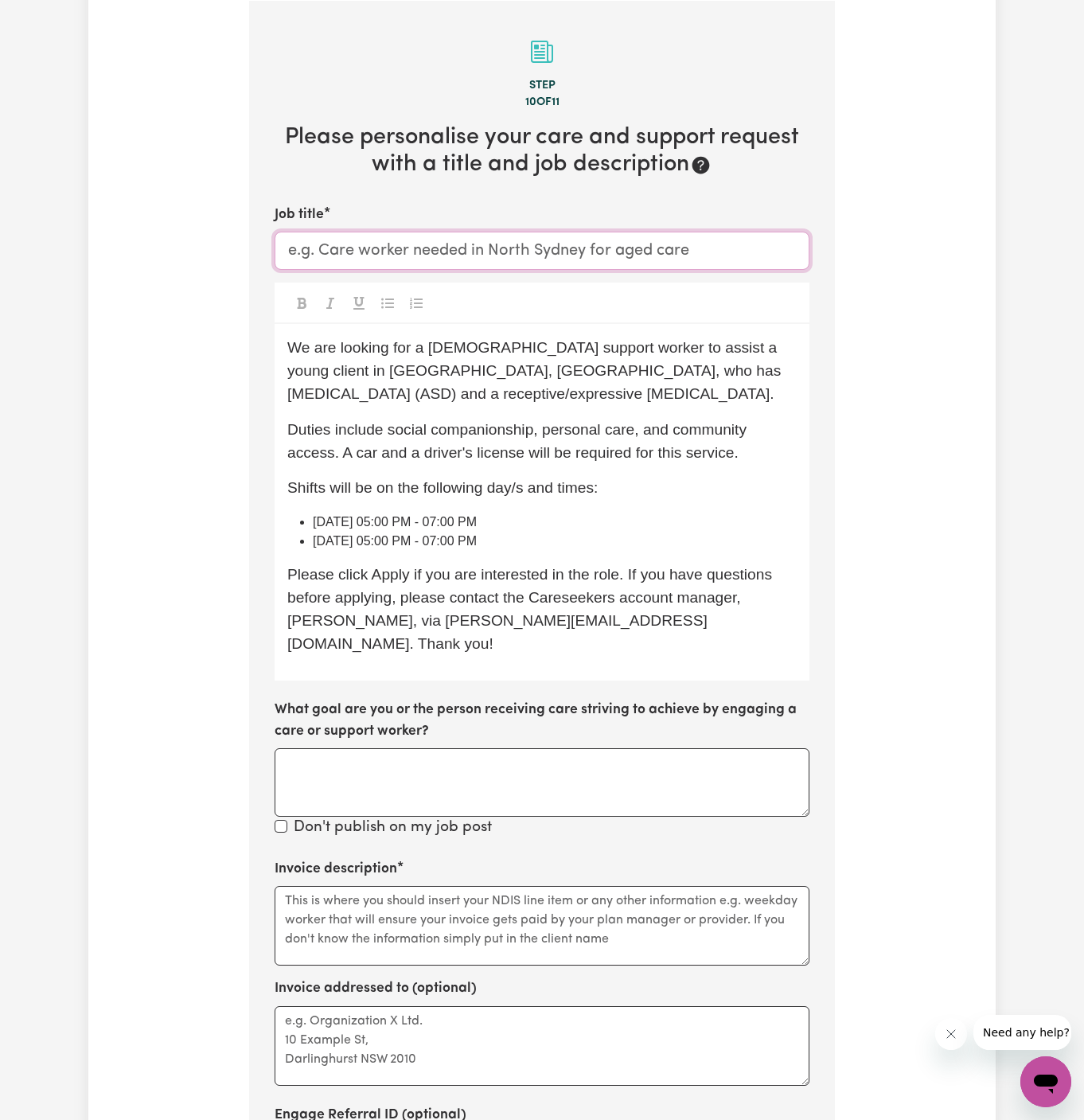
click at [578, 249] on input "Job title" at bounding box center [542, 250] width 535 height 38
paste input "[DEMOGRAPHIC_DATA] Support Worker Needed In [GEOGRAPHIC_DATA], [GEOGRAPHIC_DATA]"
type input "[DEMOGRAPHIC_DATA] Support Worker Needed In [GEOGRAPHIC_DATA], [GEOGRAPHIC_DATA]"
click at [475, 889] on textarea "Invoice description" at bounding box center [542, 925] width 535 height 79
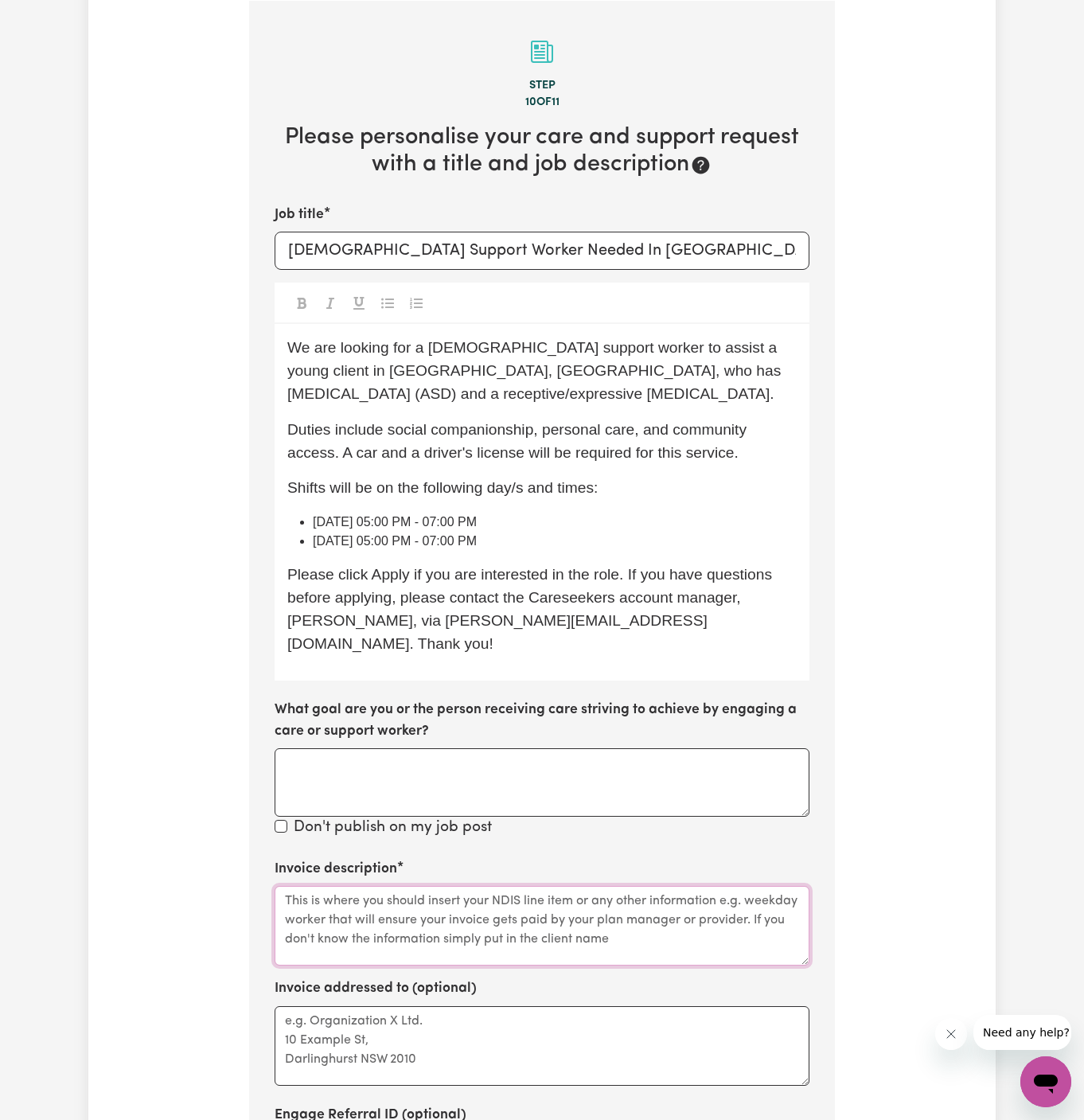
paste textarea "c/o Chosen Family"
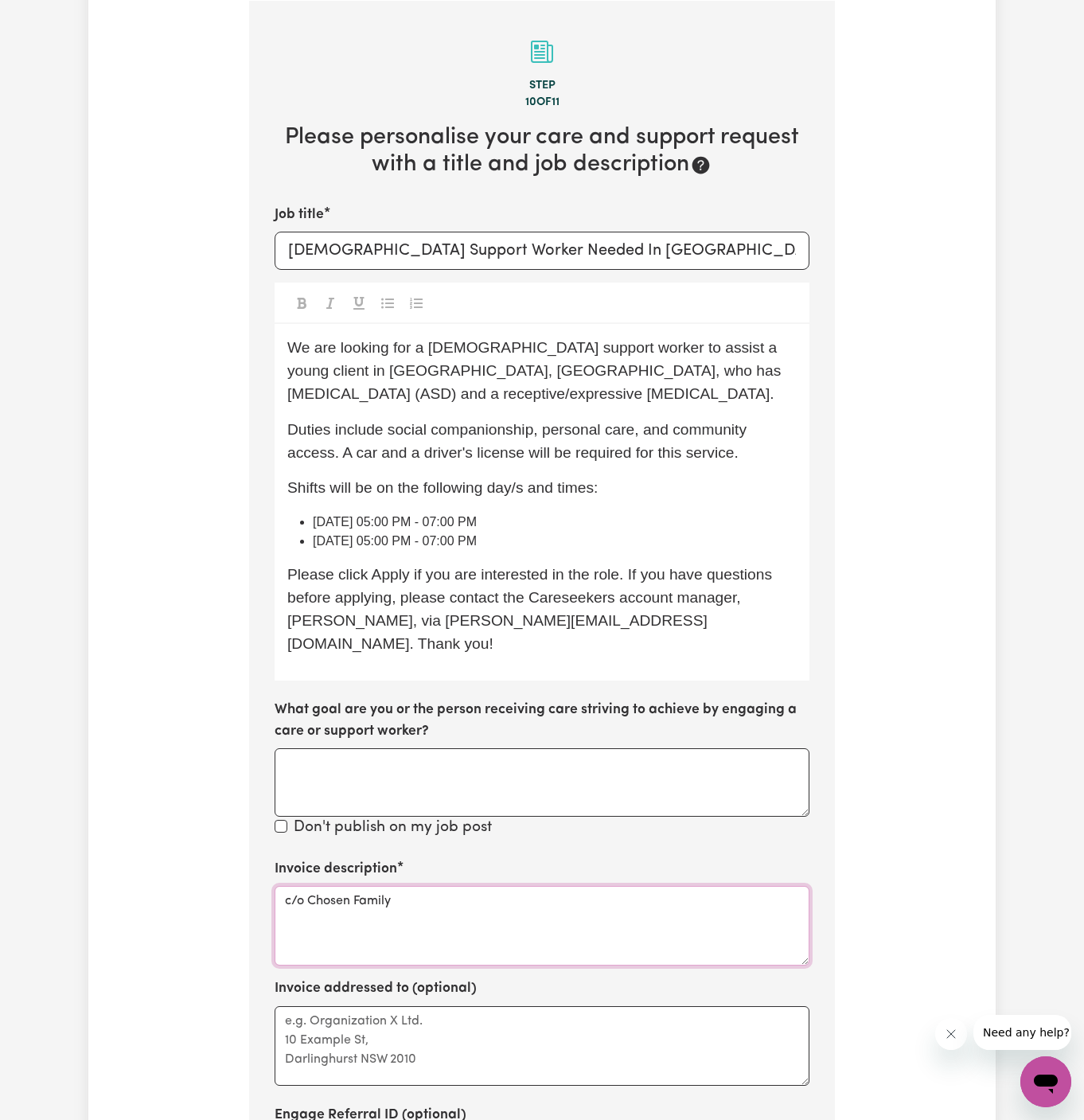
type textarea "c/o Chosen Family"
click at [429, 1006] on textarea "Invoice addressed to (optional)" at bounding box center [542, 1046] width 535 height 79
paste textarea "c/o Chosen Family"
type textarea "c/o Chosen Family"
click at [344, 450] on span "Duties include social companionship, personal care, and community access. A car…" at bounding box center [519, 441] width 463 height 40
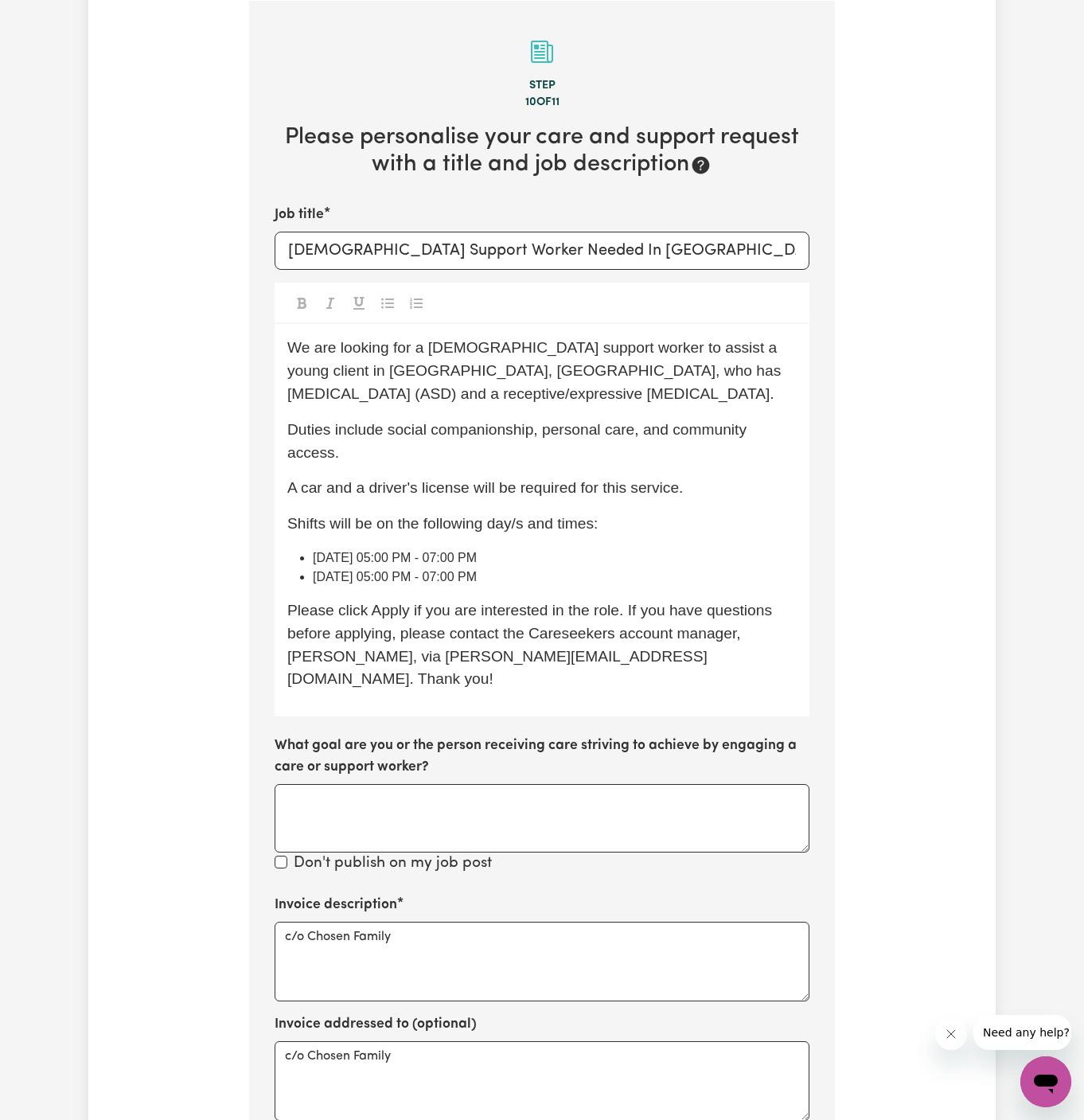
click at [456, 504] on div "We are looking for a [DEMOGRAPHIC_DATA] support worker to assist a young client…" at bounding box center [542, 520] width 535 height 393
click at [535, 492] on span "A car and a driver's license will be required for this service." at bounding box center [485, 488] width 396 height 16
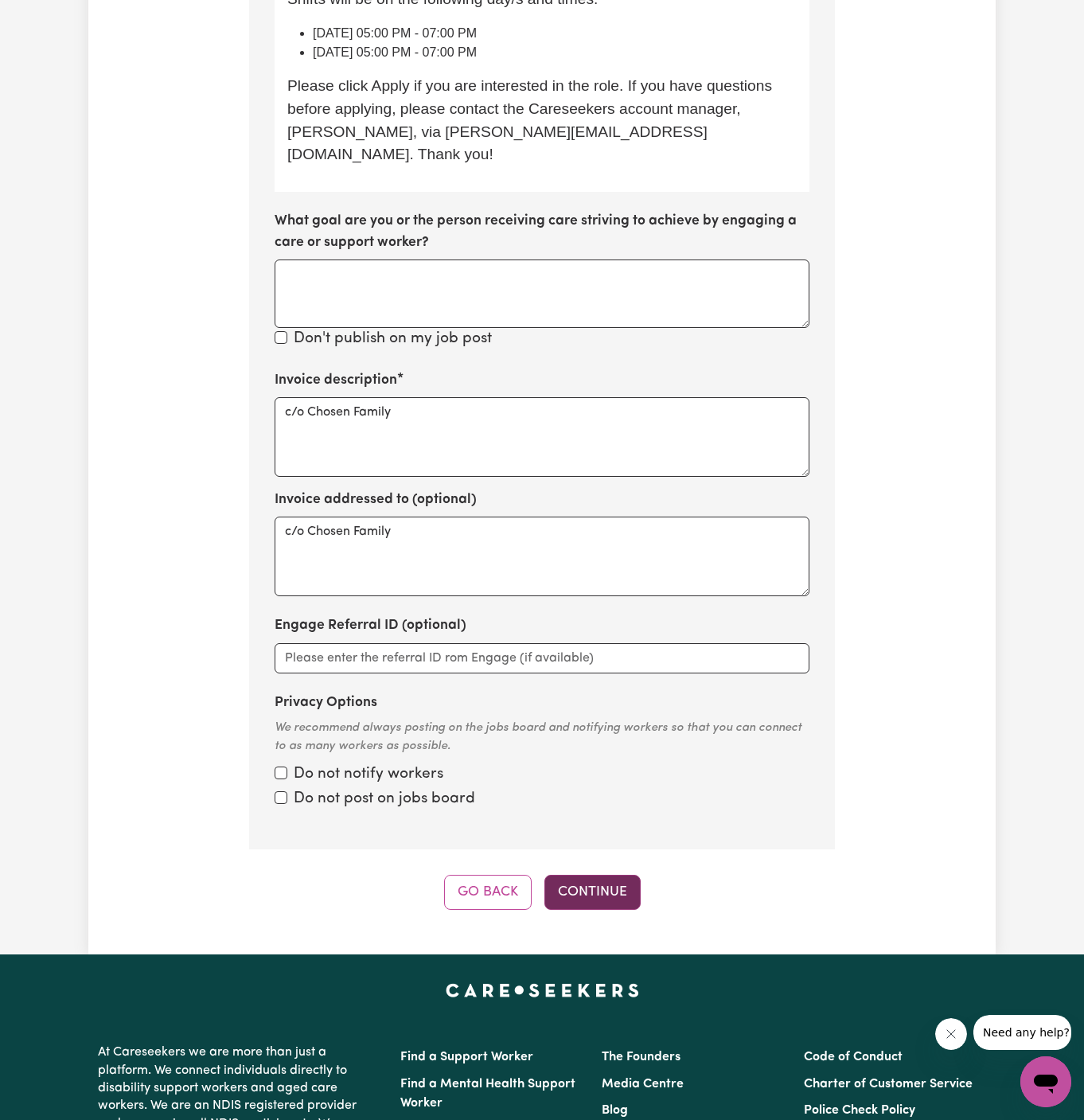
click at [587, 875] on button "Continue" at bounding box center [592, 892] width 97 height 35
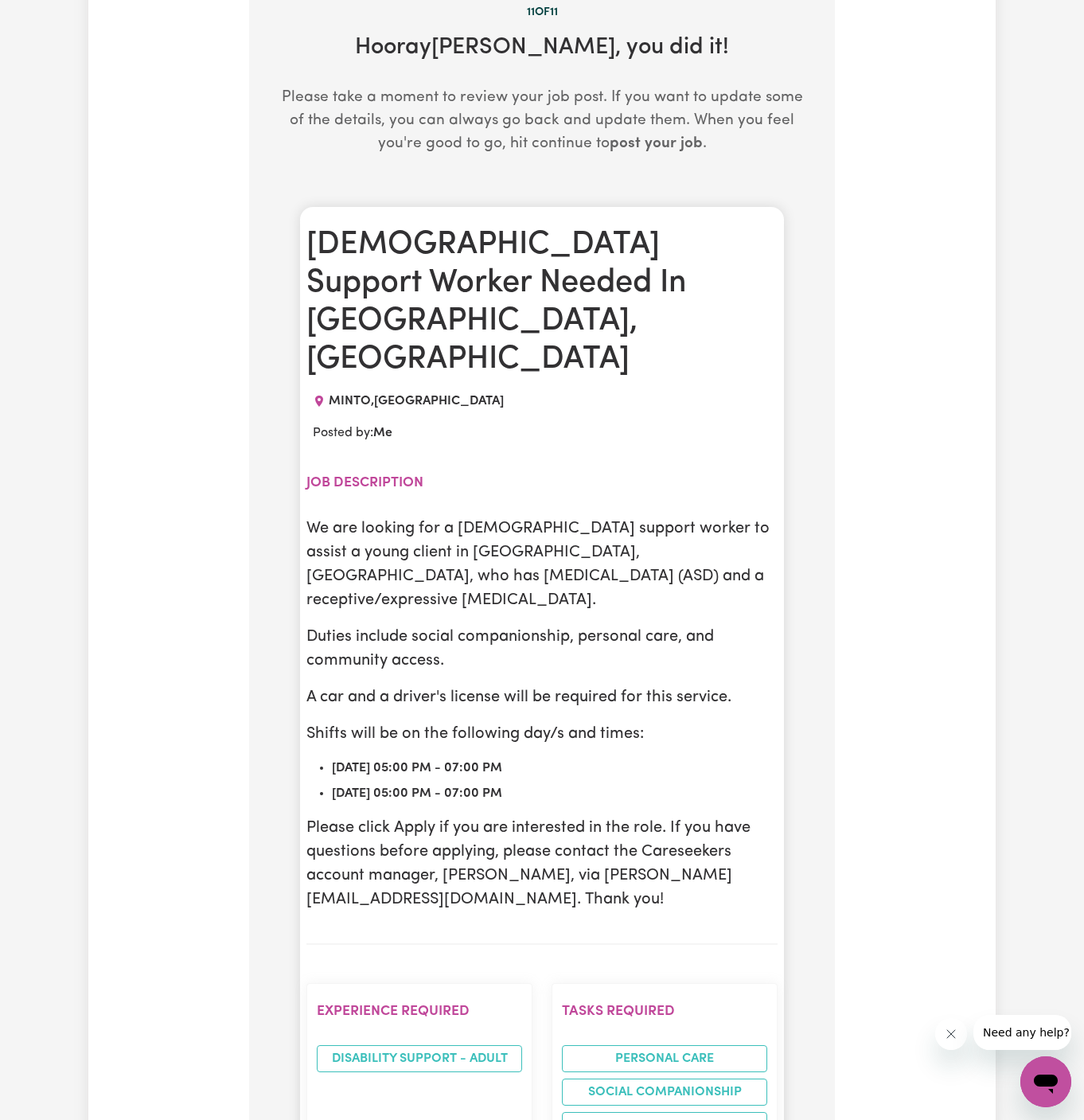
scroll to position [501, 0]
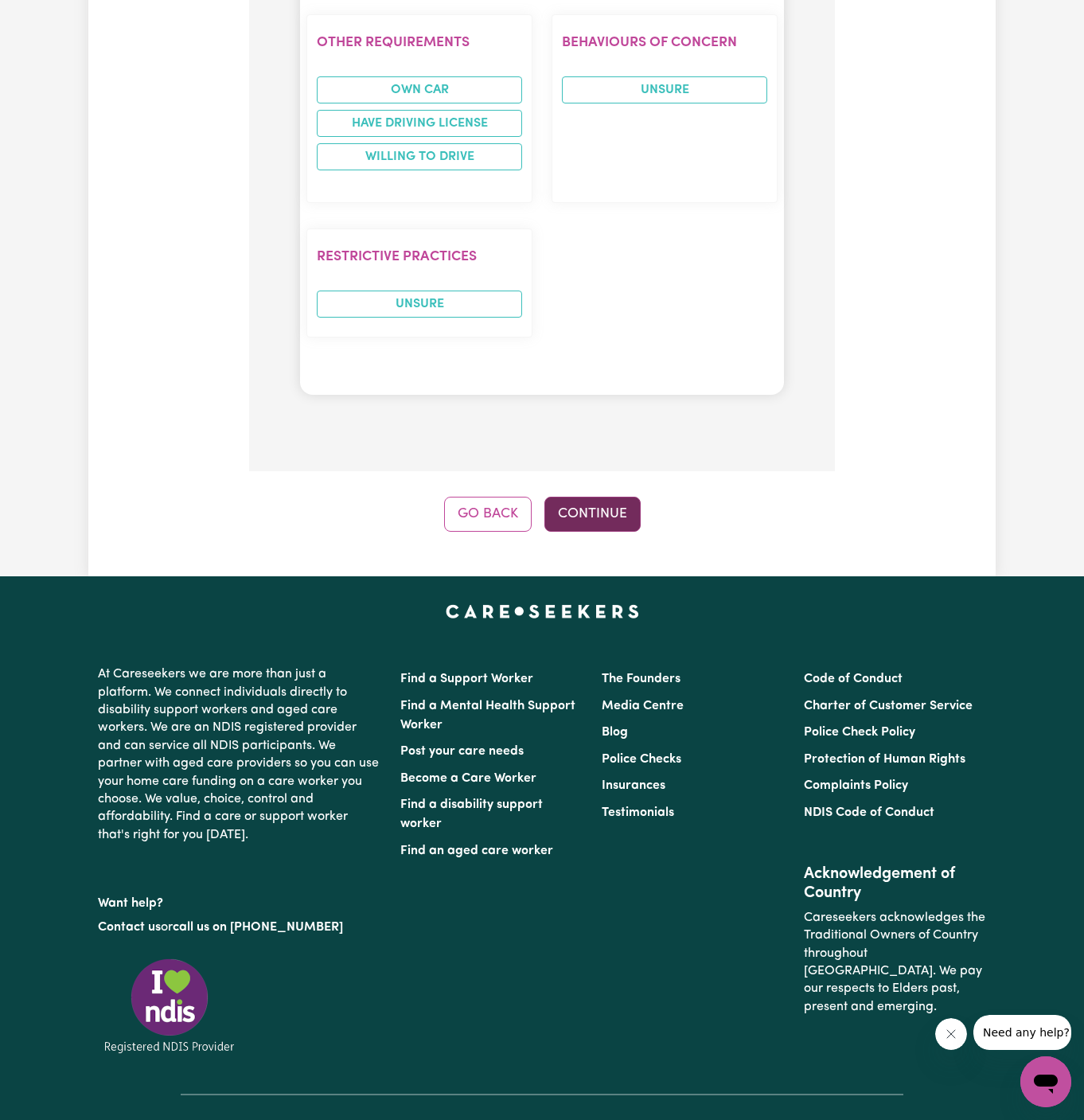
click at [593, 497] on button "Continue" at bounding box center [592, 514] width 97 height 35
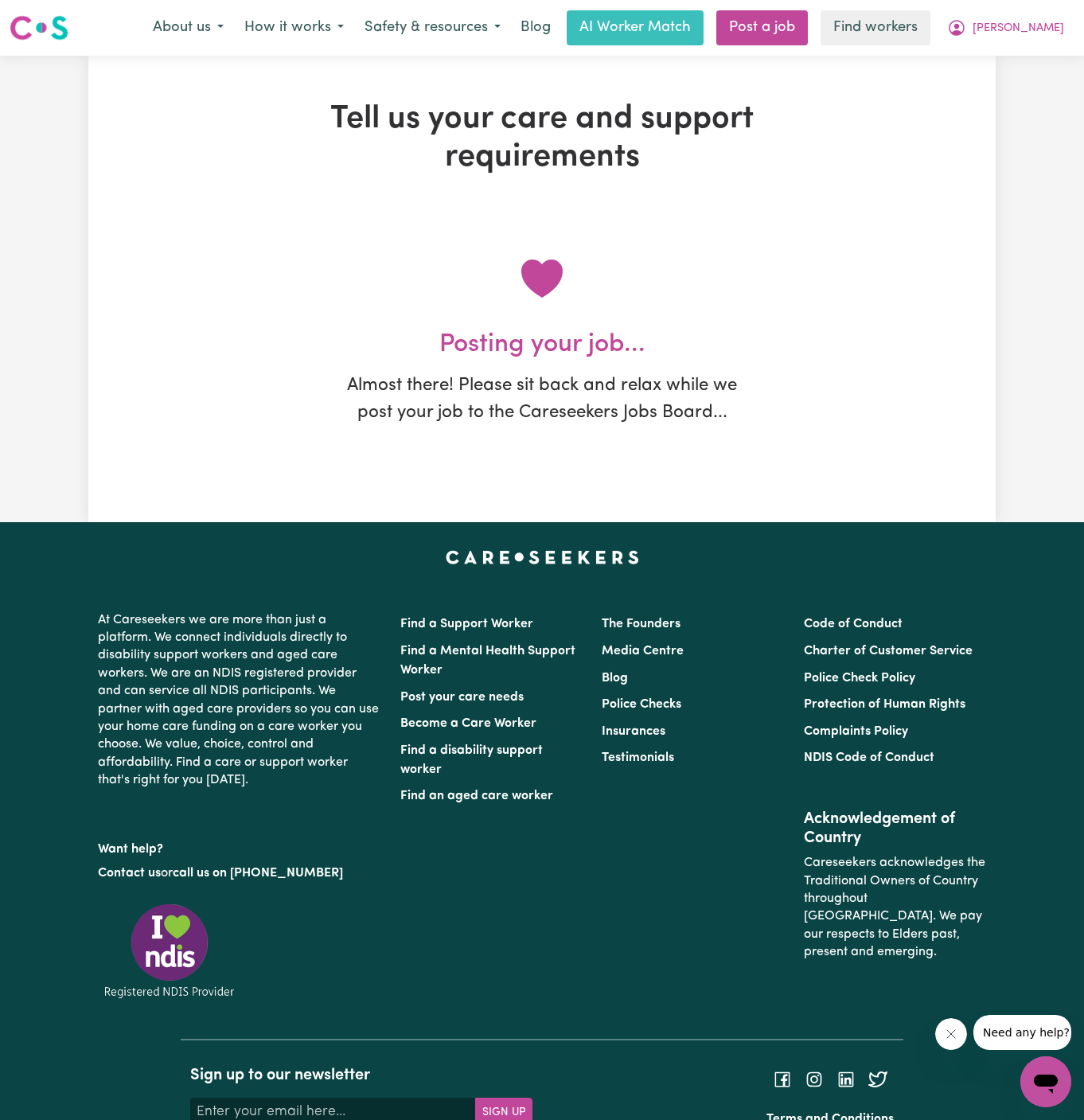
scroll to position [0, 0]
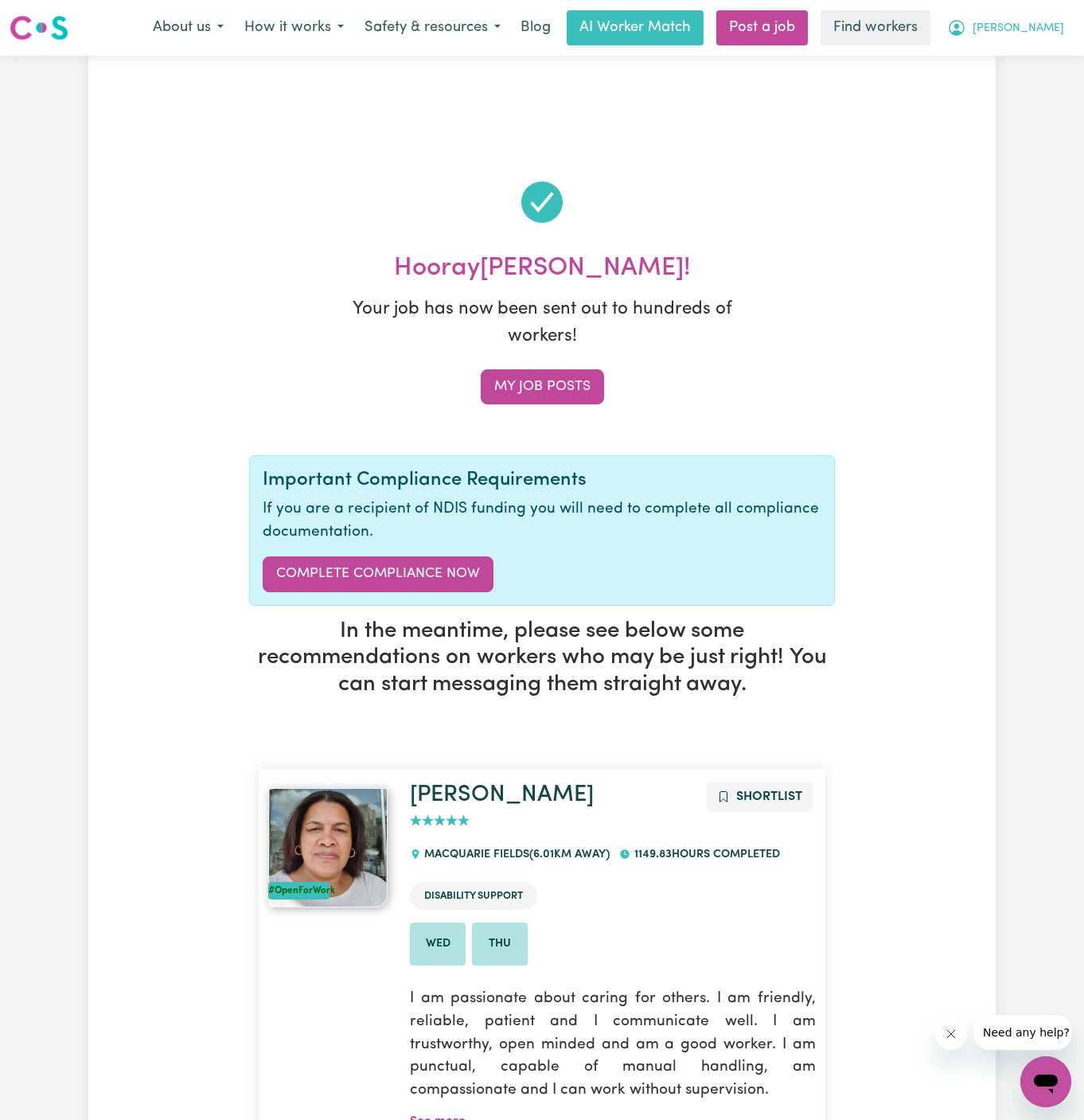
click at [1050, 25] on span "[PERSON_NAME]" at bounding box center [1019, 28] width 92 height 17
click at [1050, 39] on button "[PERSON_NAME]" at bounding box center [1005, 28] width 137 height 34
click at [1048, 29] on span "[PERSON_NAME]" at bounding box center [1019, 28] width 92 height 17
click at [1048, 50] on link "My Dashboard" at bounding box center [1011, 61] width 126 height 30
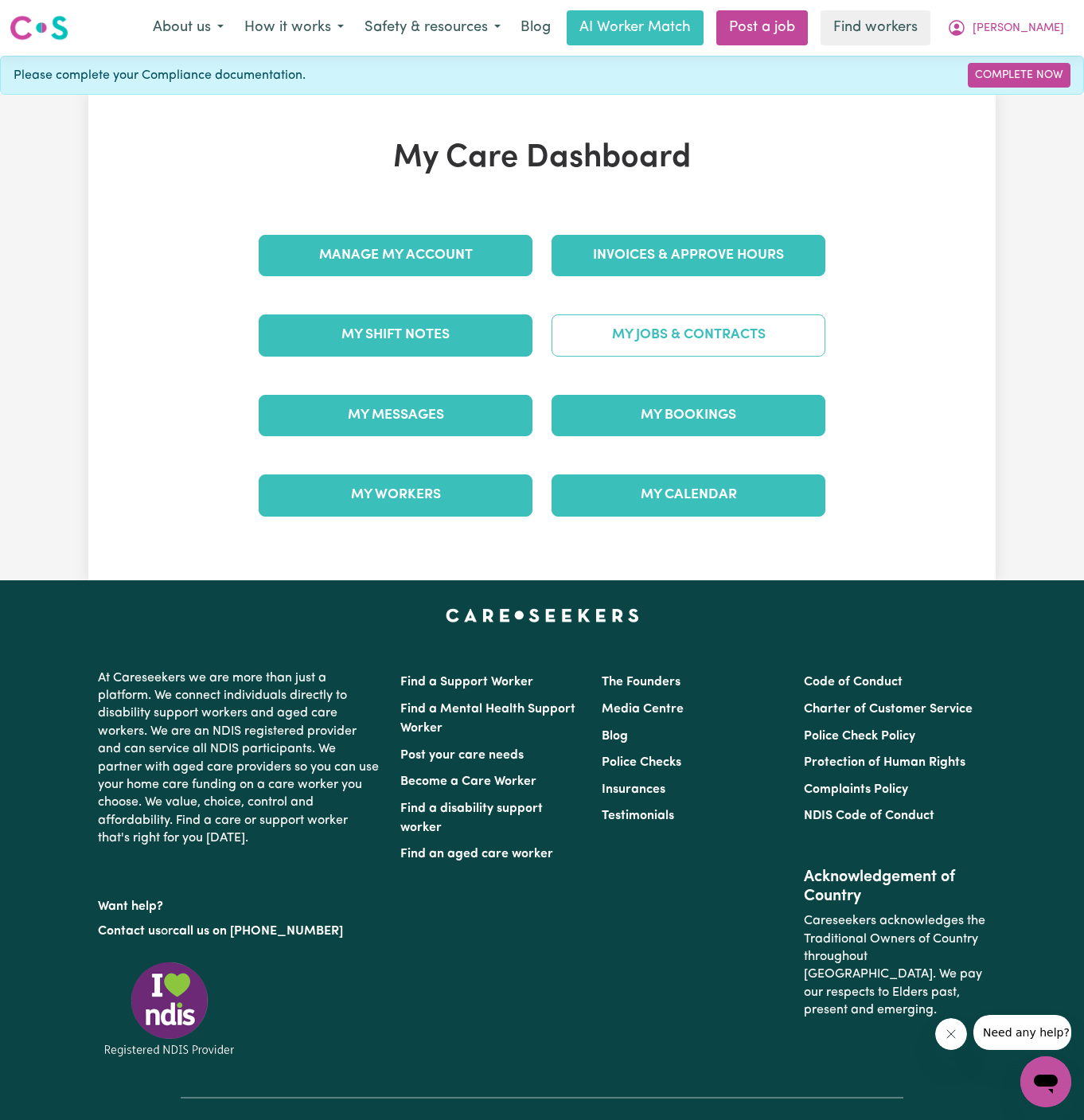
click at [713, 340] on link "My Jobs & Contracts" at bounding box center [688, 335] width 274 height 42
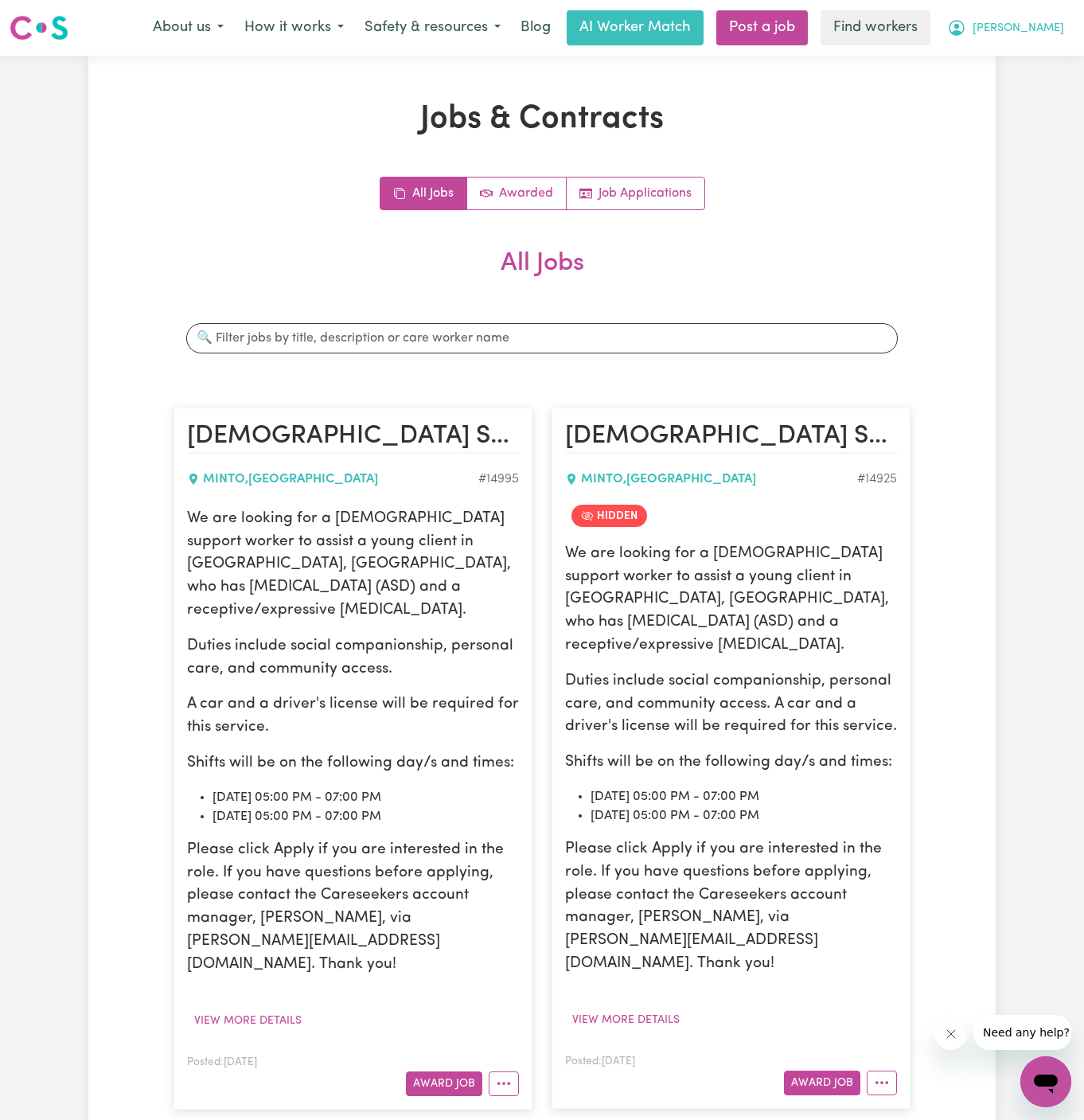
click at [1050, 26] on span "[PERSON_NAME]" at bounding box center [1019, 28] width 92 height 17
click at [1046, 61] on link "My Dashboard" at bounding box center [1011, 61] width 126 height 30
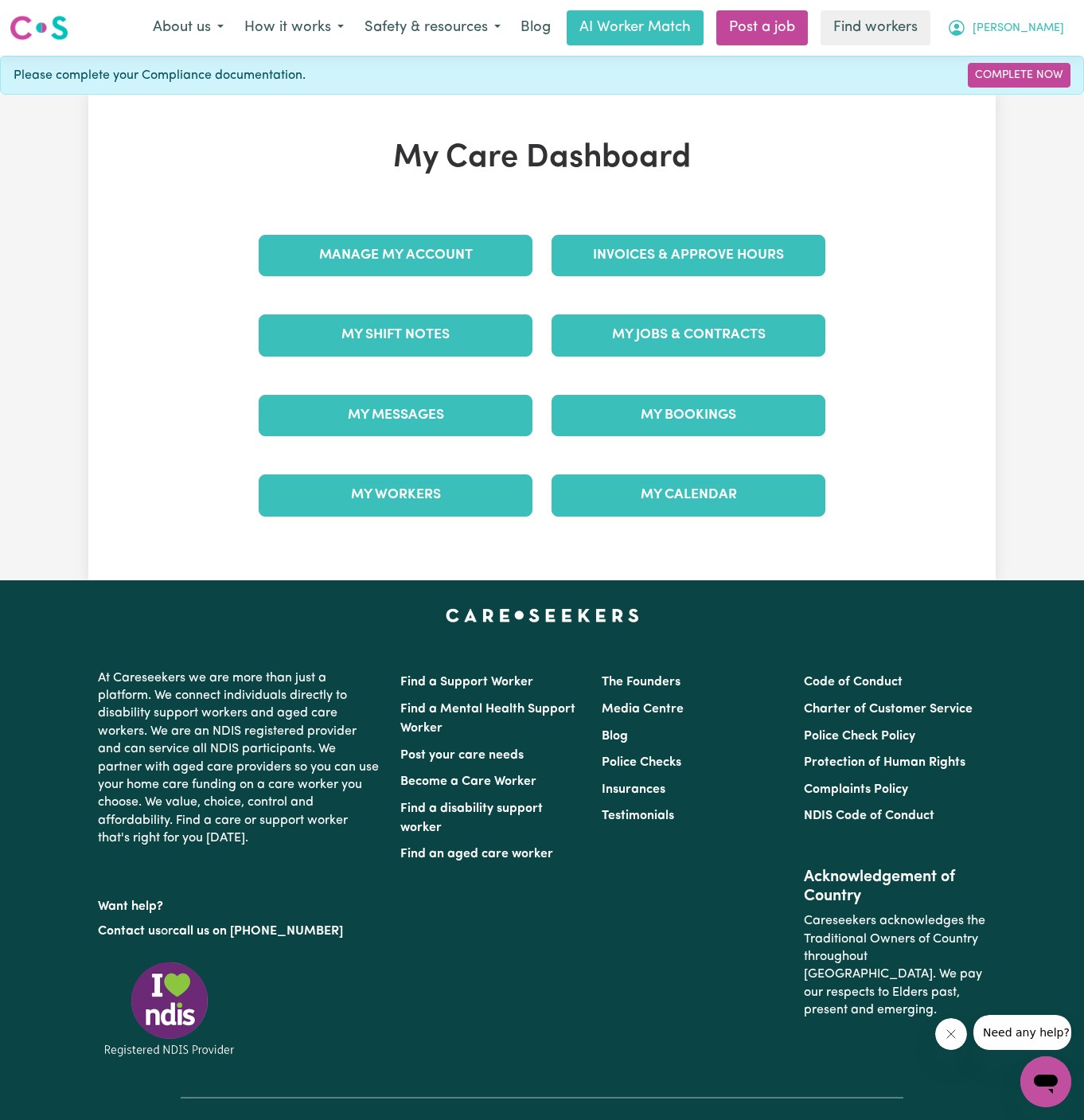
click at [1046, 36] on span "[PERSON_NAME]" at bounding box center [1019, 28] width 92 height 17
click at [1046, 106] on div "My Dashboard Logout" at bounding box center [1011, 76] width 128 height 61
click at [1046, 90] on link "Logout" at bounding box center [1011, 91] width 126 height 30
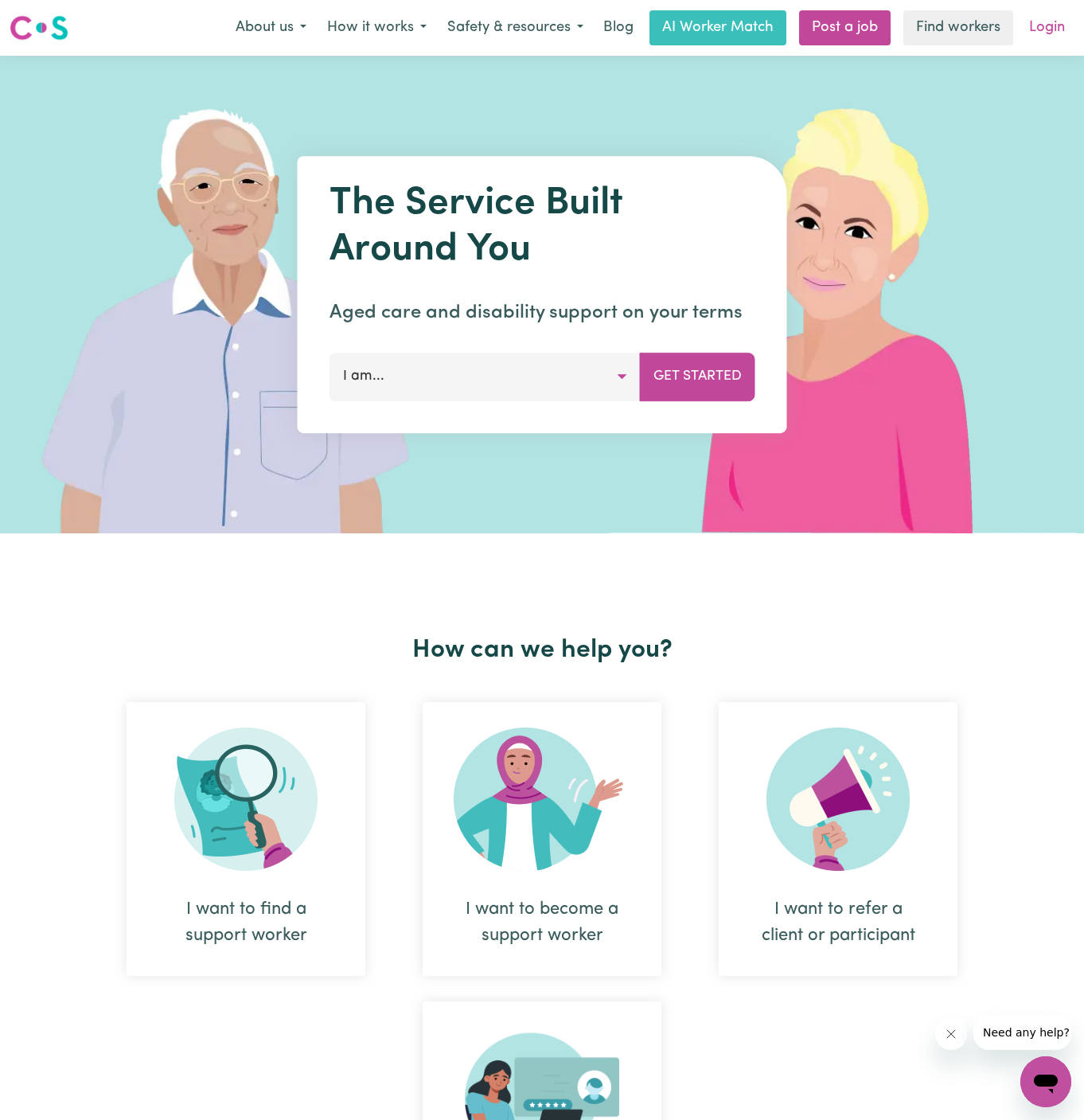
click at [1054, 14] on link "Login" at bounding box center [1046, 28] width 55 height 35
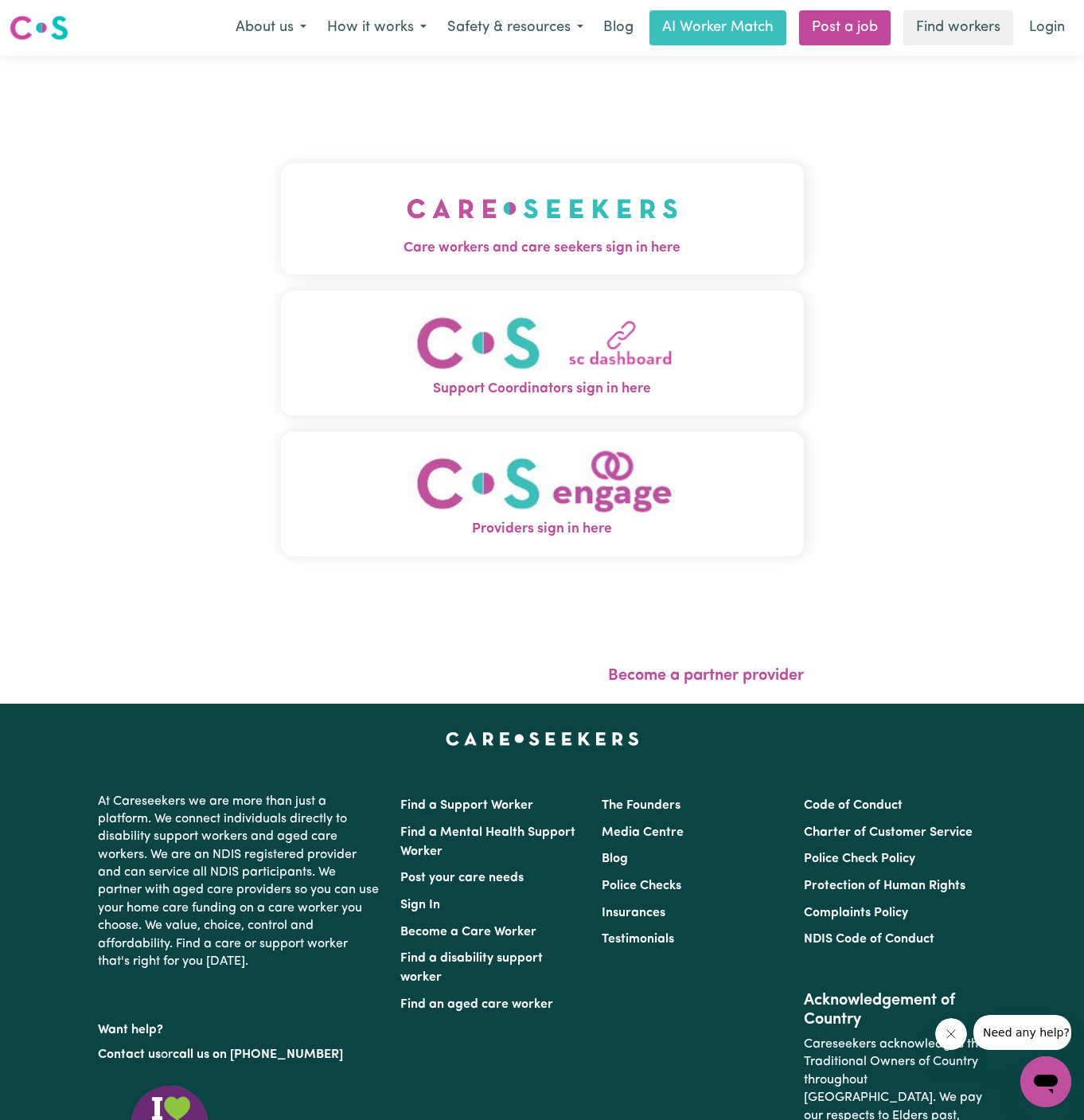
click at [636, 195] on button "Care workers and care seekers sign in here" at bounding box center [542, 218] width 523 height 111
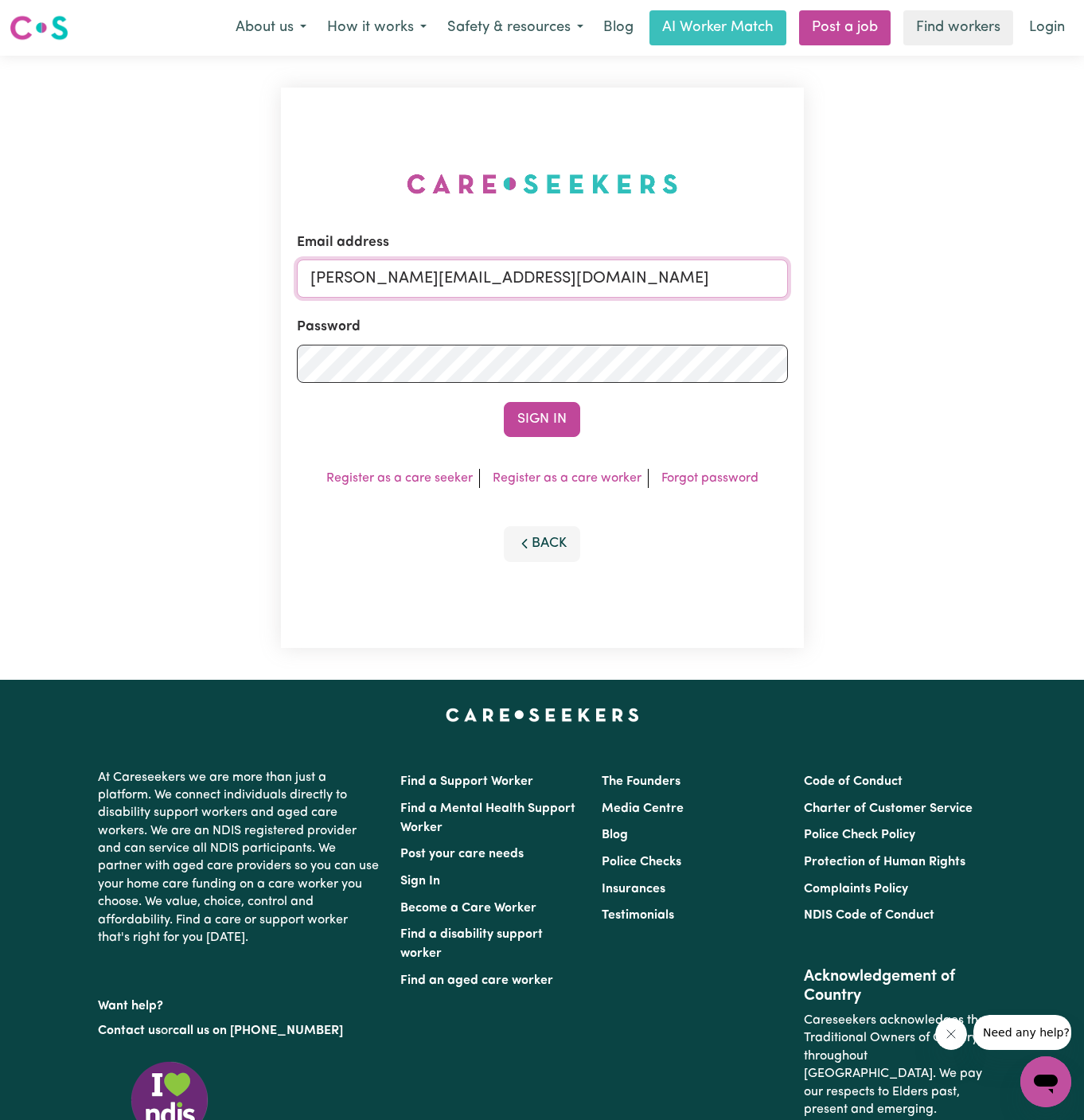
click at [577, 298] on input "[PERSON_NAME][EMAIL_ADDRESS][DOMAIN_NAME]" at bounding box center [542, 278] width 491 height 38
drag, startPoint x: 393, startPoint y: 275, endPoint x: 856, endPoint y: 309, distance: 464.2
click at [856, 309] on div "Email address [EMAIL_ADDRESS][DOMAIN_NAME] Password Sign In Register as a care …" at bounding box center [542, 367] width 1084 height 624
click at [504, 402] on button "Sign In" at bounding box center [542, 419] width 76 height 35
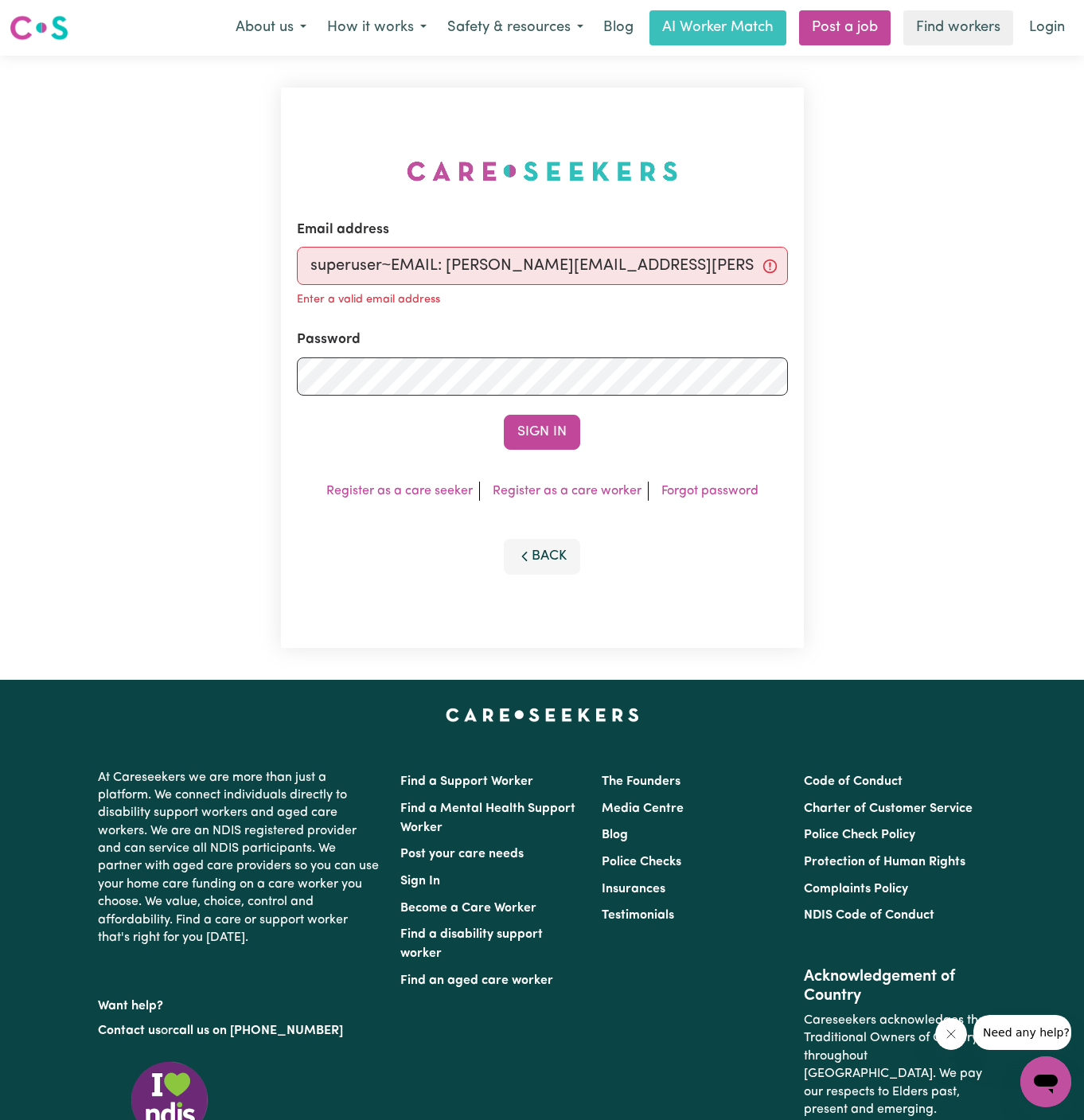
click at [454, 263] on input "superuser~EMAIL: [PERSON_NAME][EMAIL_ADDRESS][PERSON_NAME][DOMAIN_NAME]" at bounding box center [542, 266] width 491 height 38
click at [443, 263] on input "superuser~EMAIL: [PERSON_NAME][EMAIL_ADDRESS][PERSON_NAME][DOMAIN_NAME]" at bounding box center [542, 266] width 491 height 38
type input "superuser~[PERSON_NAME][EMAIL_ADDRESS][PERSON_NAME][DOMAIN_NAME]"
click at [550, 440] on button "Sign In" at bounding box center [542, 432] width 76 height 35
